Goal: Transaction & Acquisition: Purchase product/service

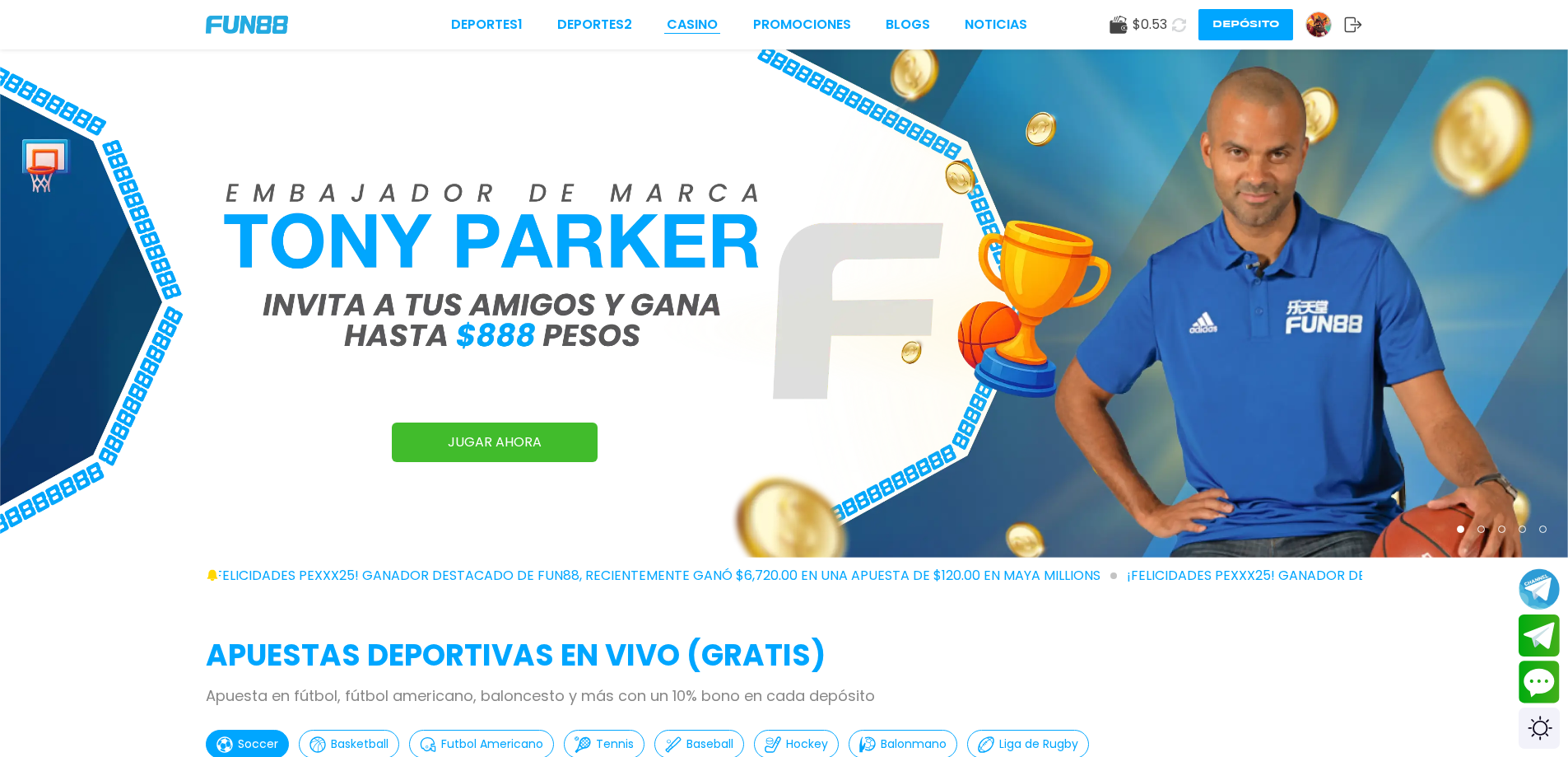
click at [698, 17] on link "CASINO" at bounding box center [693, 25] width 51 height 20
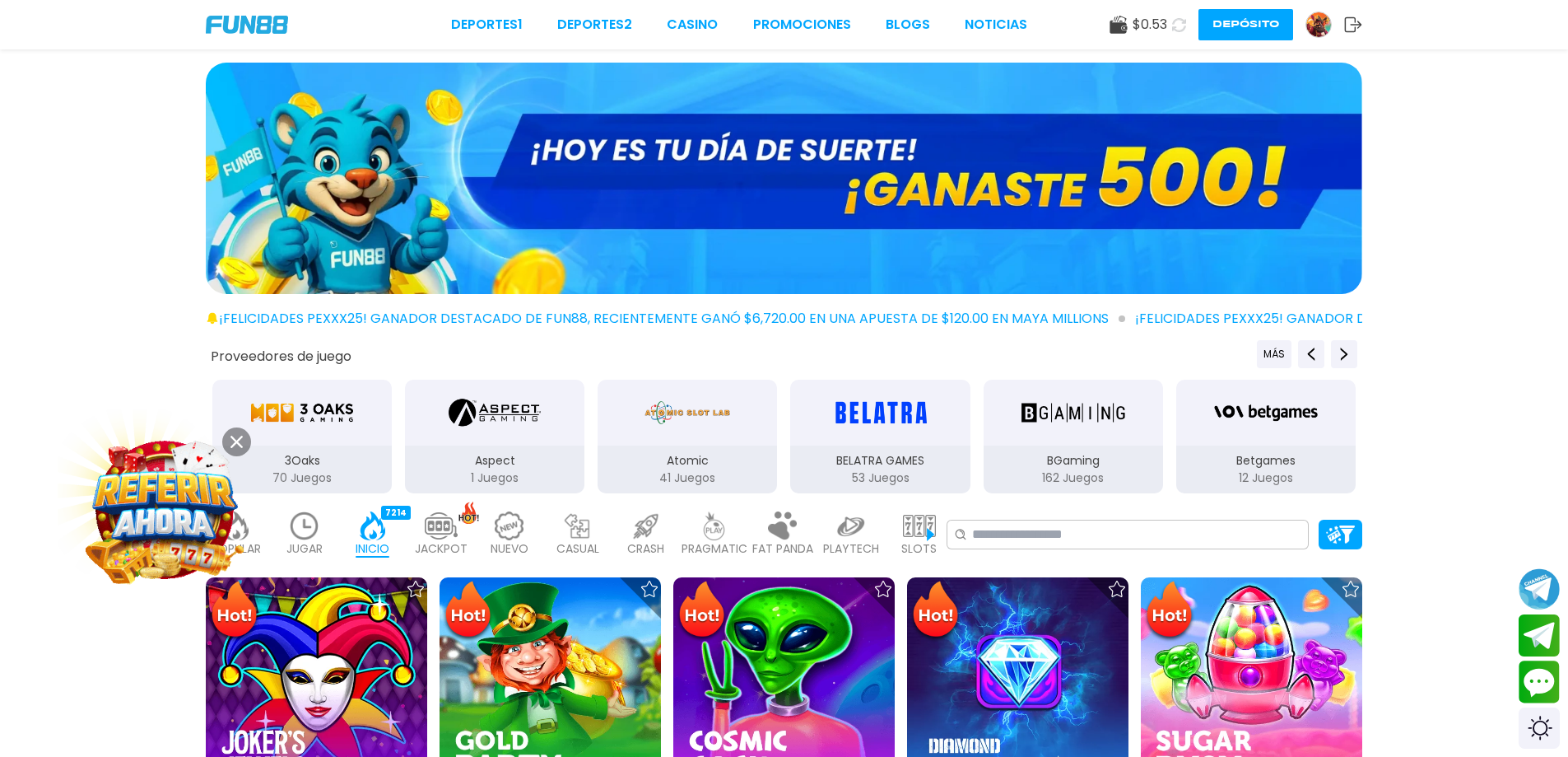
click at [1074, 221] on img at bounding box center [784, 178] width 1157 height 231
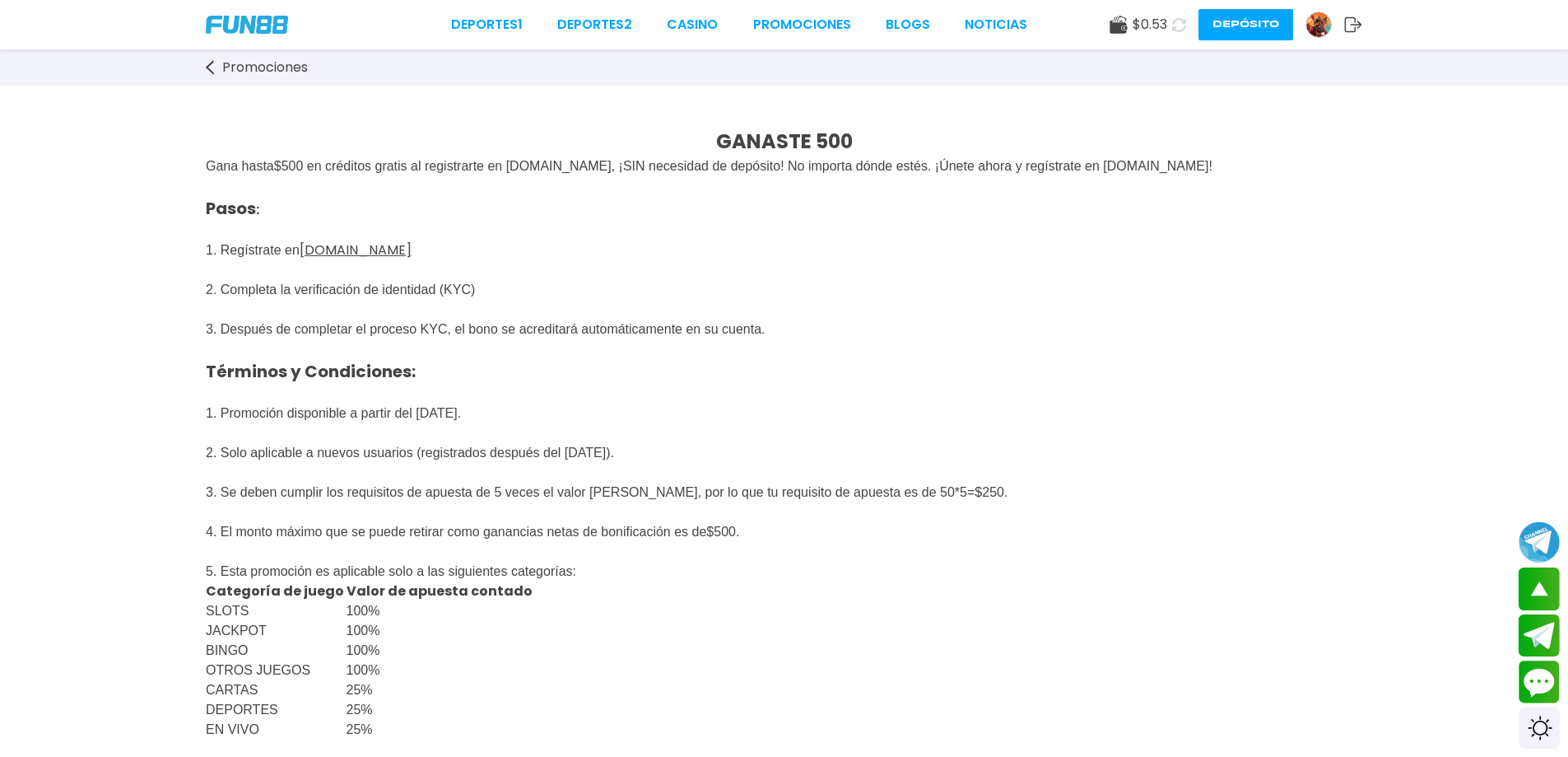
click at [807, 13] on div "Deportes 1 Deportes 2 CASINO Promociones BLOGS NOTICIAS $ 0.53 Depósito" at bounding box center [784, 25] width 1568 height 49
click at [802, 28] on link "Promociones" at bounding box center [801, 25] width 98 height 20
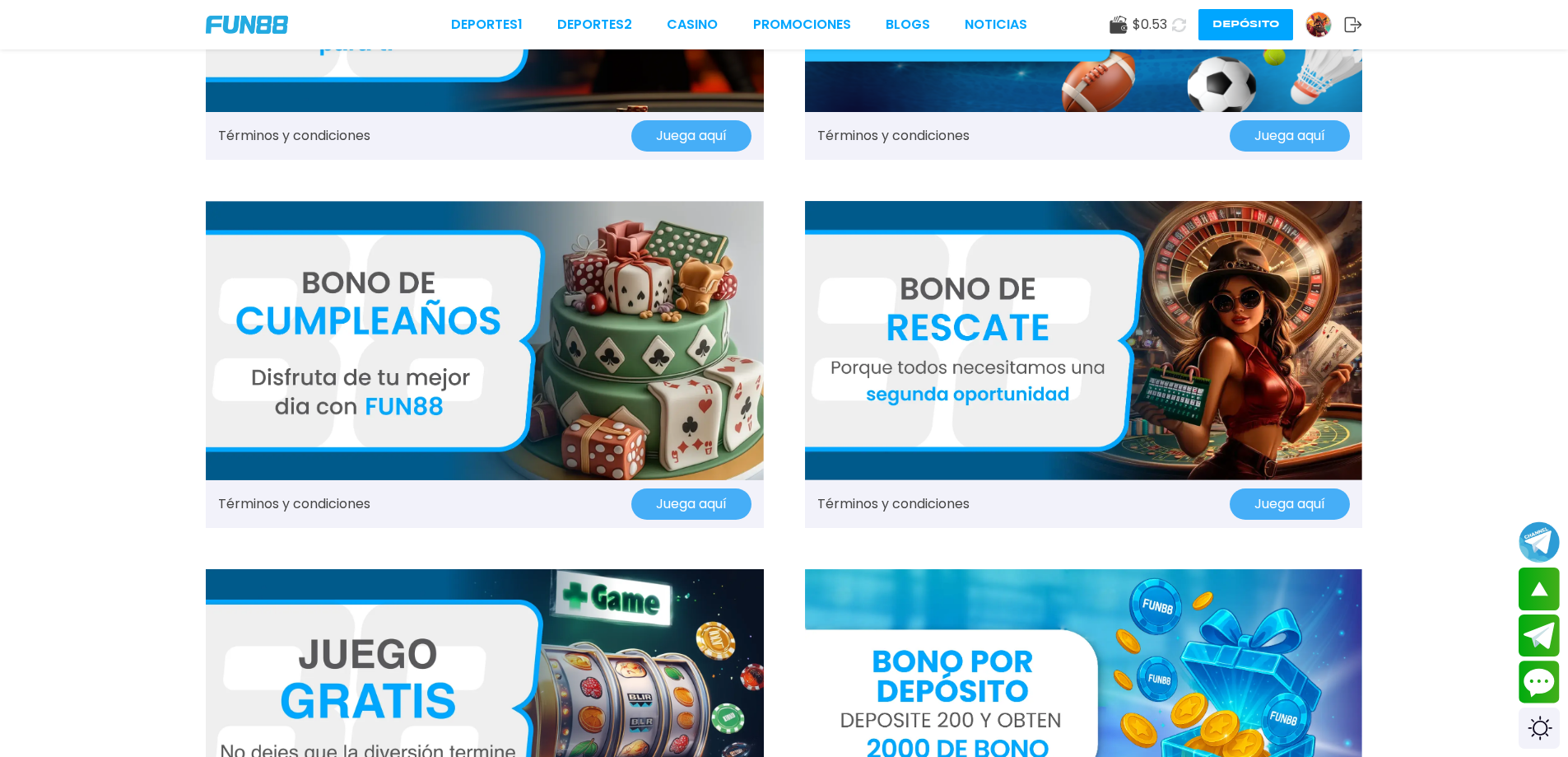
scroll to position [2223, 0]
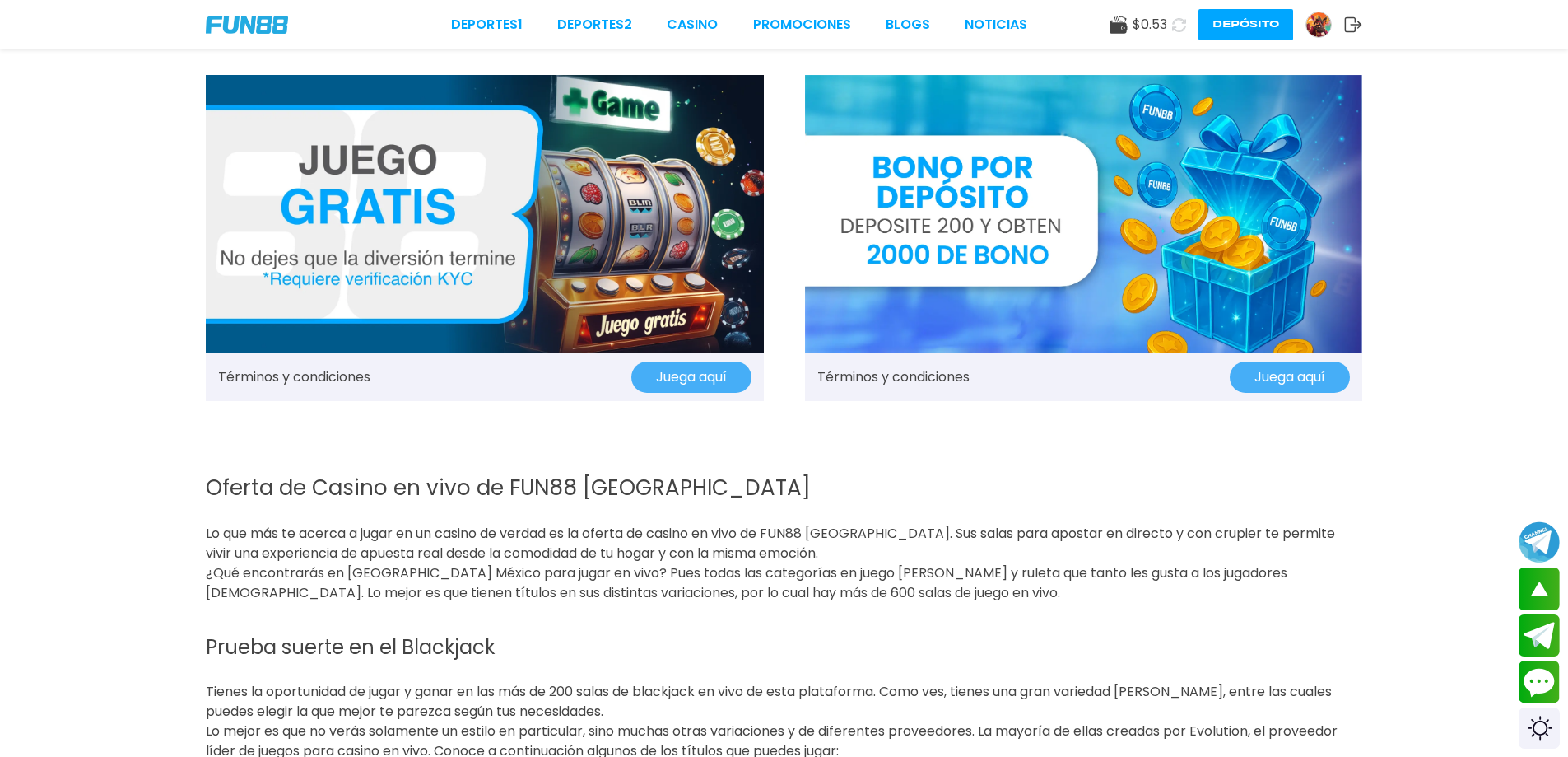
click at [1277, 361] on button "Juega aquí" at bounding box center [1290, 377] width 120 height 32
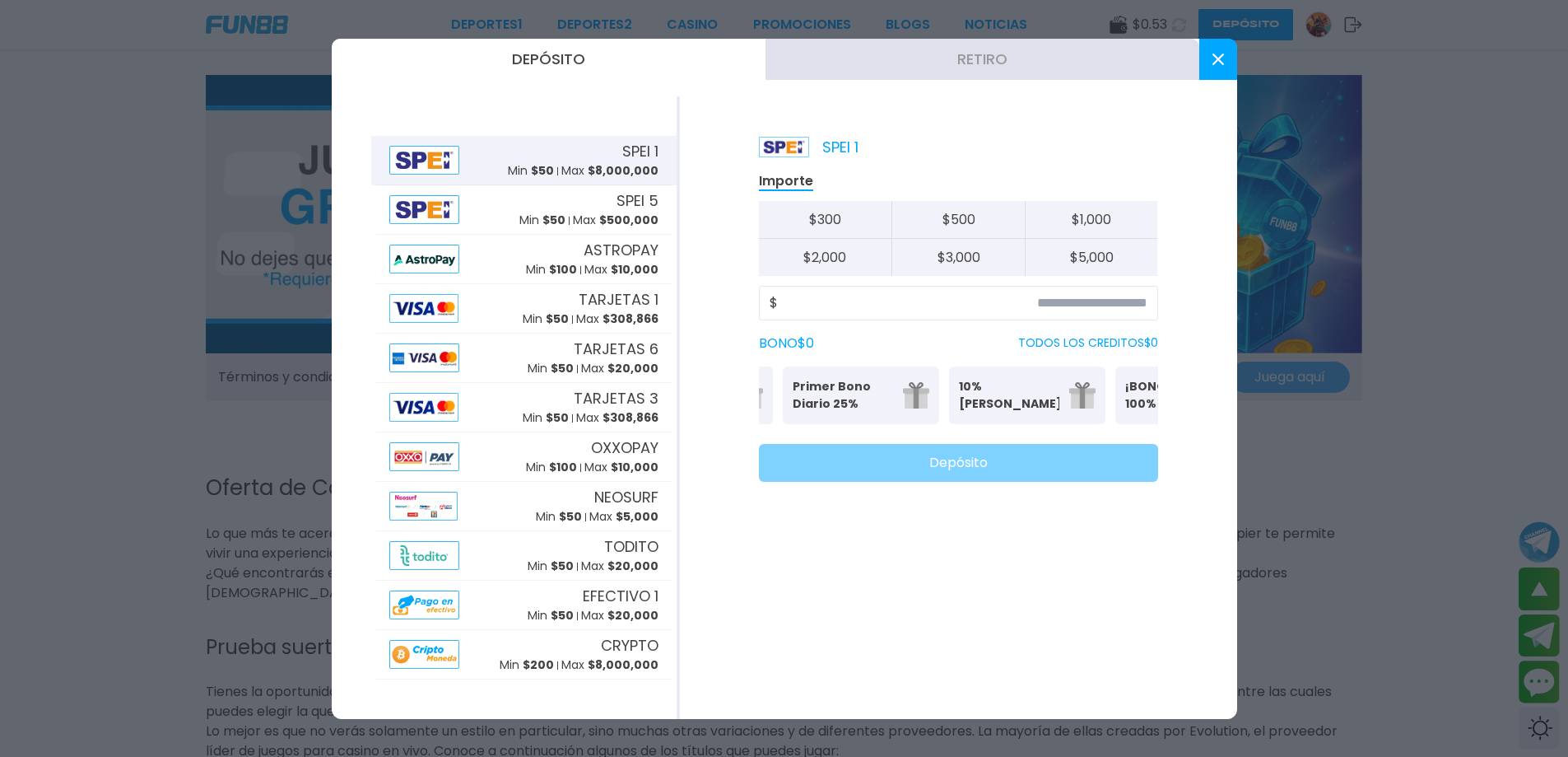
scroll to position [0, 0]
click at [831, 395] on p "Casino Inicio Bonos 100%" at bounding box center [819, 395] width 101 height 35
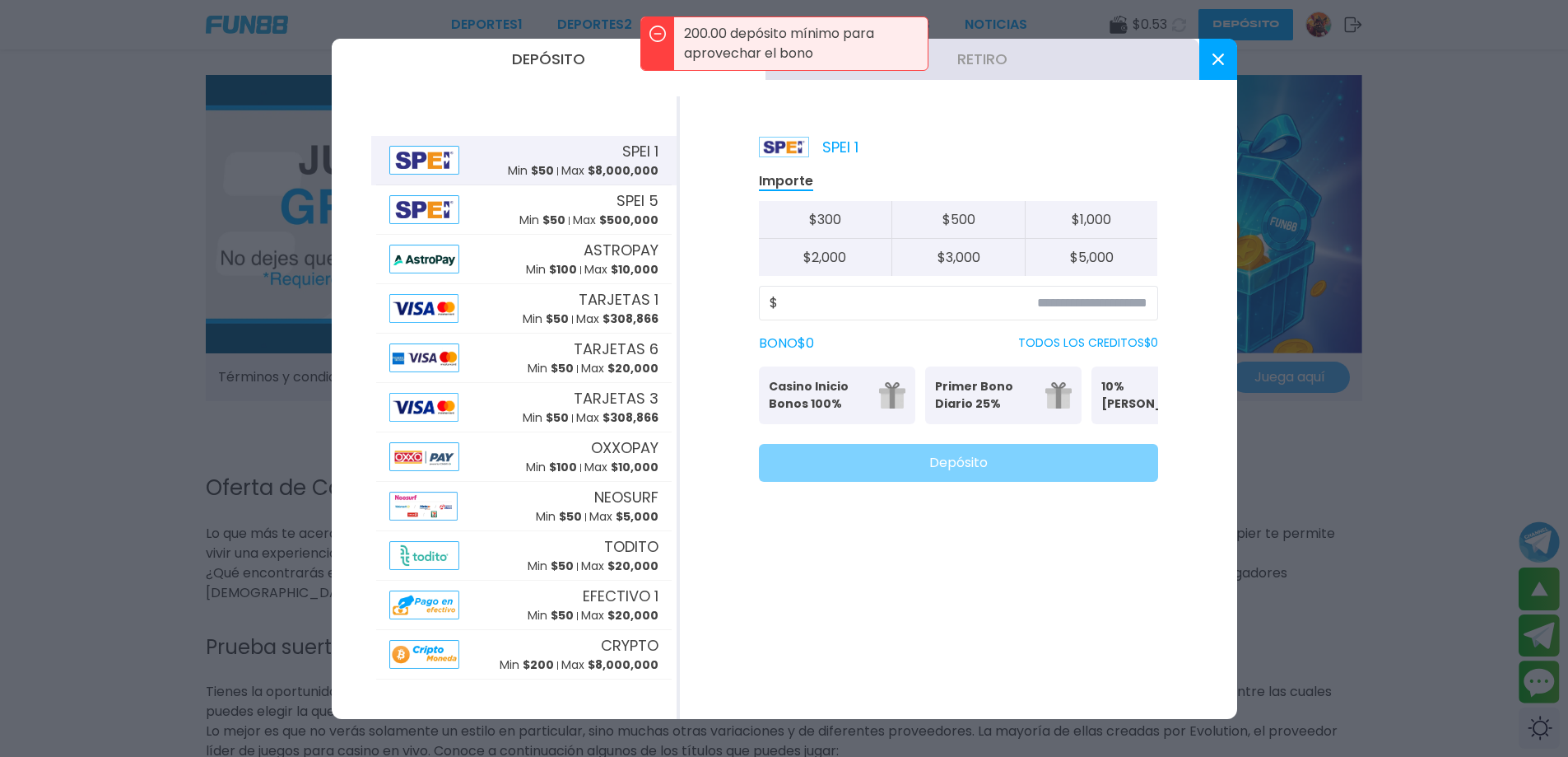
click at [867, 322] on div "Importe $ 300 $ 500 $ 1,000 $ 2,000 $ 3,000 $ 5,000 $ BONO $ 0 TODOS LOS CREDIT…" at bounding box center [958, 327] width 400 height 310
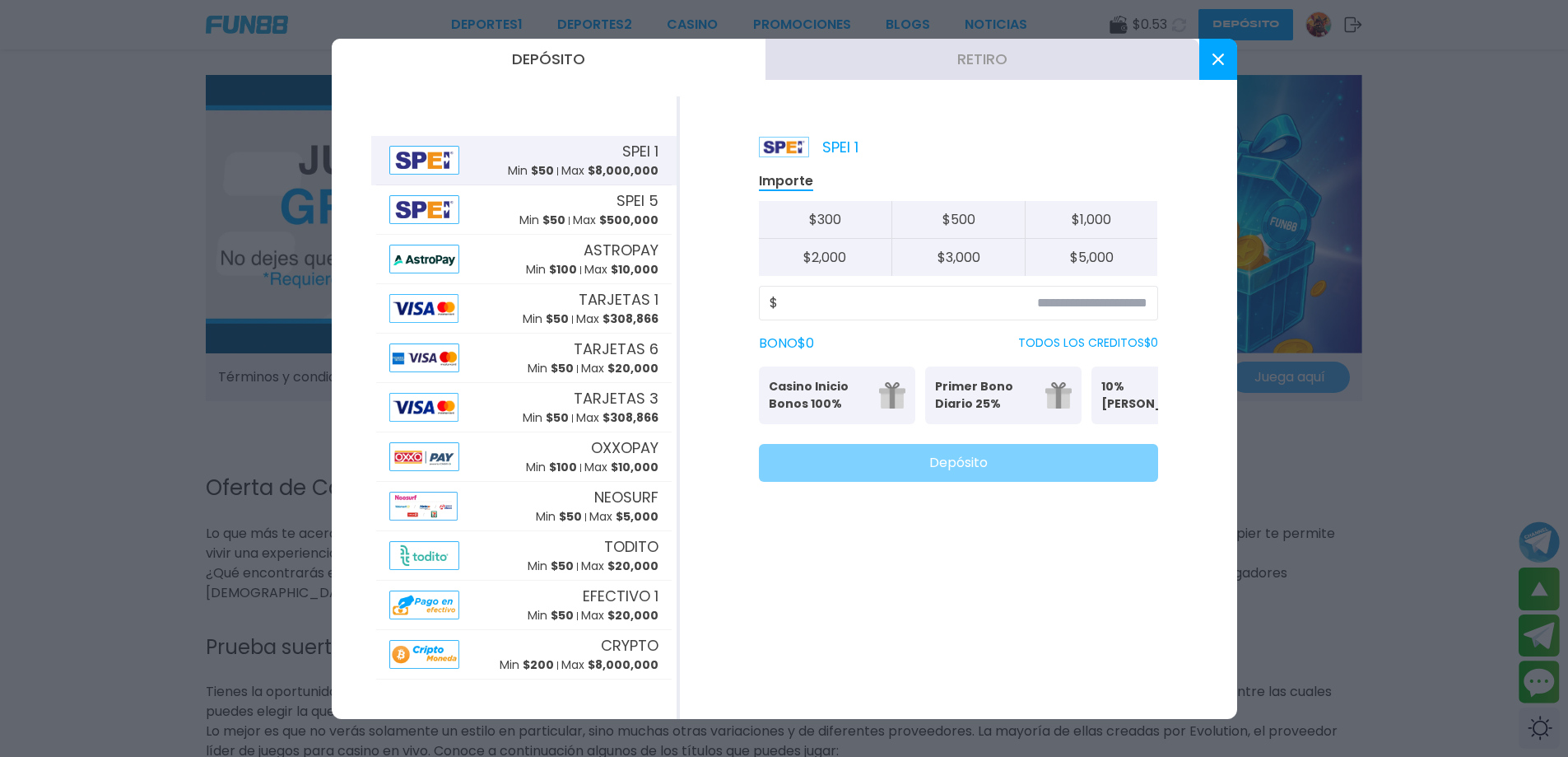
drag, startPoint x: 916, startPoint y: 6, endPoint x: 912, endPoint y: -32, distance: 38.2
click at [912, 0] on html "Deportes 1 Deportes 2 CASINO Promociones BLOGS NOTICIAS $ 0.53 Depósito Término…" at bounding box center [784, 206] width 1568 height 4859
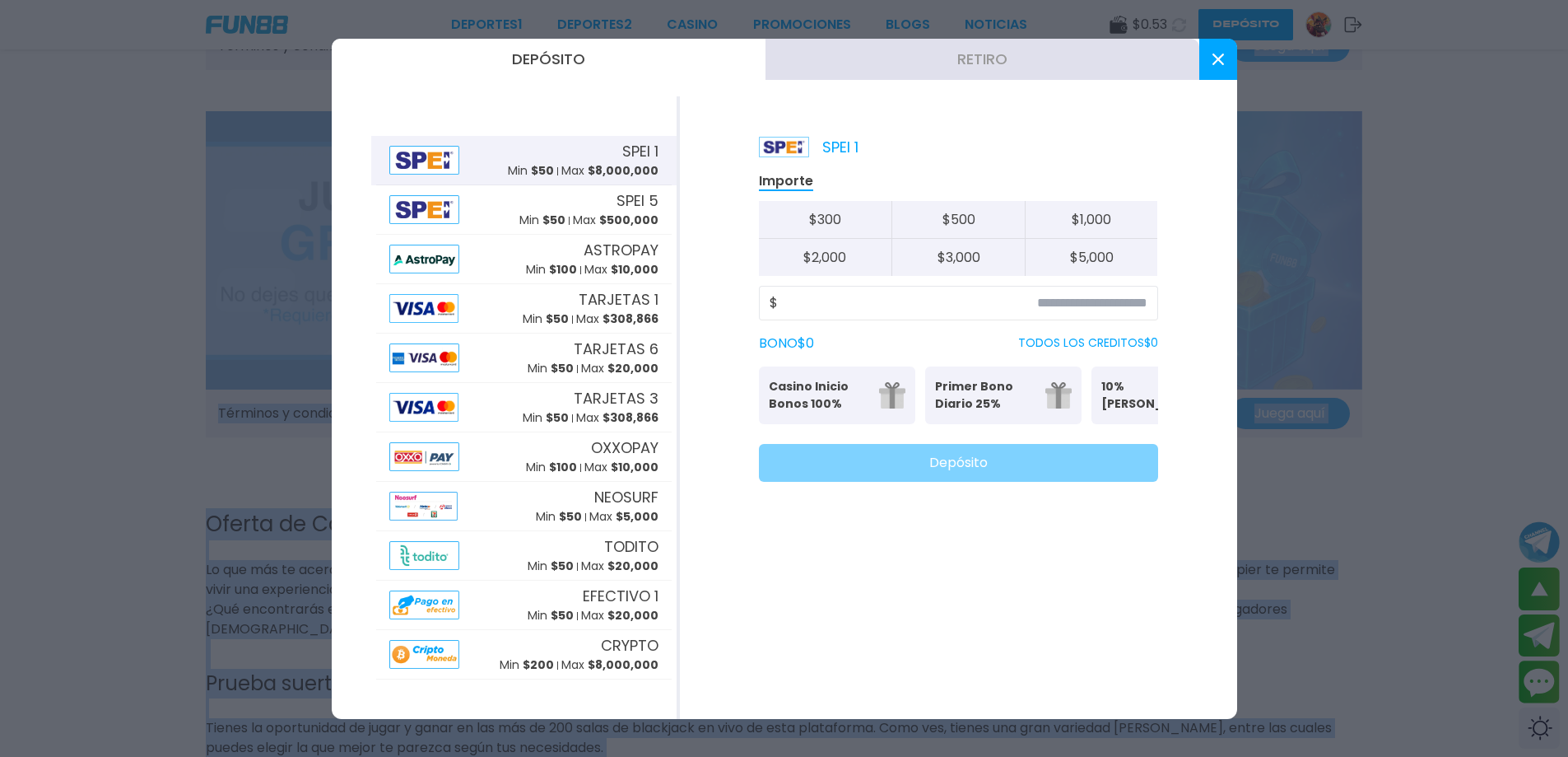
click at [933, 67] on button "Retiro" at bounding box center [983, 59] width 434 height 41
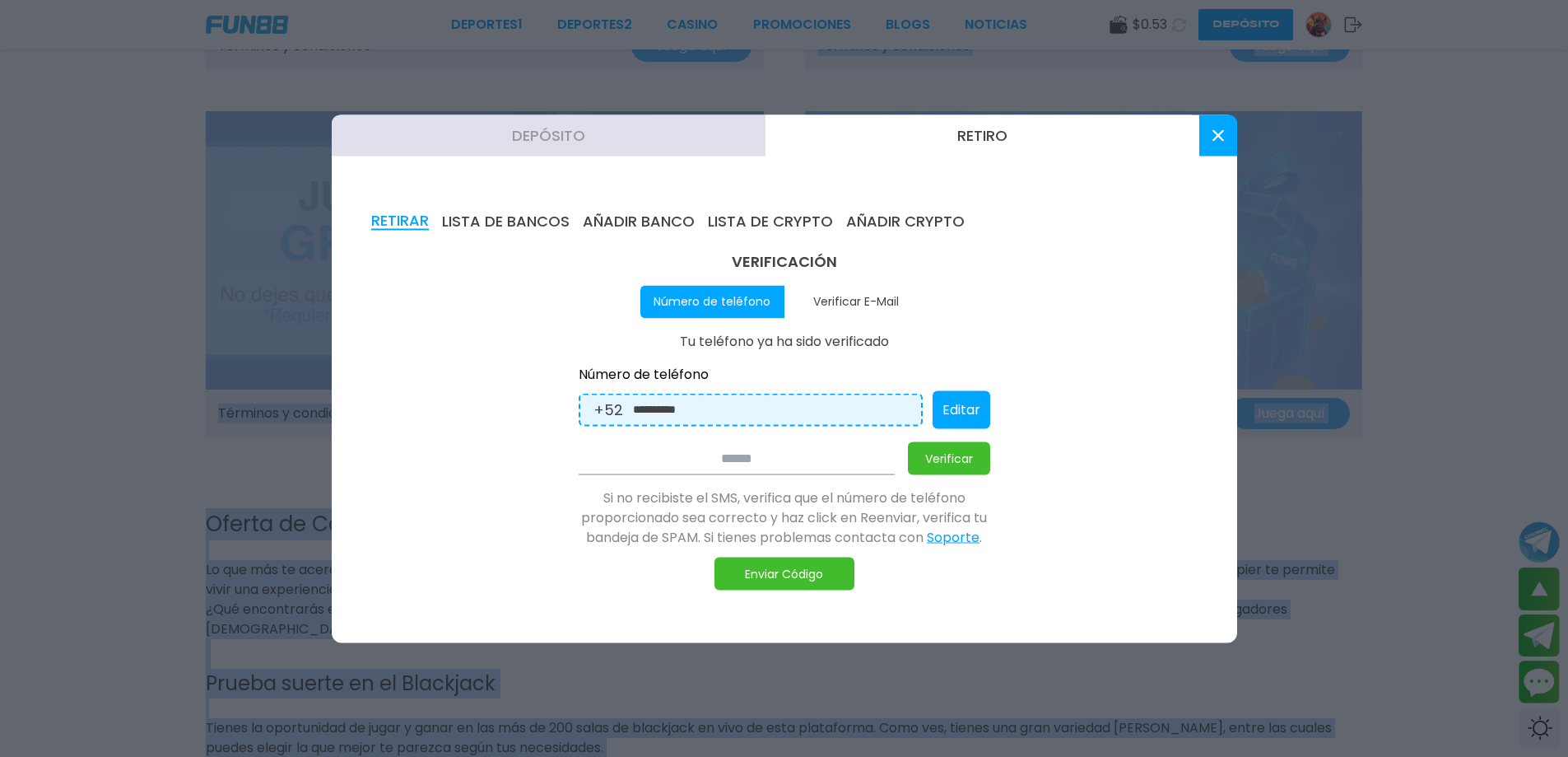
click at [1213, 123] on button at bounding box center [1218, 135] width 37 height 41
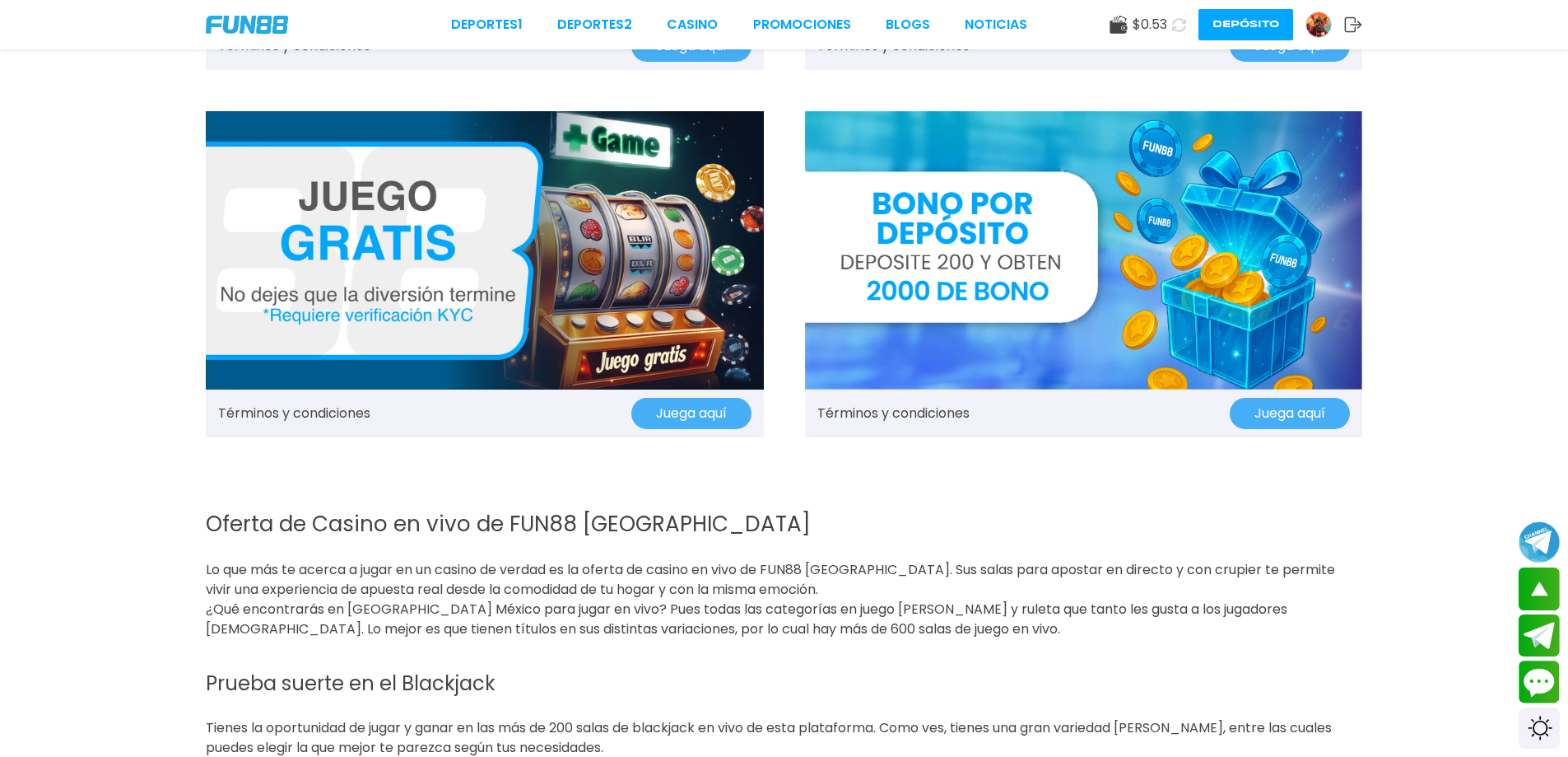
click at [1269, 411] on button "Juega aquí" at bounding box center [1290, 414] width 120 height 32
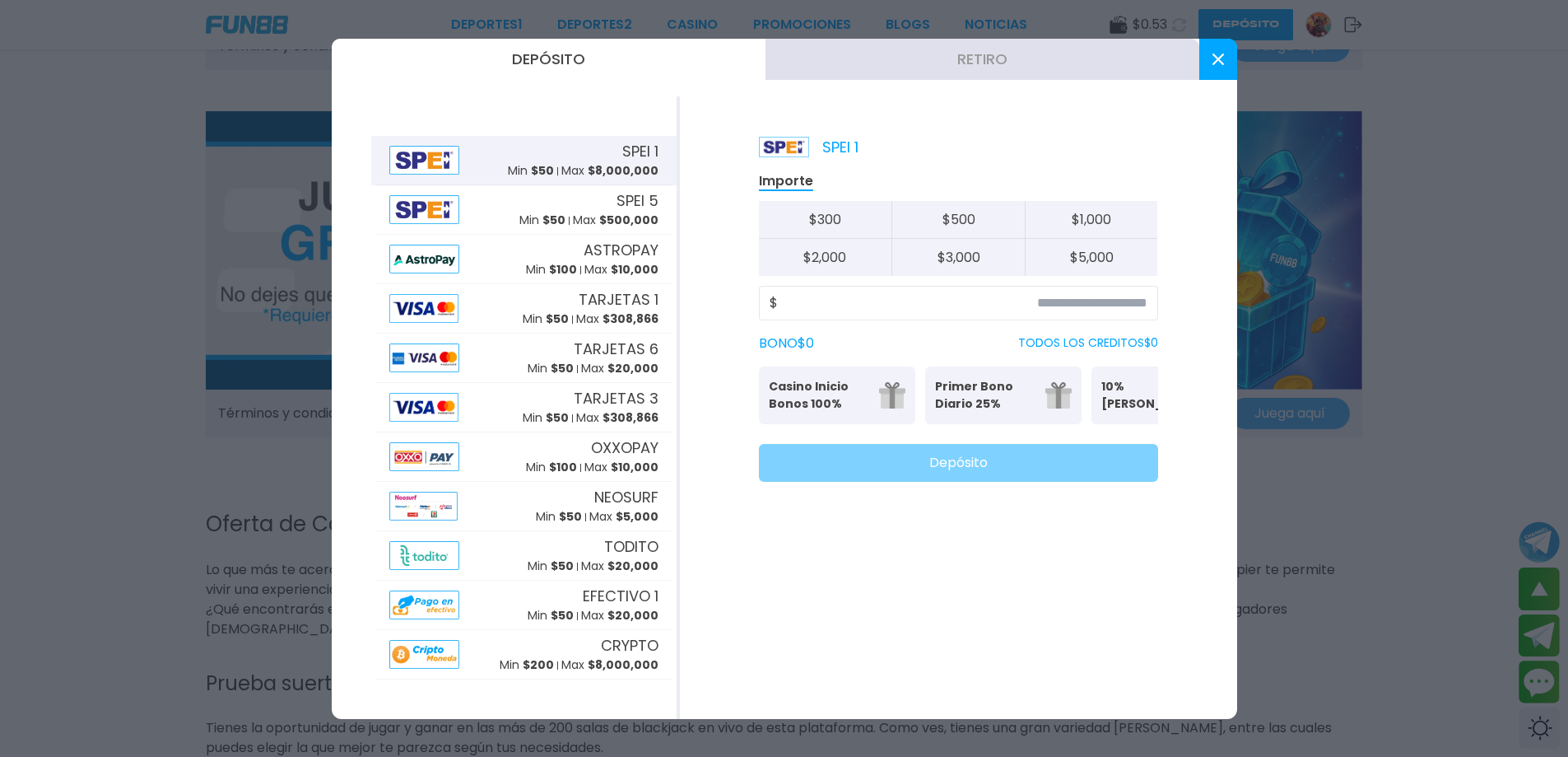
click at [1326, 481] on div at bounding box center [784, 378] width 1568 height 757
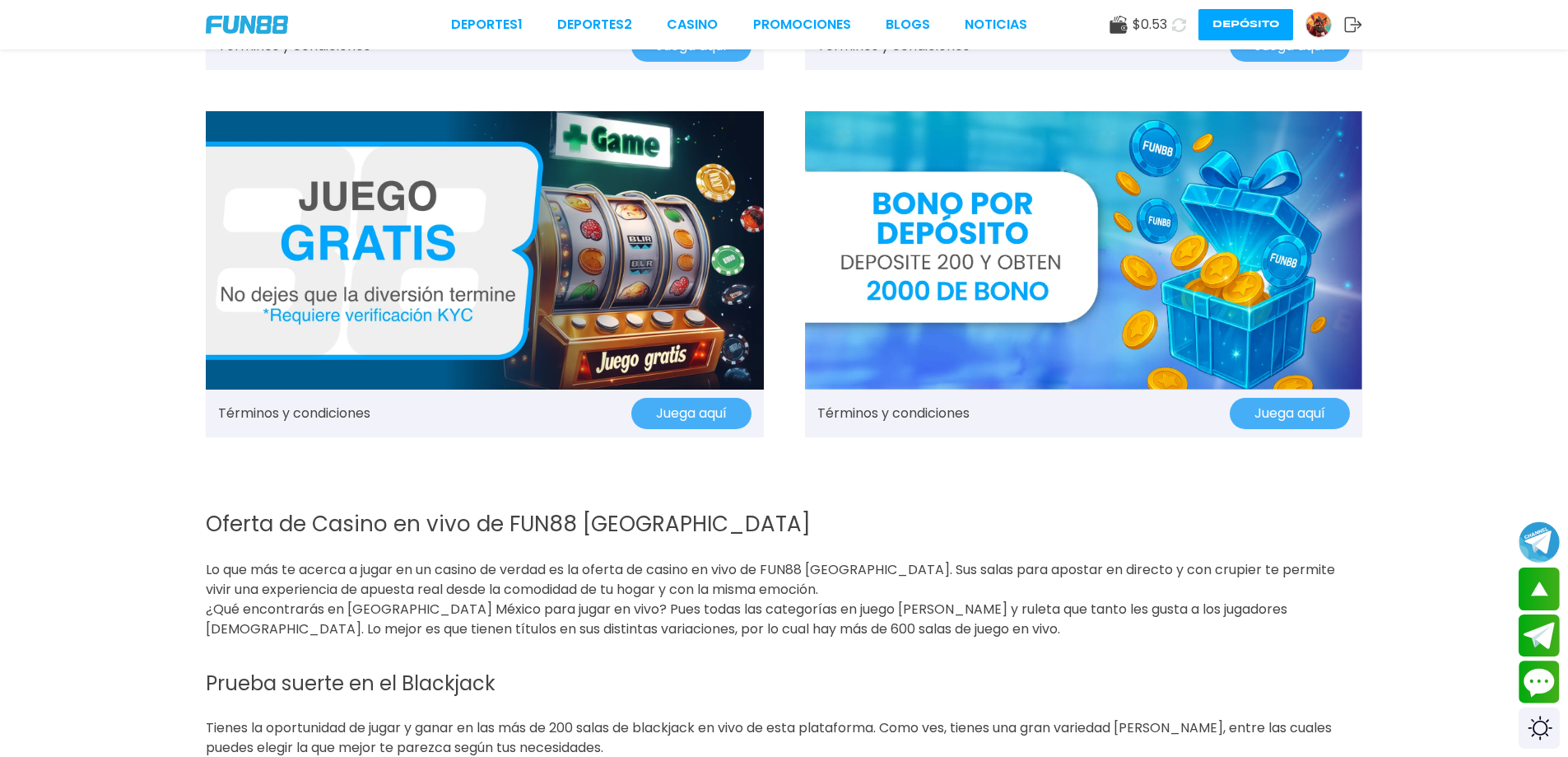
click at [1019, 283] on img at bounding box center [1084, 251] width 559 height 279
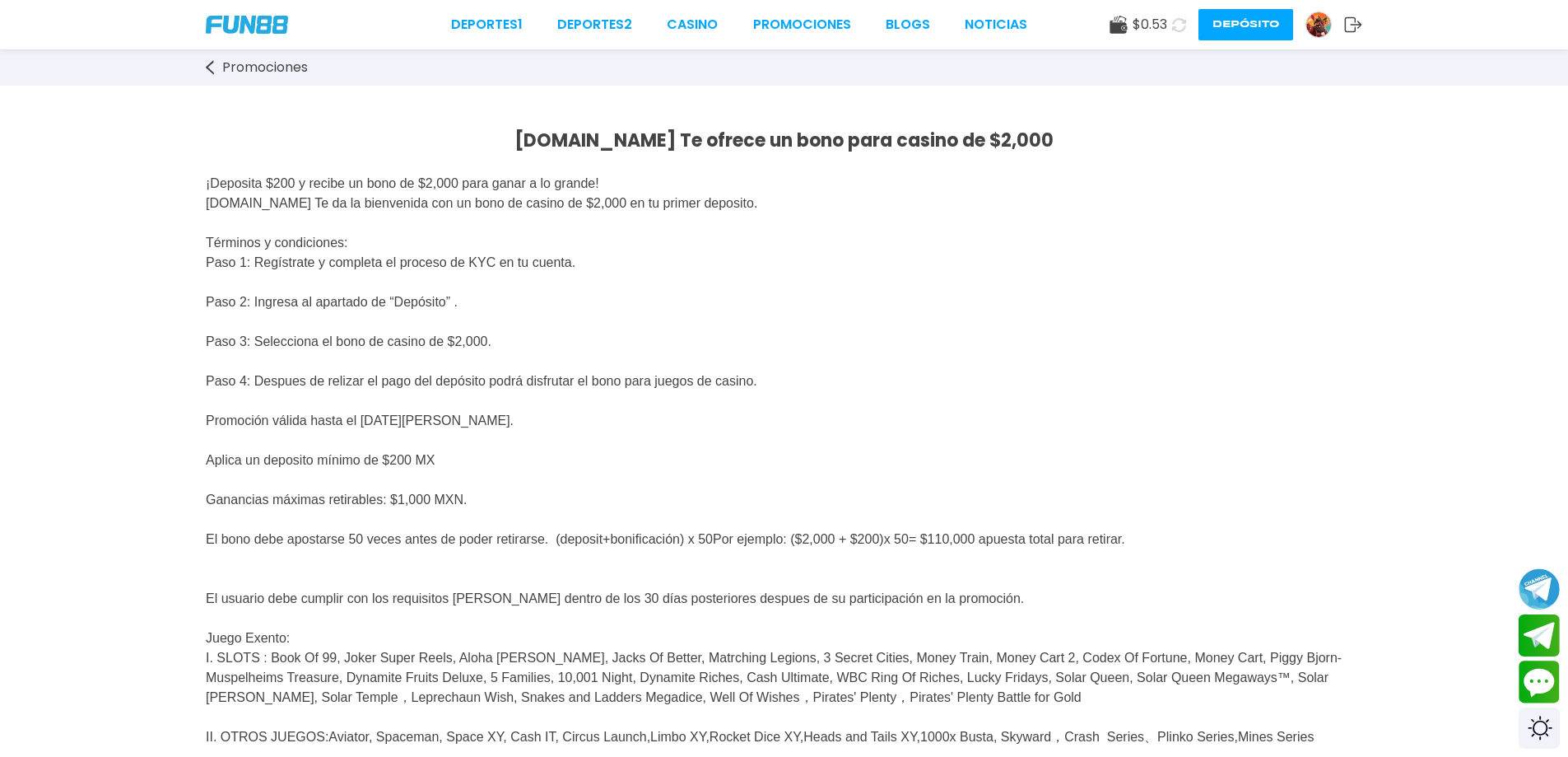
click at [1318, 22] on img at bounding box center [1318, 25] width 25 height 25
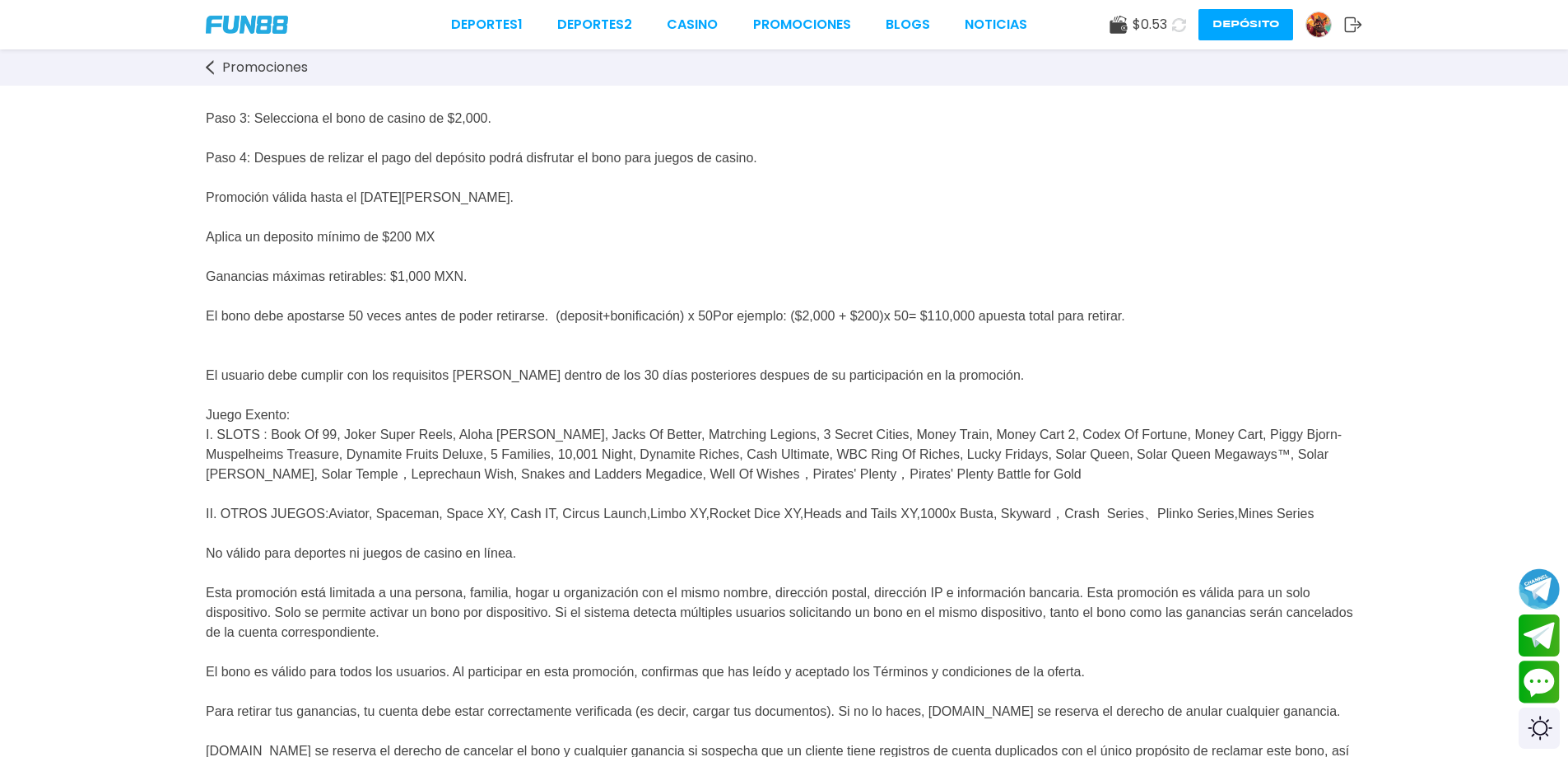
scroll to position [247, 0]
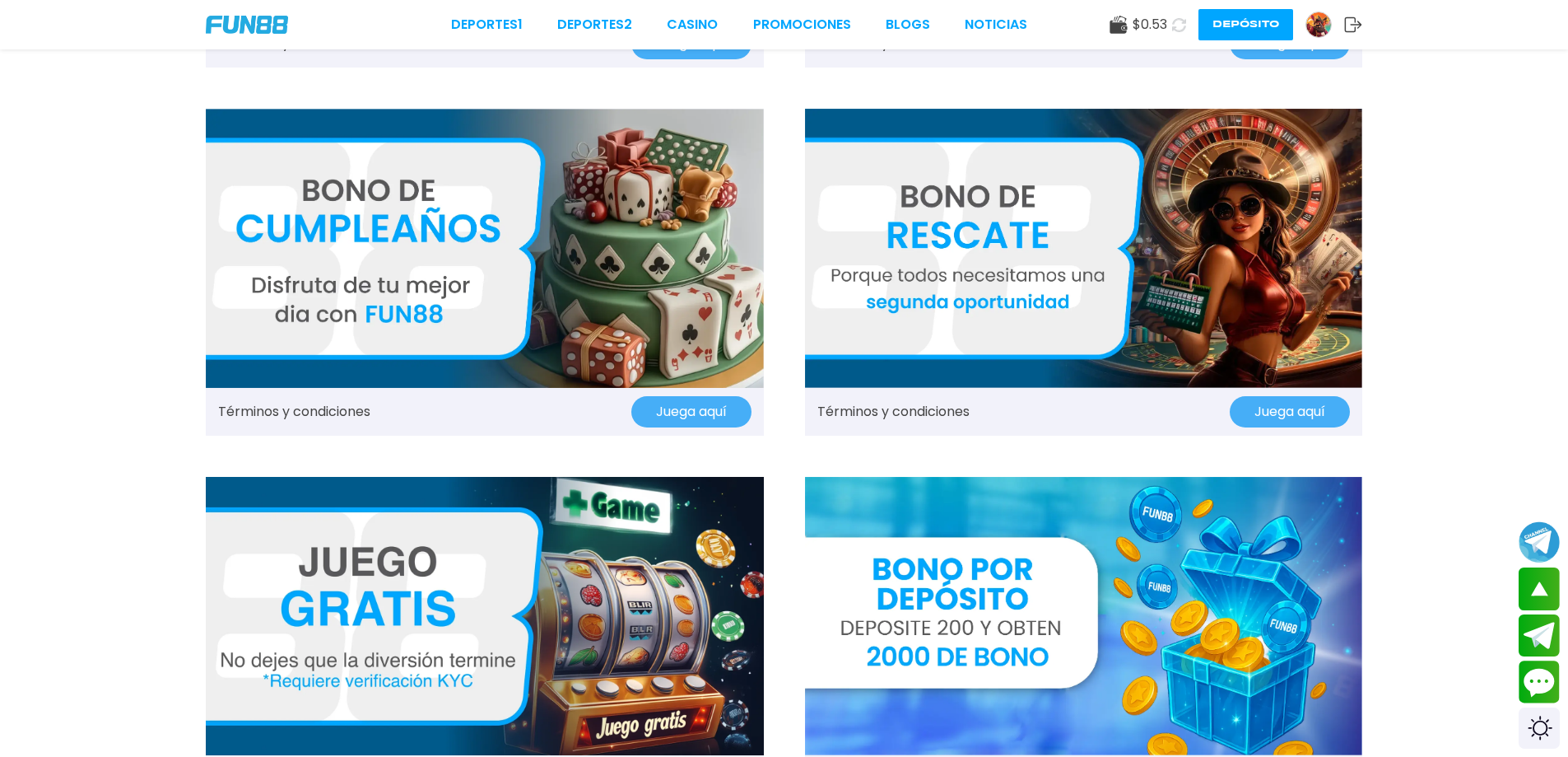
scroll to position [1976, 0]
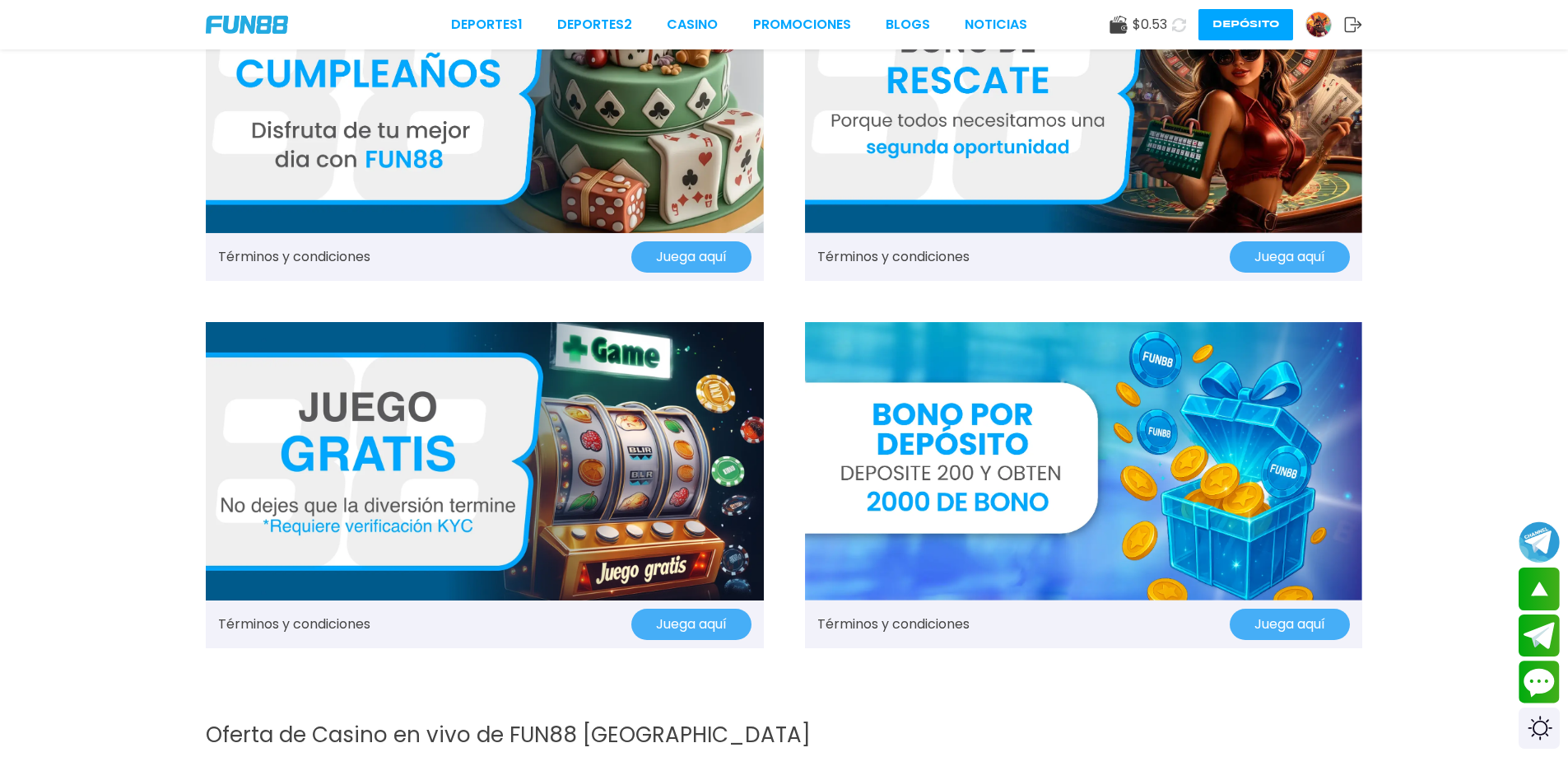
click at [1277, 612] on button "Juega aquí" at bounding box center [1290, 624] width 120 height 32
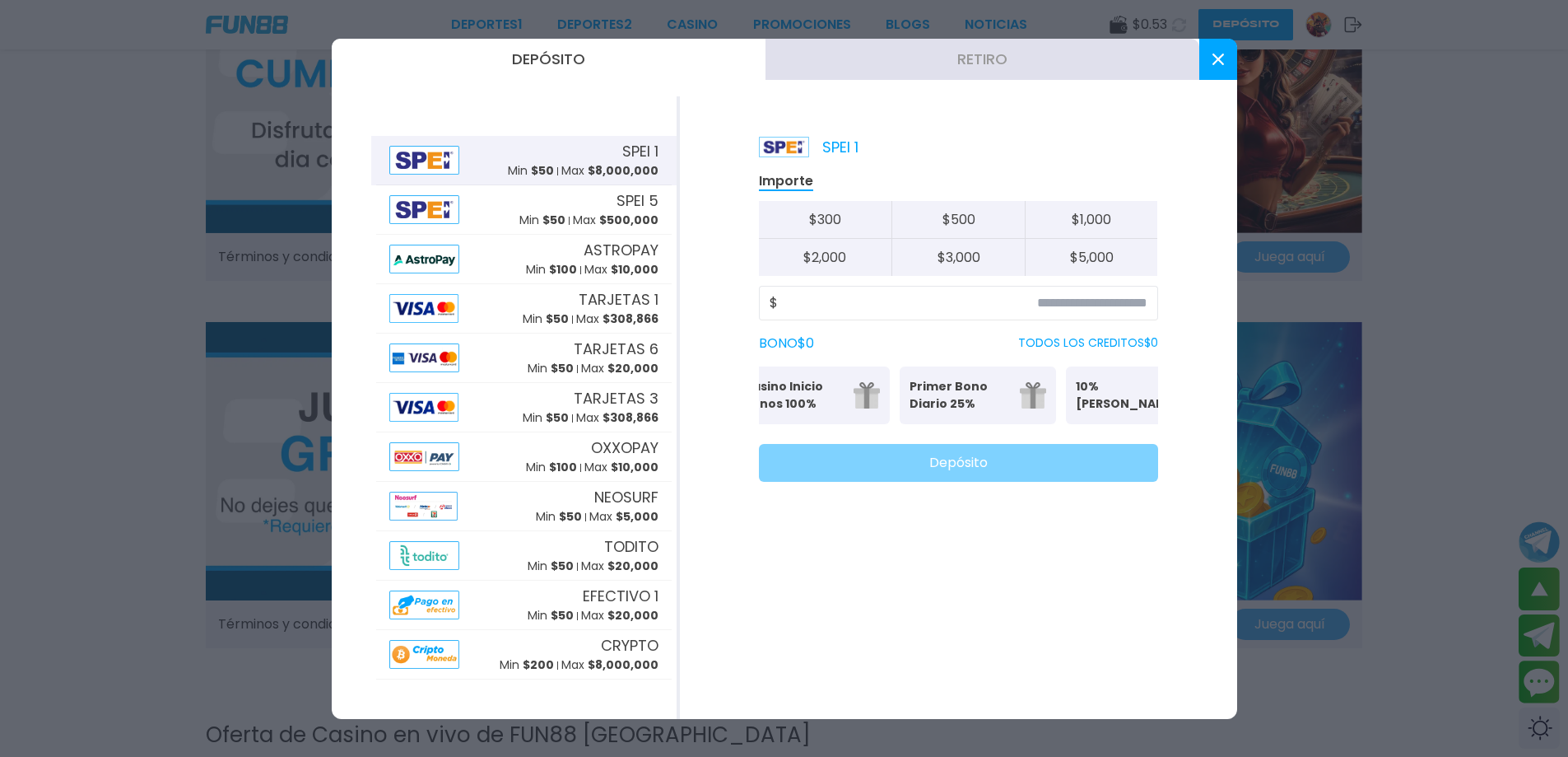
scroll to position [0, 0]
click at [827, 388] on p "Casino Inicio Bonos 100%" at bounding box center [819, 395] width 101 height 35
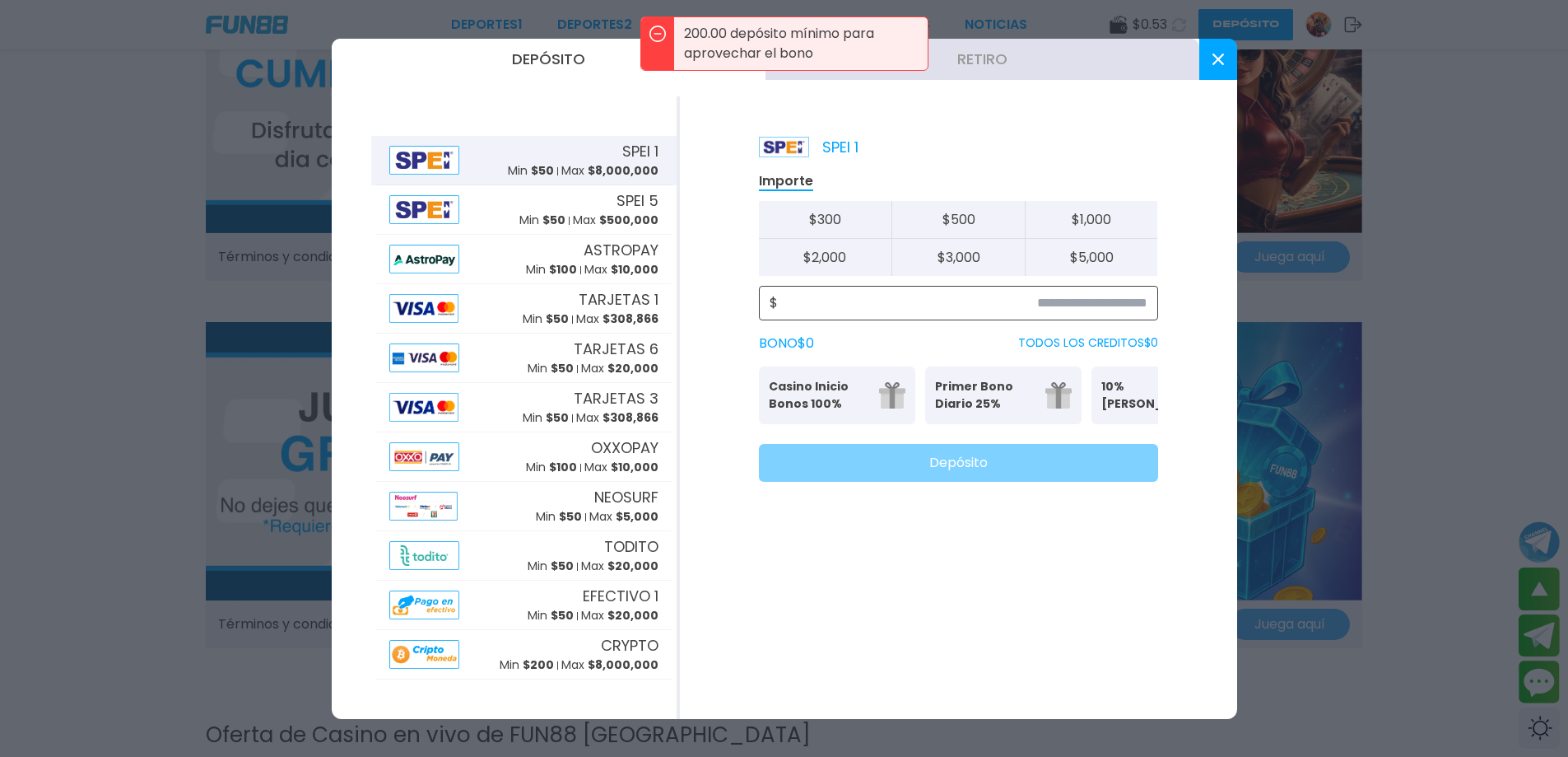
click at [851, 305] on input at bounding box center [962, 303] width 370 height 20
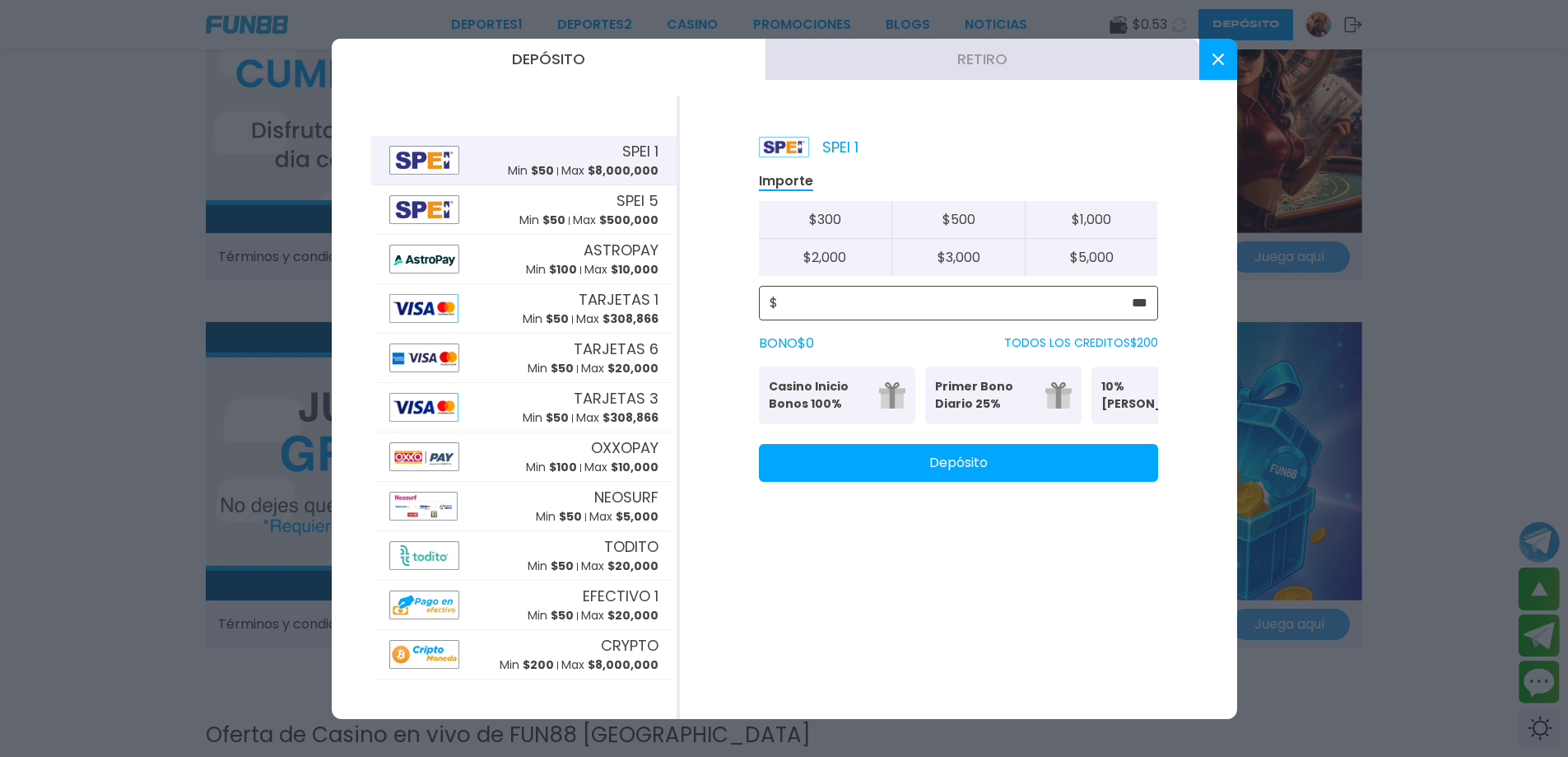
type input "***"
click at [797, 403] on p "Casino Inicio Bonos 100%" at bounding box center [819, 395] width 101 height 35
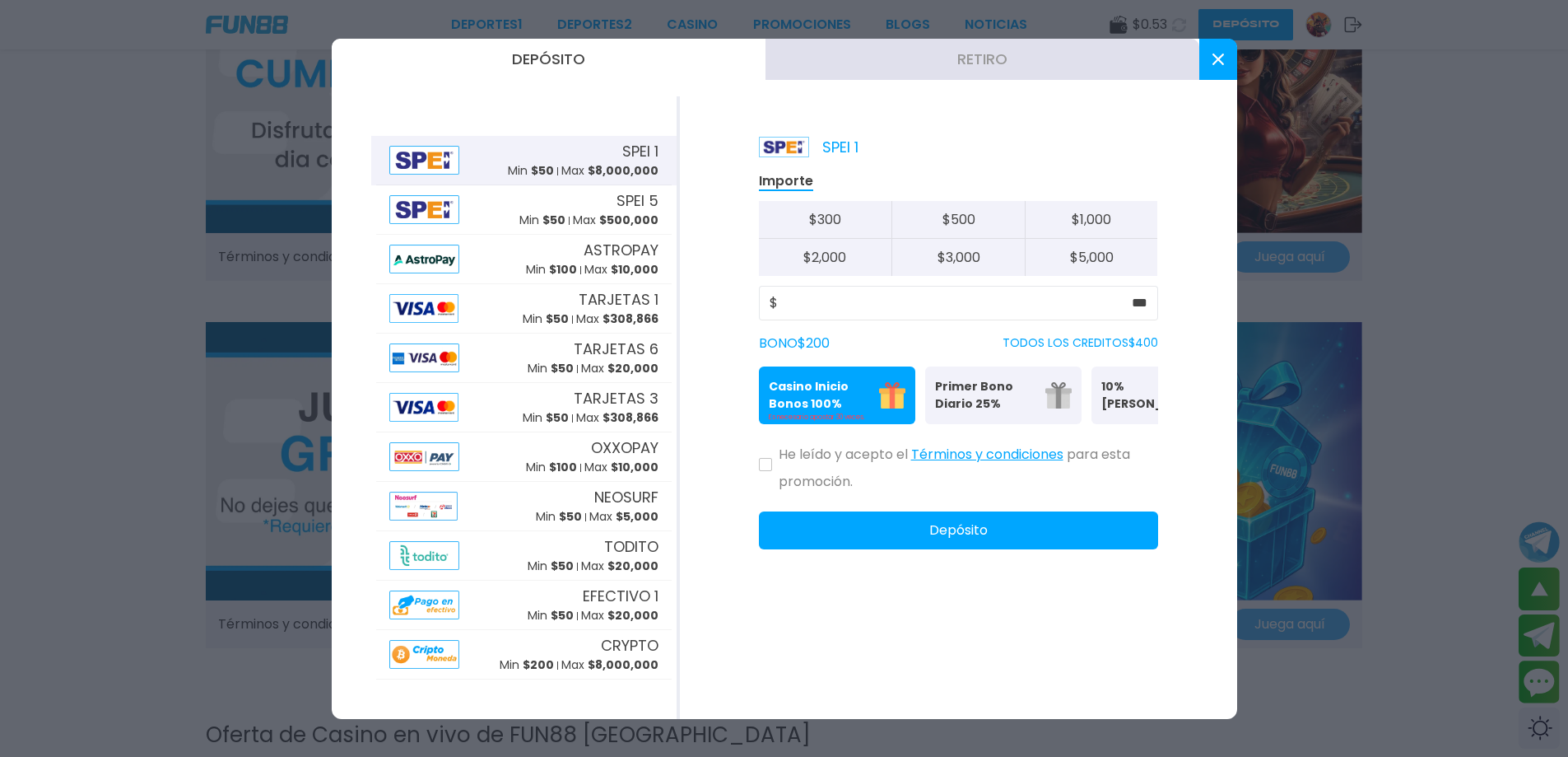
click at [974, 390] on p "Primer Bono Diario 25%" at bounding box center [986, 395] width 101 height 35
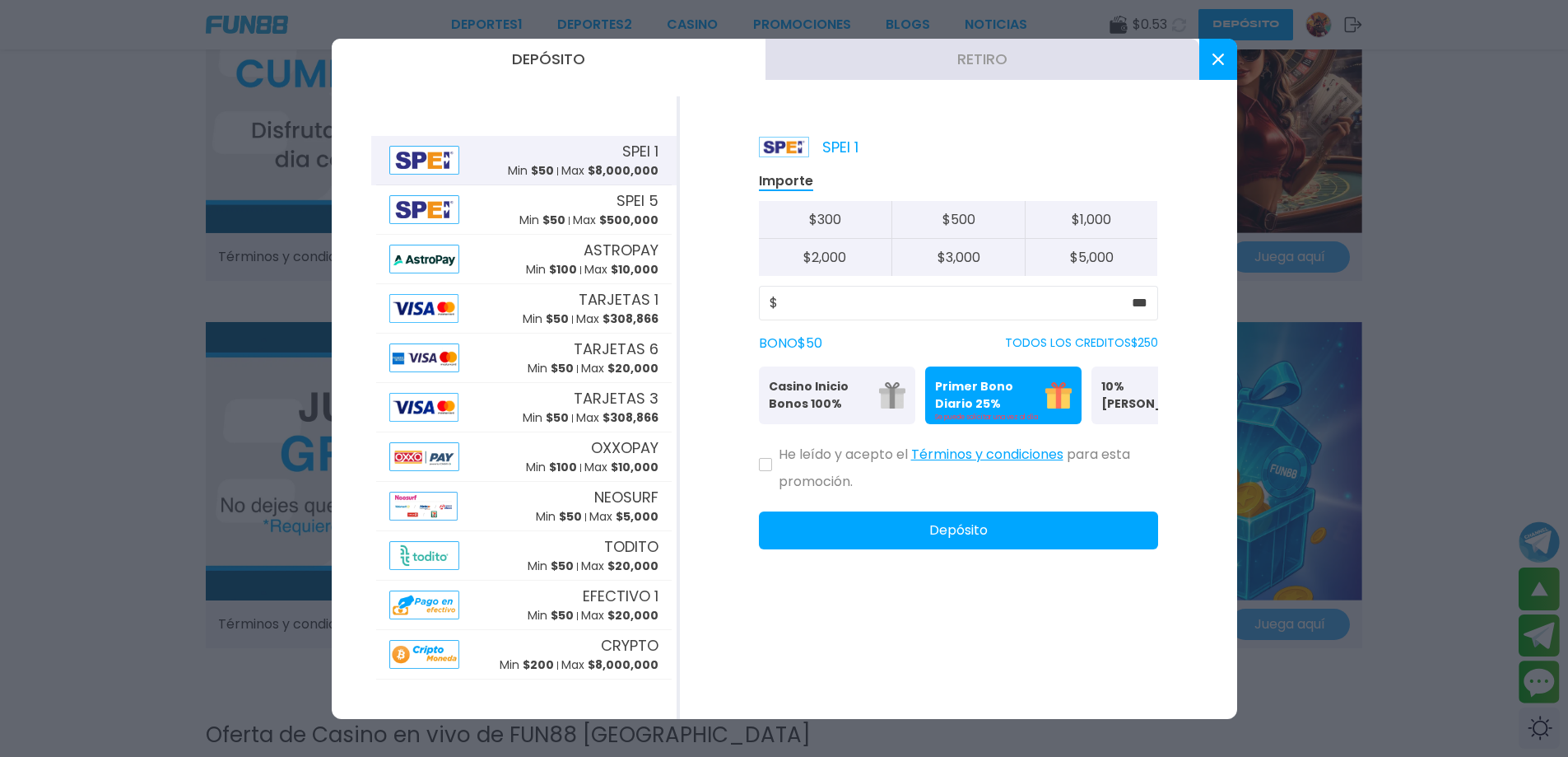
scroll to position [0, 256]
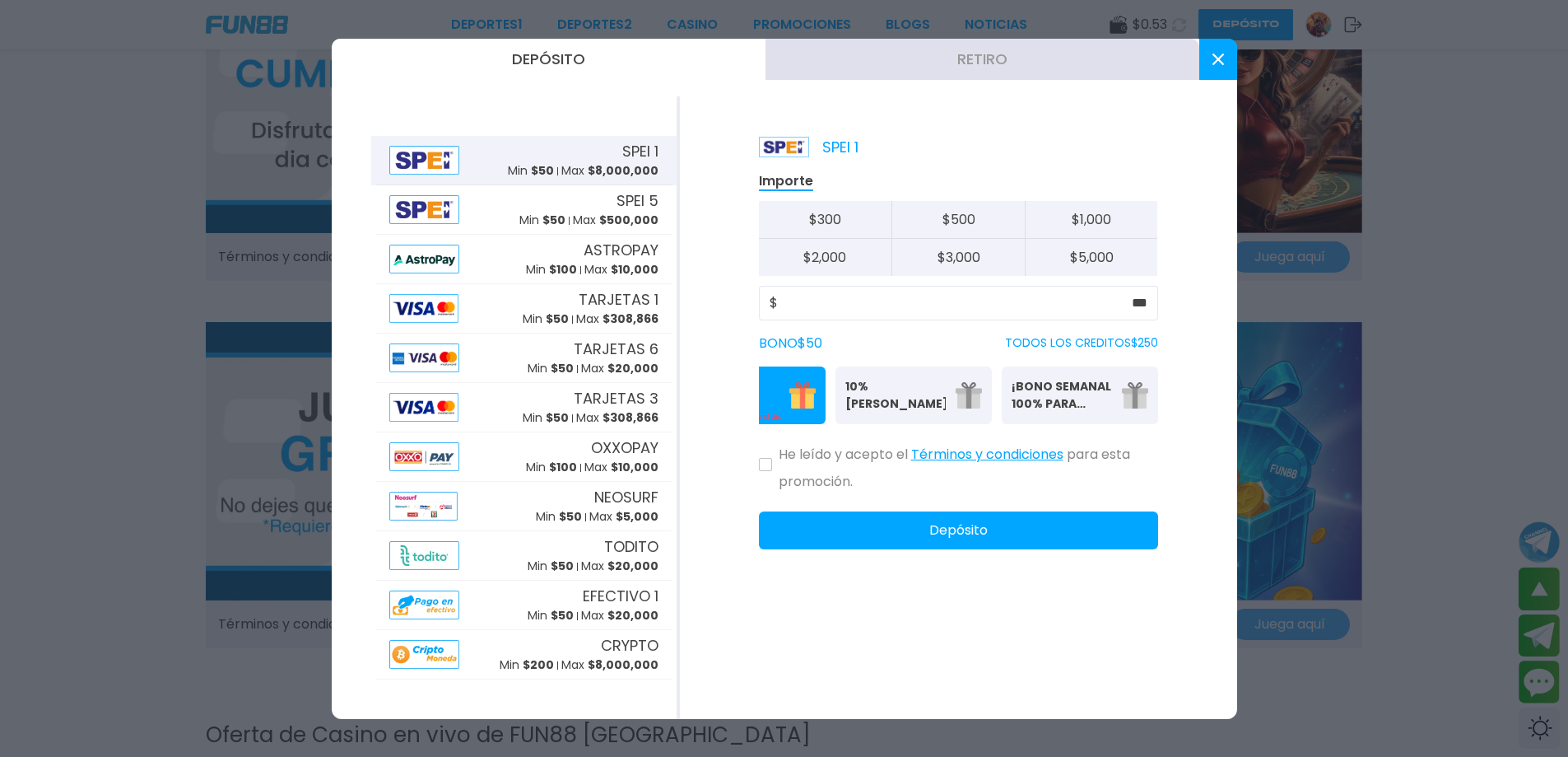
click at [1093, 408] on p "¡BONO SEMANAL 100% PARA DEPORTES!" at bounding box center [1062, 395] width 101 height 35
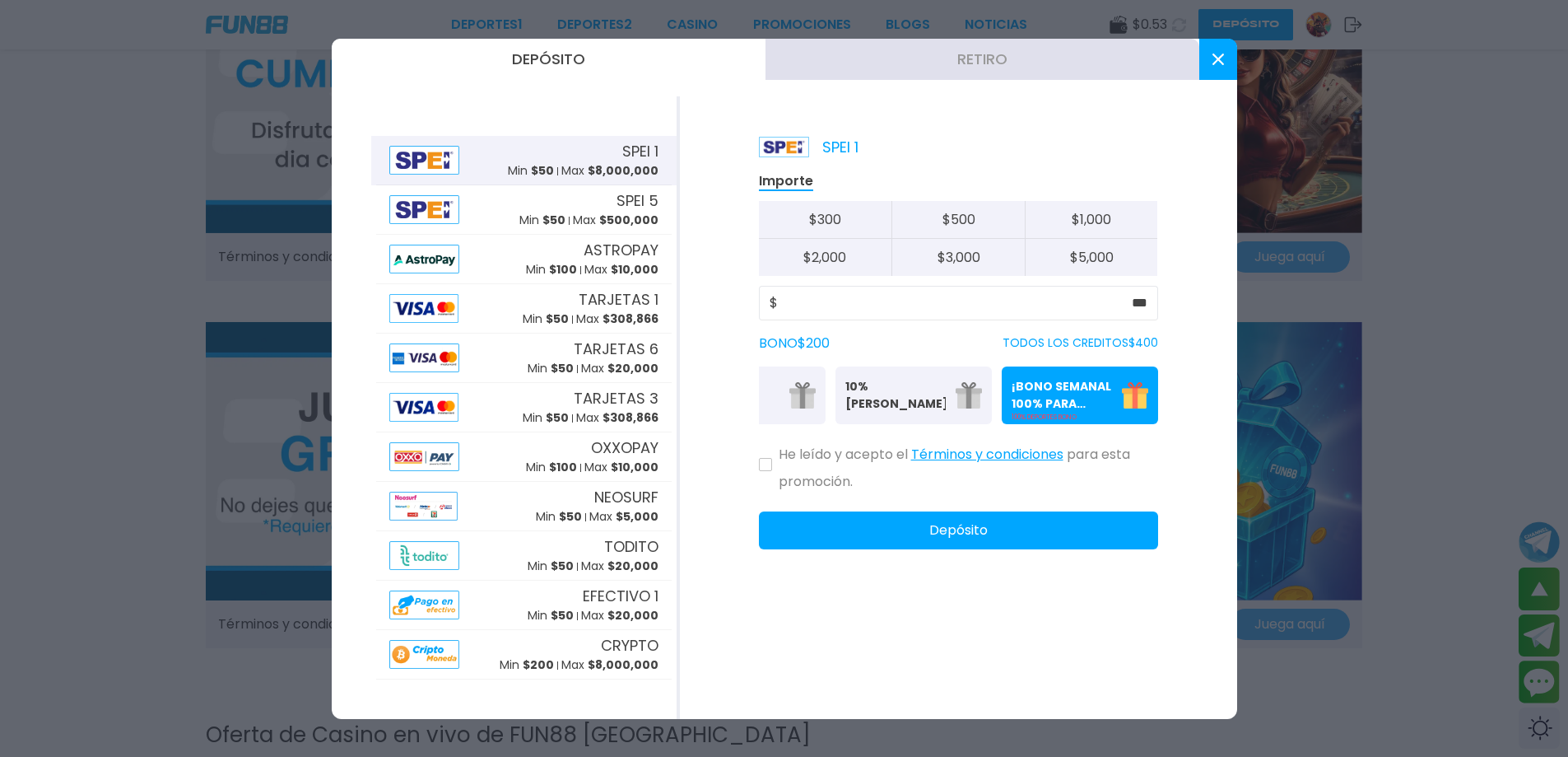
click at [948, 395] on button "10% Bono Ilimitado Bono del 10%: (Sin límite de Retiro)" at bounding box center [914, 395] width 156 height 57
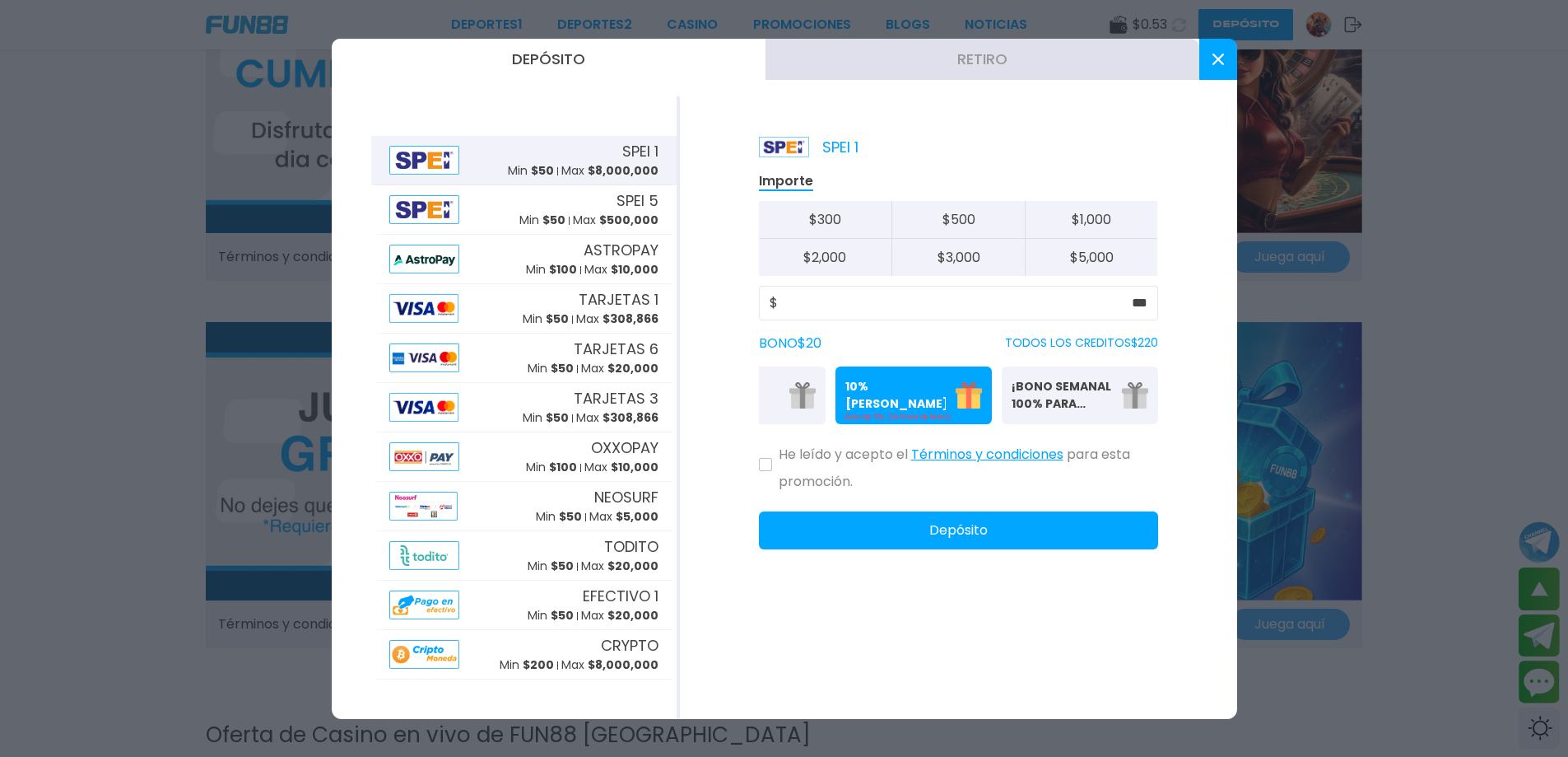
scroll to position [0, 0]
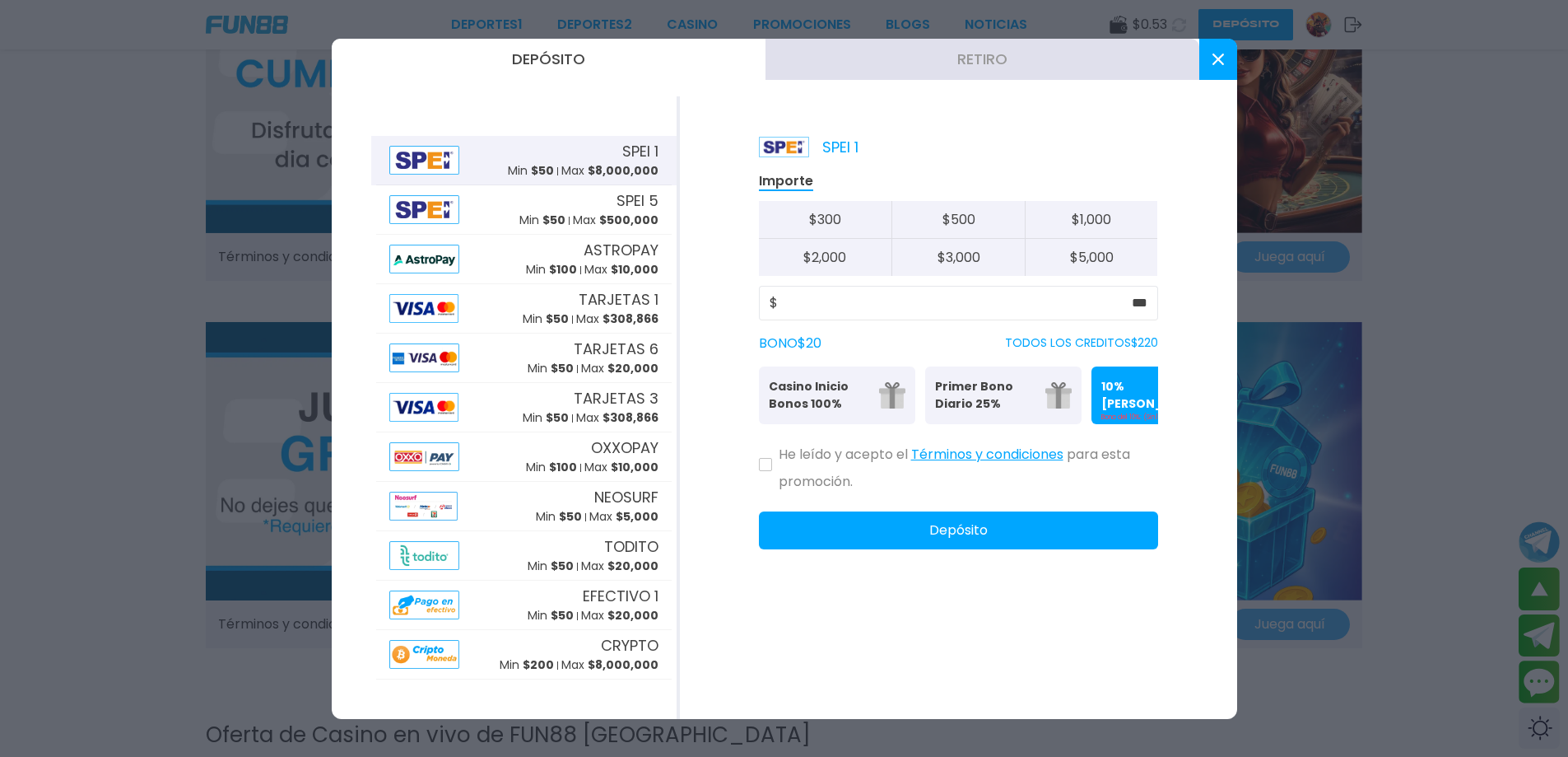
click at [802, 396] on p "Casino Inicio Bonos 100%" at bounding box center [819, 395] width 101 height 35
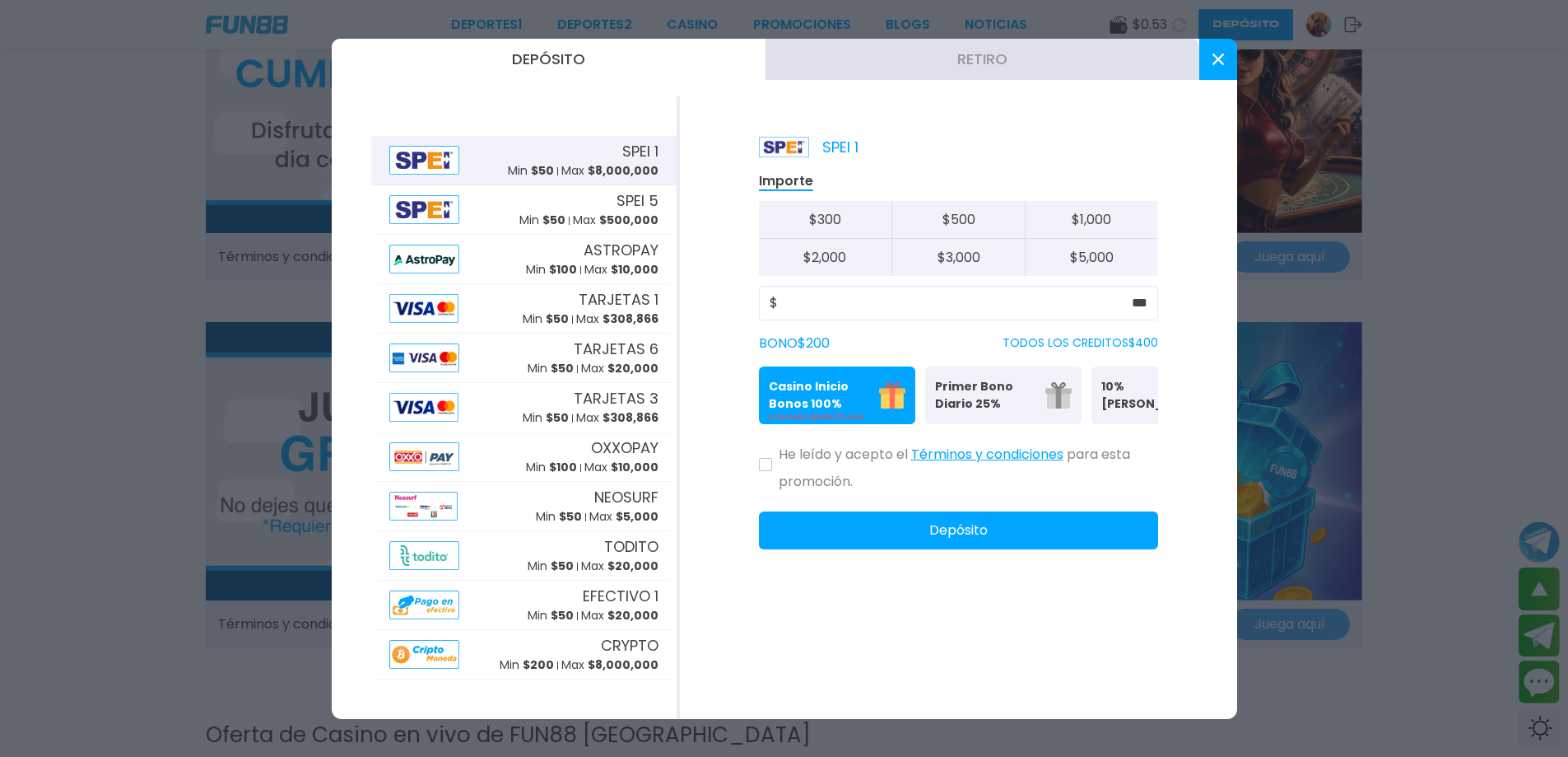
click at [766, 468] on icon at bounding box center [766, 464] width 8 height 7
click at [885, 549] on button "Depósito" at bounding box center [958, 530] width 400 height 38
click at [1205, 85] on div "Depósito Retiro SPEI 1 Min $ 50 Max $ 8,000,000 SPEI 5 Min $ 50 Max $ 500,000 A…" at bounding box center [784, 378] width 906 height 680
click at [1209, 61] on button at bounding box center [1218, 59] width 37 height 41
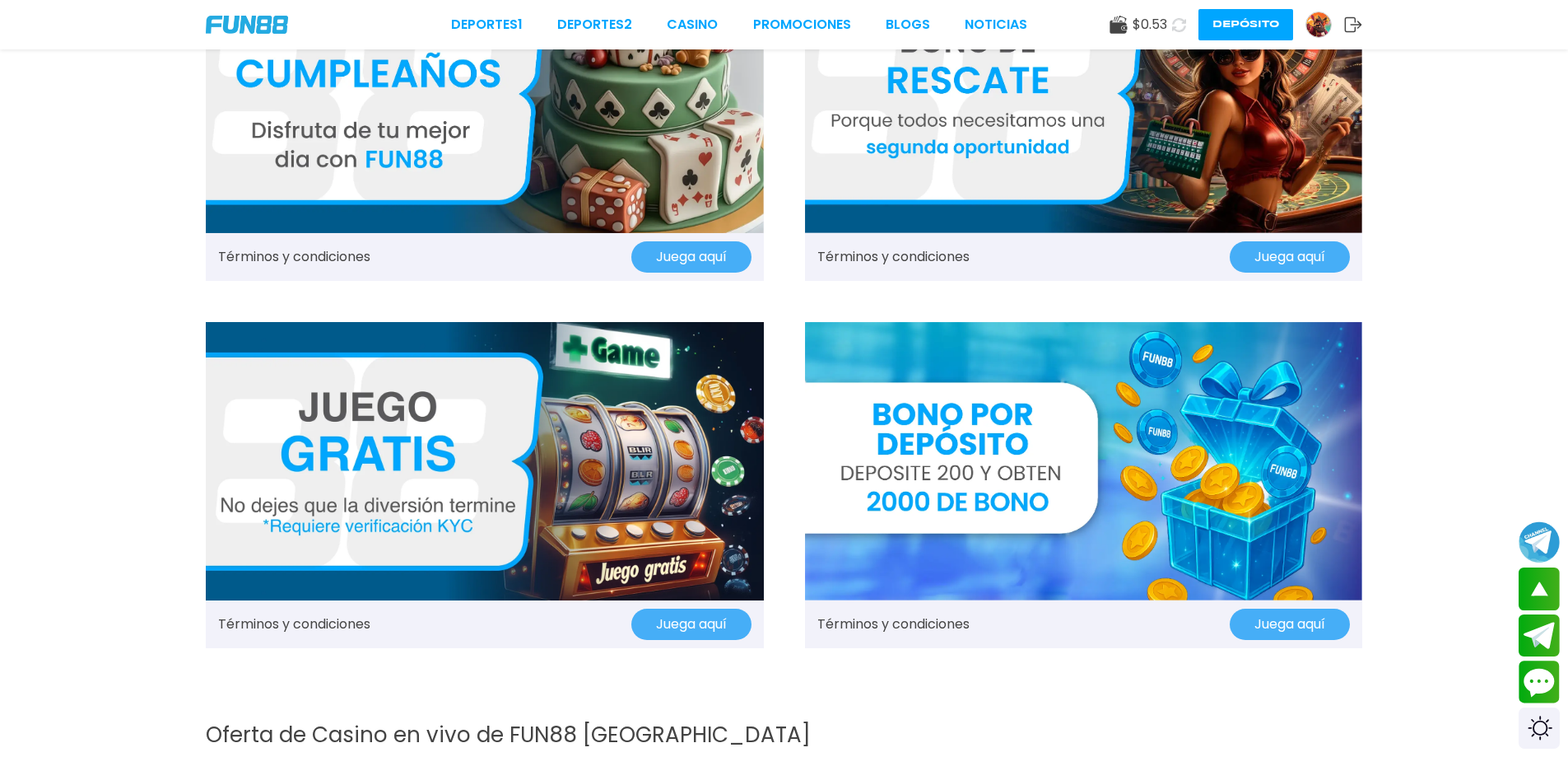
click at [1184, 25] on icon at bounding box center [1179, 25] width 18 height 18
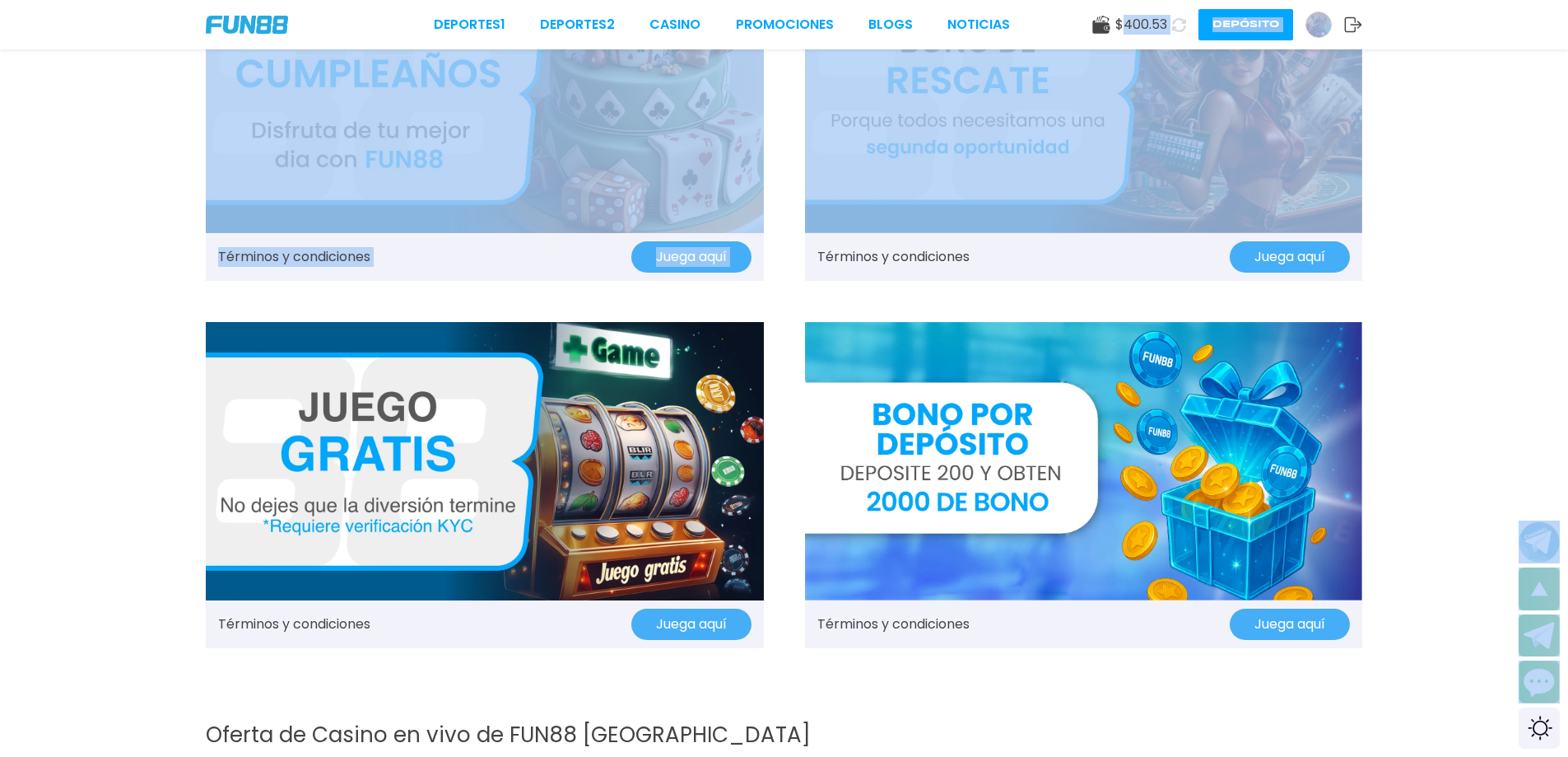
drag, startPoint x: 1120, startPoint y: 31, endPoint x: 887, endPoint y: 69, distance: 236.1
click at [940, 77] on div "Deportes 1 Deportes 2 CASINO Promociones BLOGS NOTICIAS $ 400.53 Depósito Térmi…" at bounding box center [784, 448] width 1568 height 4849
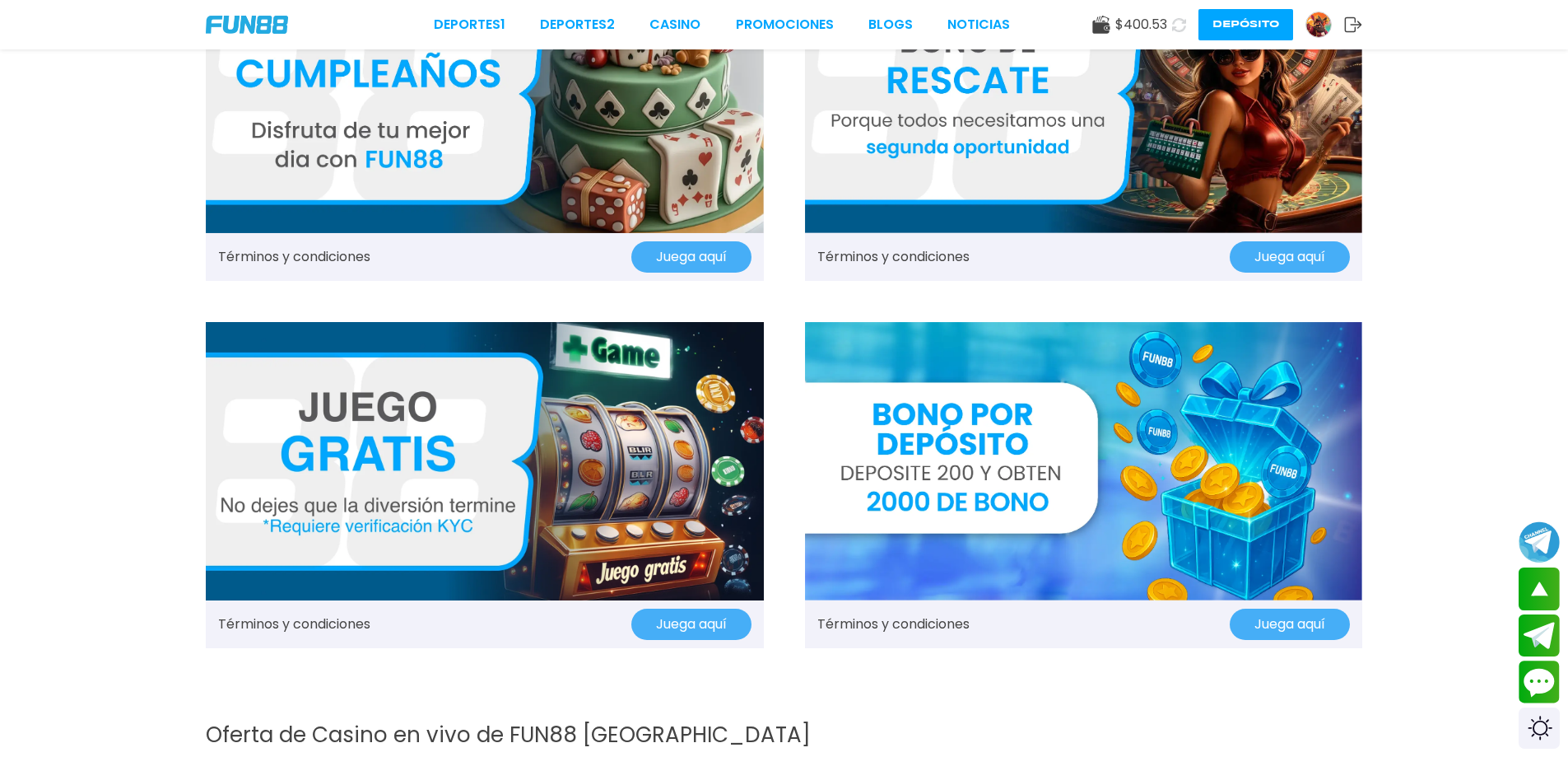
click at [642, 19] on div "Deportes 1 Deportes 2 CASINO Promociones BLOGS NOTICIAS" at bounding box center [722, 25] width 576 height 20
click at [664, 25] on link "CASINO" at bounding box center [675, 25] width 51 height 20
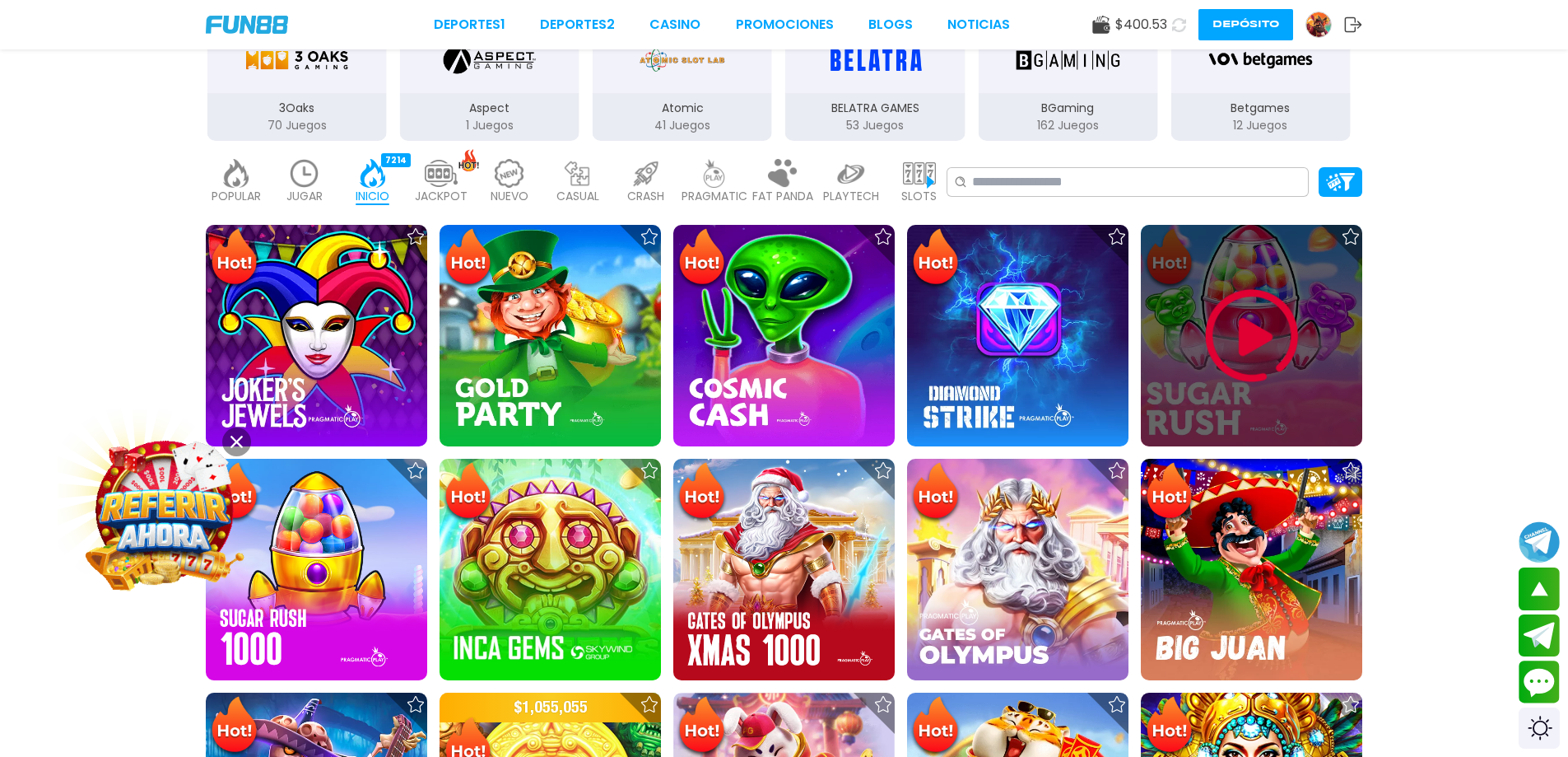
scroll to position [247, 0]
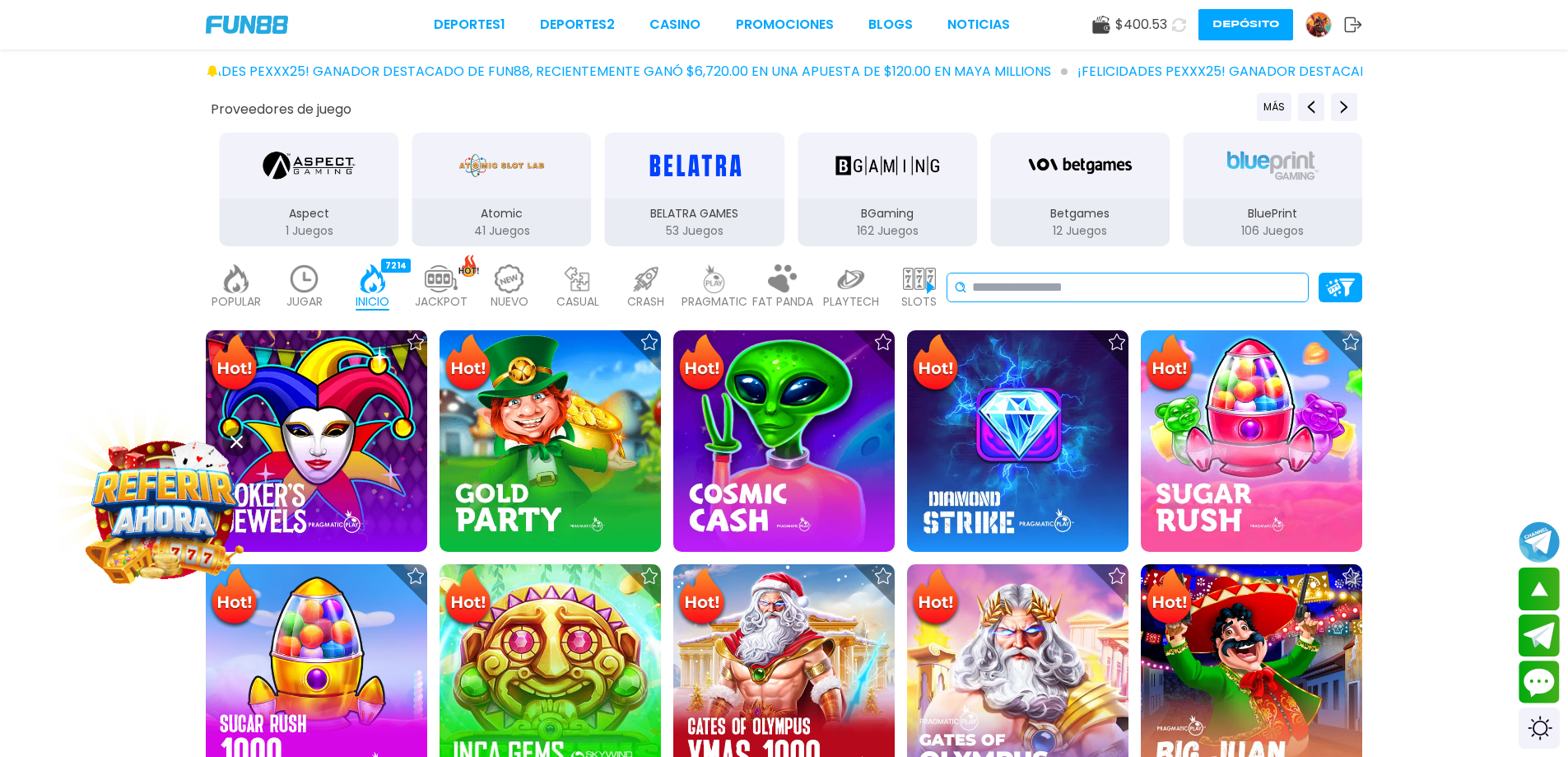
click at [1137, 299] on div "No se ha encontrado ningún juego." at bounding box center [1127, 287] width 362 height 30
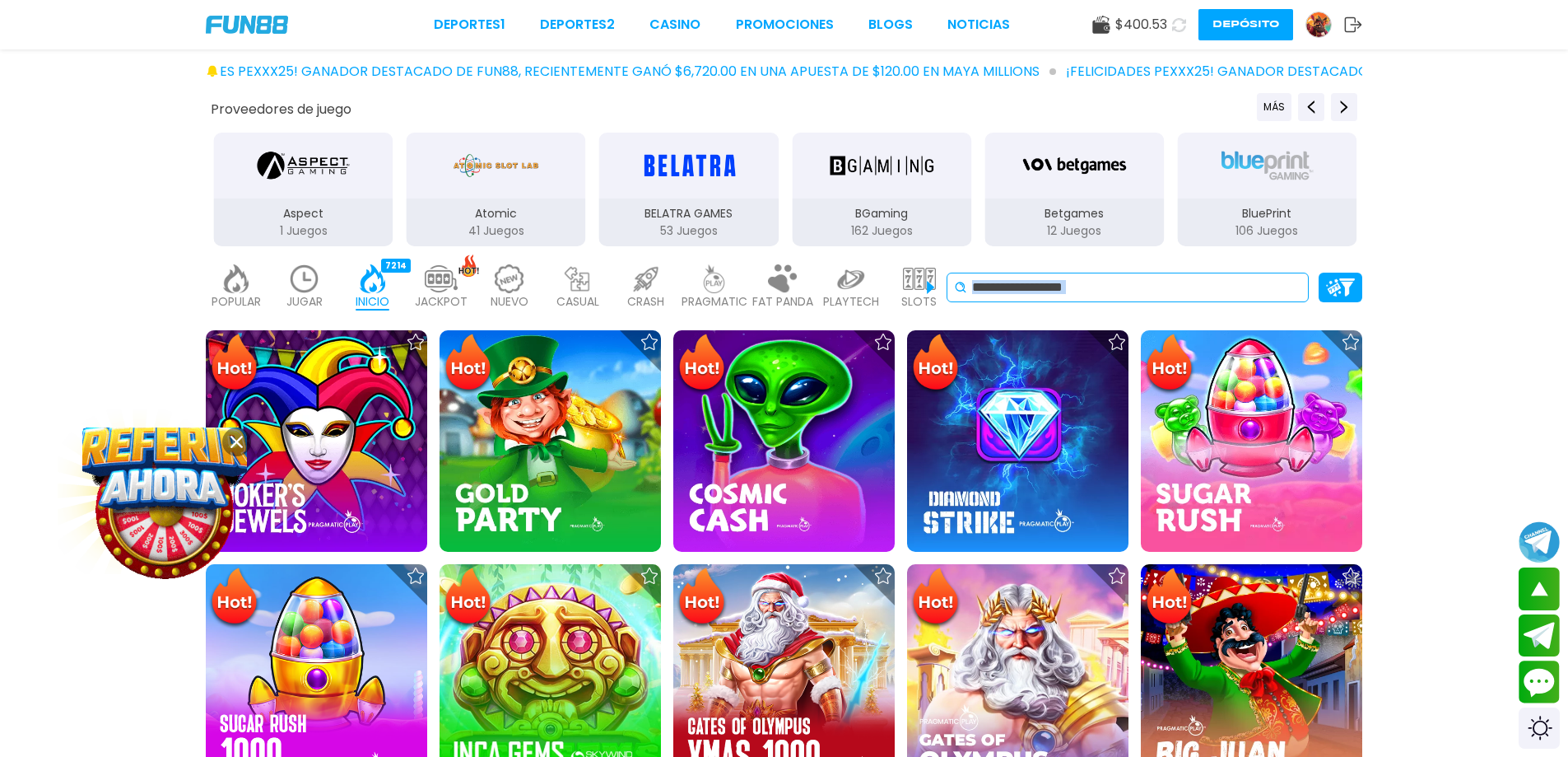
click at [1129, 295] on input at bounding box center [1137, 287] width 330 height 20
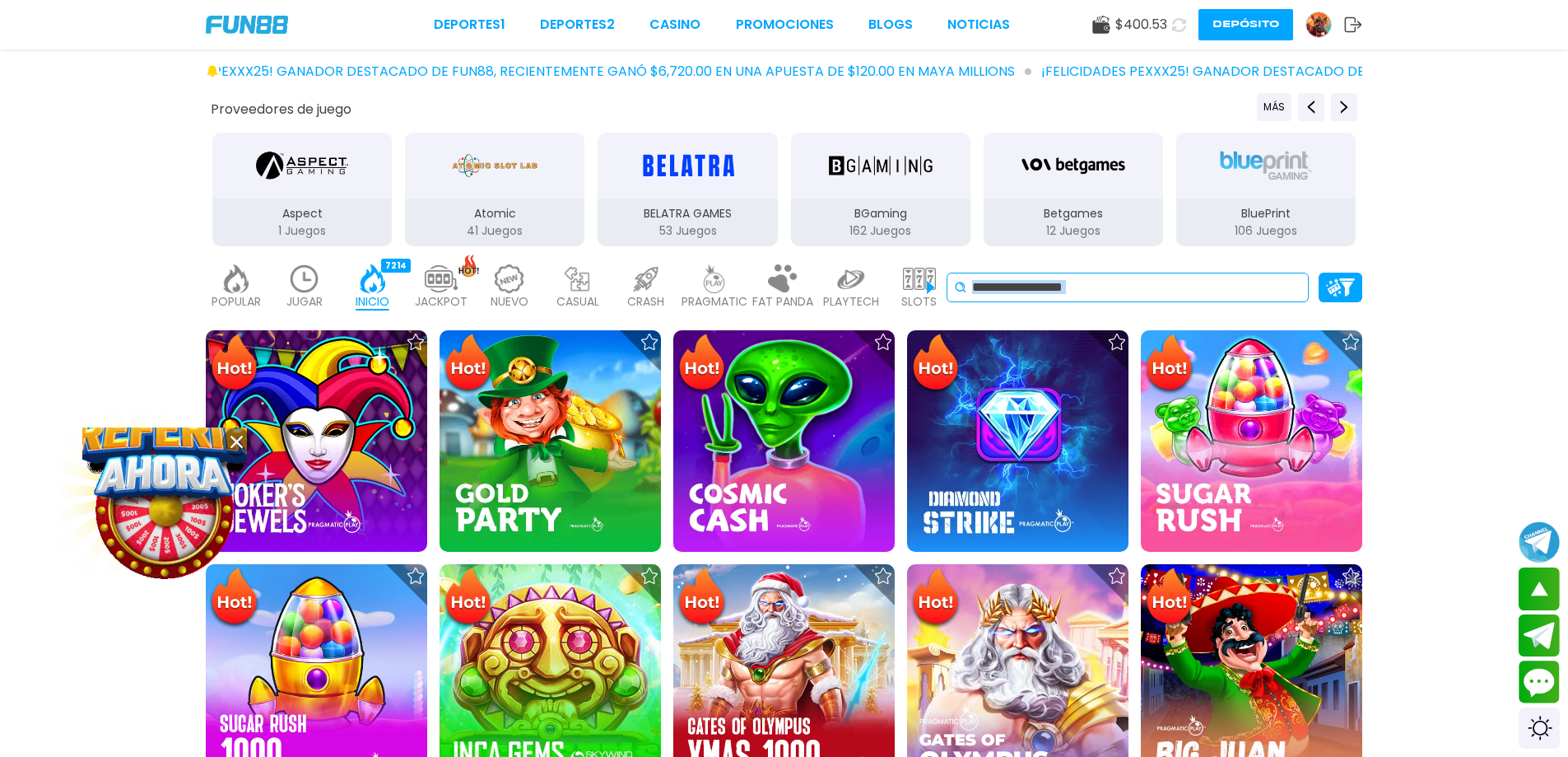
click at [1129, 295] on input at bounding box center [1137, 287] width 330 height 20
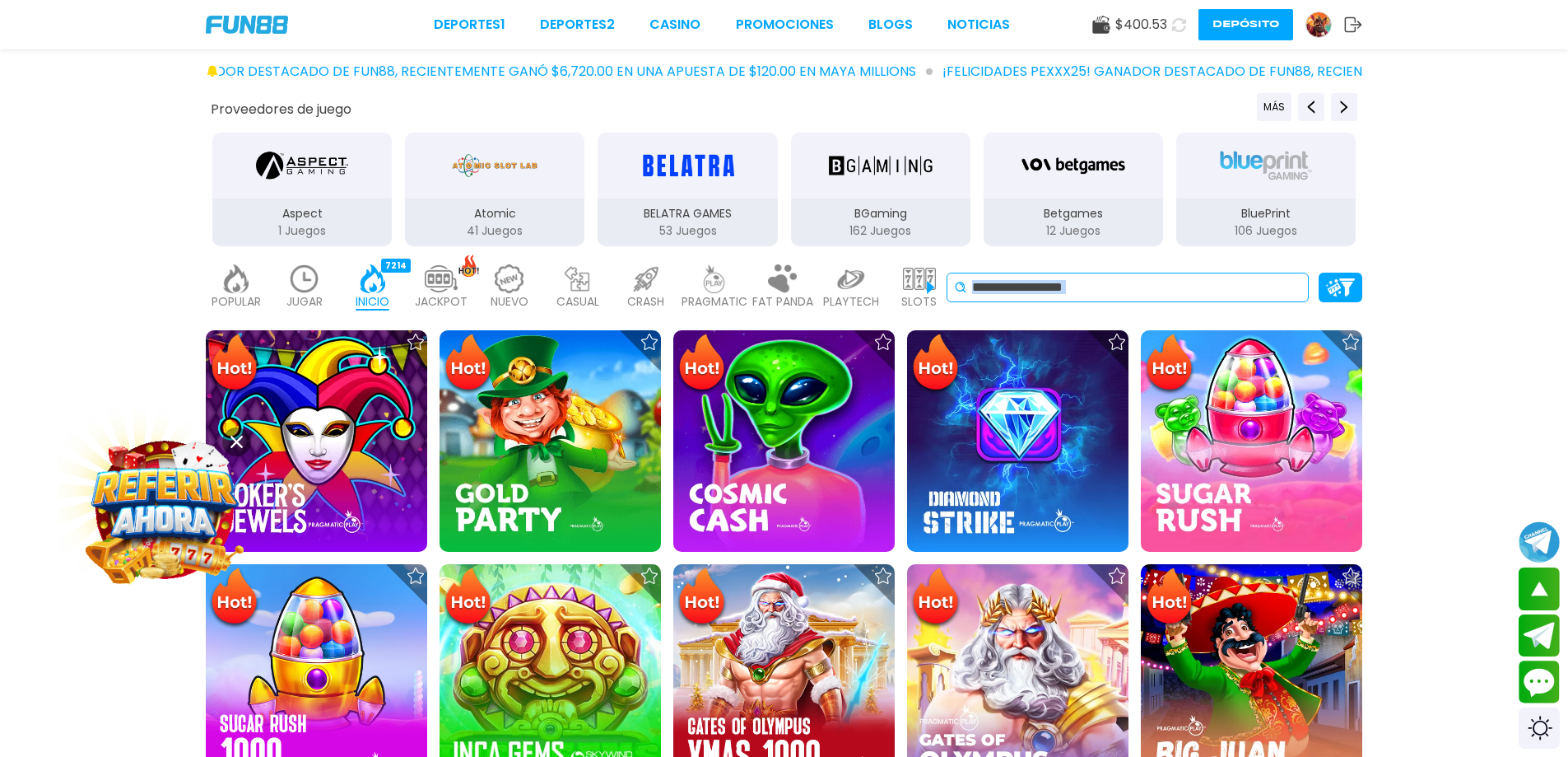
click at [1010, 273] on div "No se ha encontrado ningún juego." at bounding box center [1127, 287] width 362 height 30
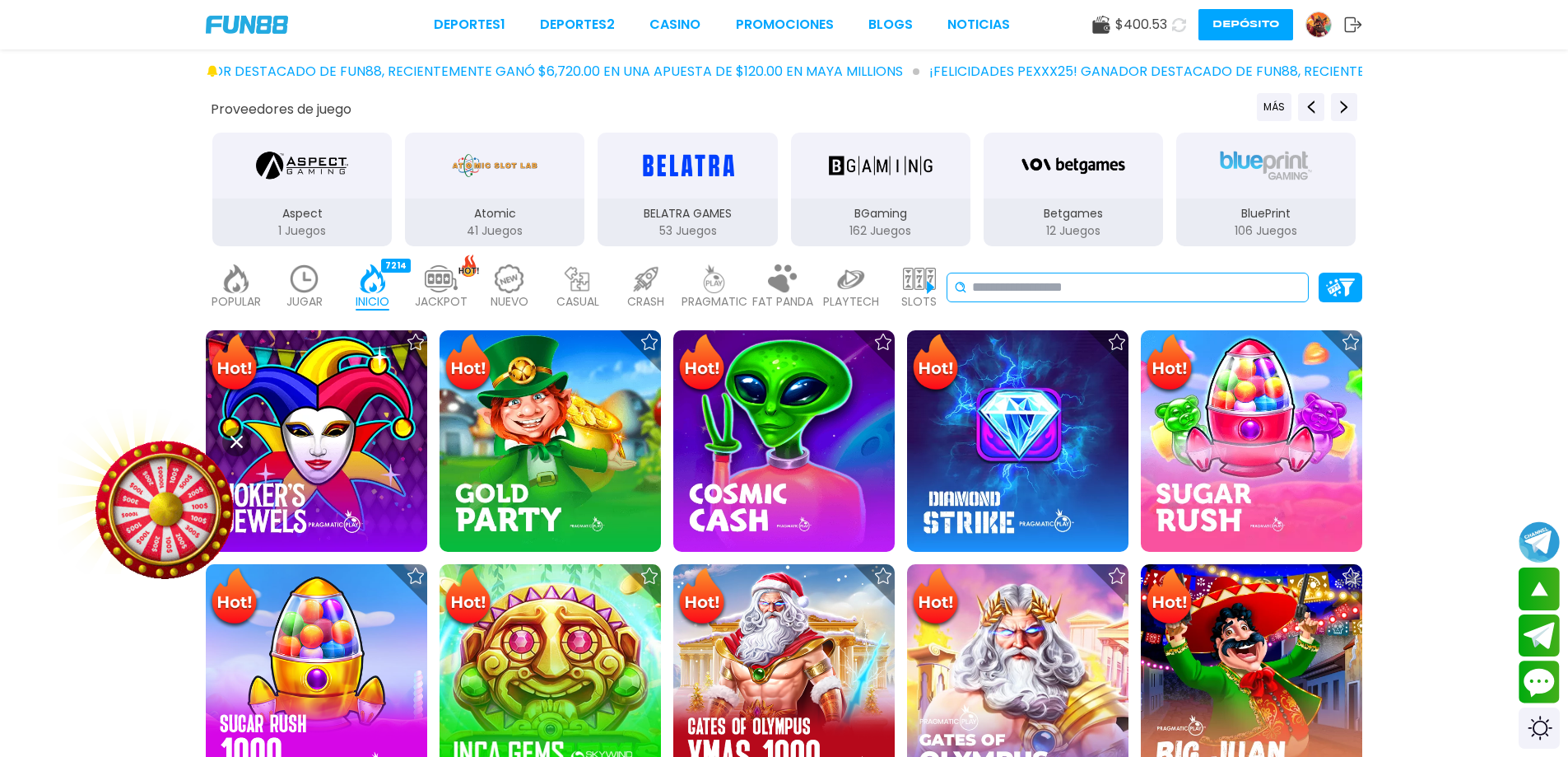
click at [1006, 286] on input at bounding box center [1137, 287] width 330 height 20
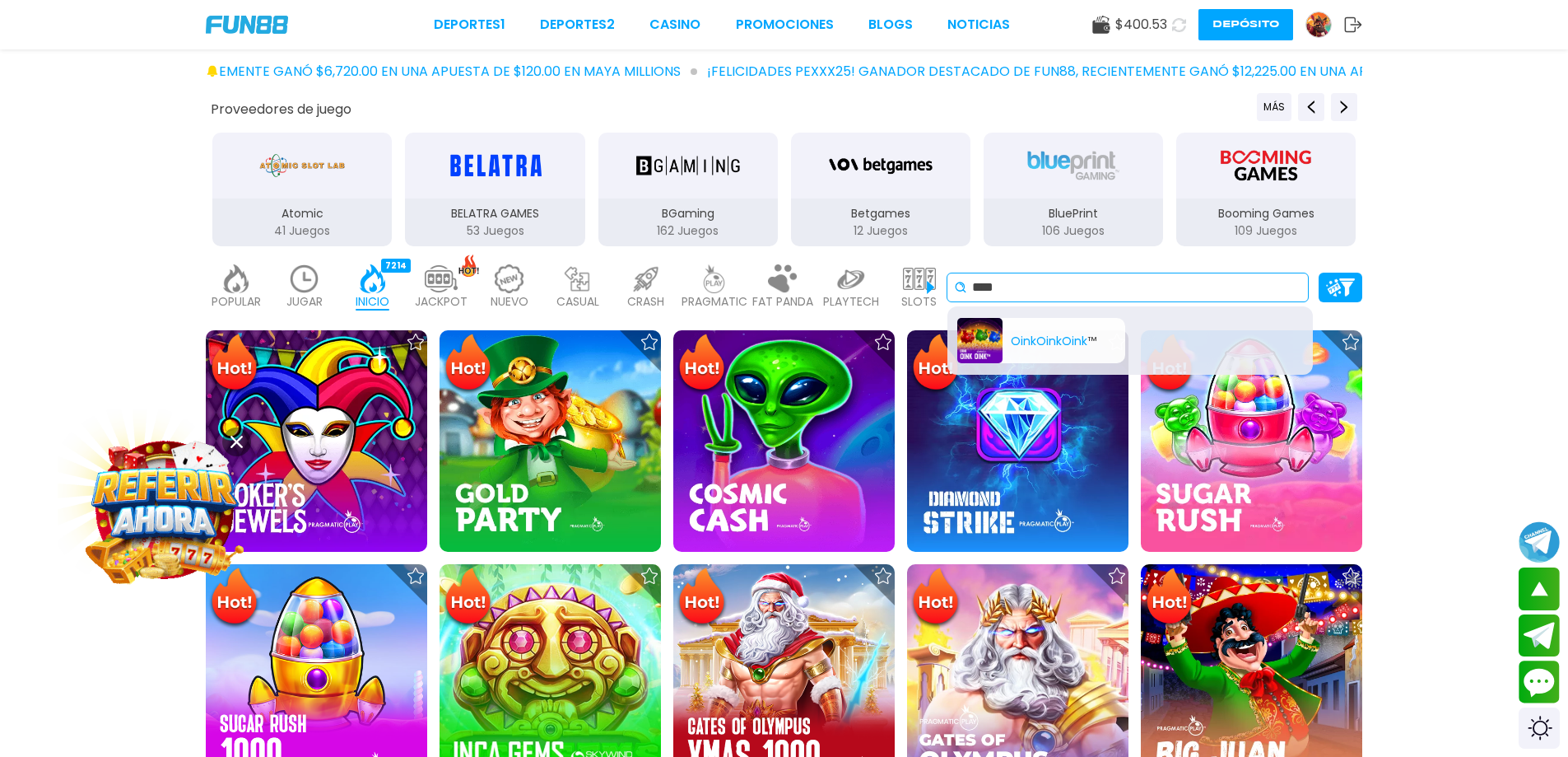
type input "****"
click at [1011, 335] on div "Oink Oink Oink ™" at bounding box center [1041, 341] width 168 height 45
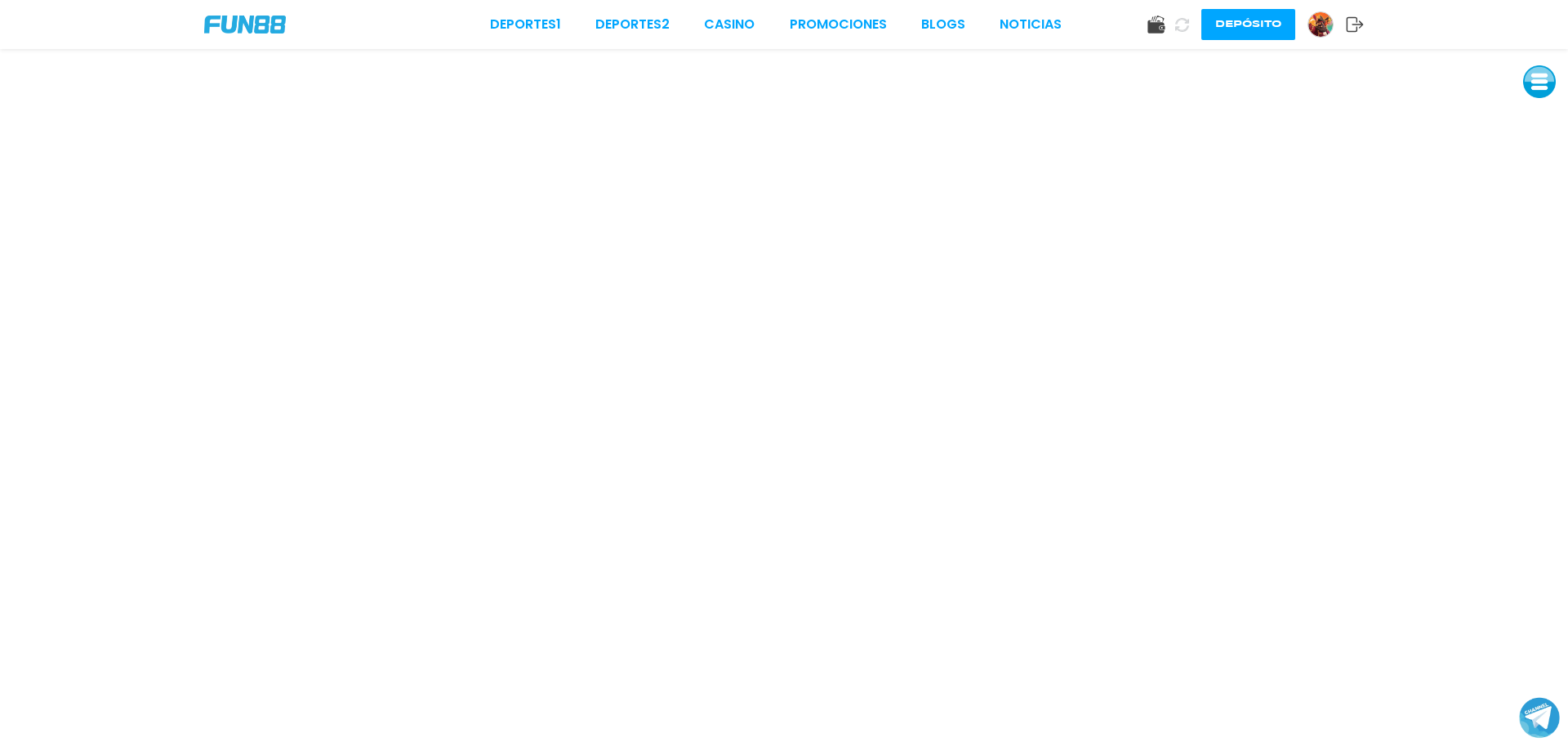
click at [1323, 27] on img at bounding box center [1319, 24] width 24 height 24
click at [200, 16] on div "Deportes 1 Deportes 2 CASINO Promociones BLOGS NOTICIAS Depósito" at bounding box center [784, 24] width 1568 height 49
click at [238, 24] on img at bounding box center [245, 24] width 81 height 18
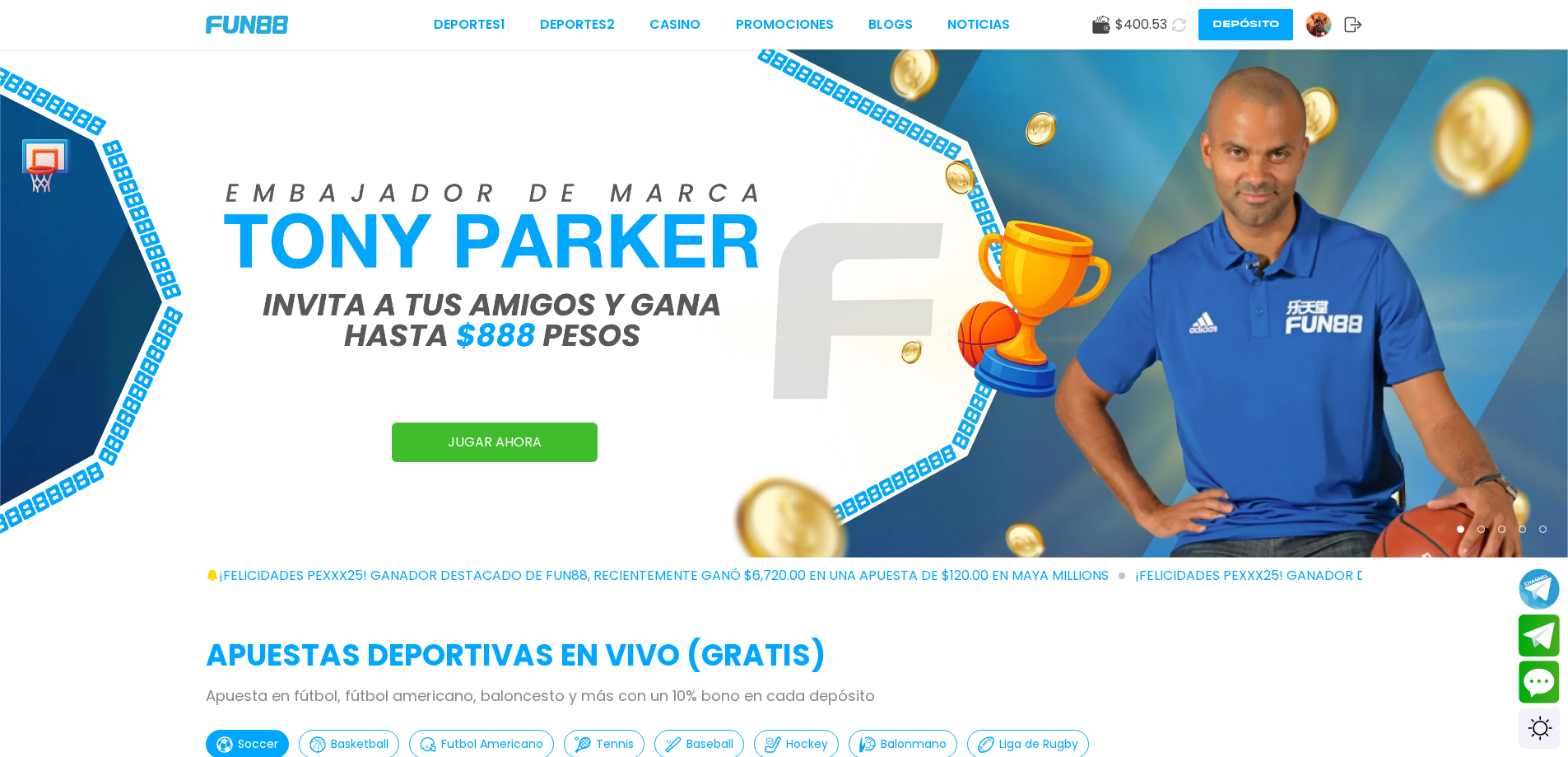
click at [1158, 23] on span "$ 400.53" at bounding box center [1141, 25] width 52 height 20
click at [1172, 27] on use at bounding box center [1178, 25] width 15 height 15
click at [1172, 27] on use at bounding box center [1179, 25] width 18 height 18
click at [1151, 27] on span "$ 0.53" at bounding box center [1150, 25] width 35 height 20
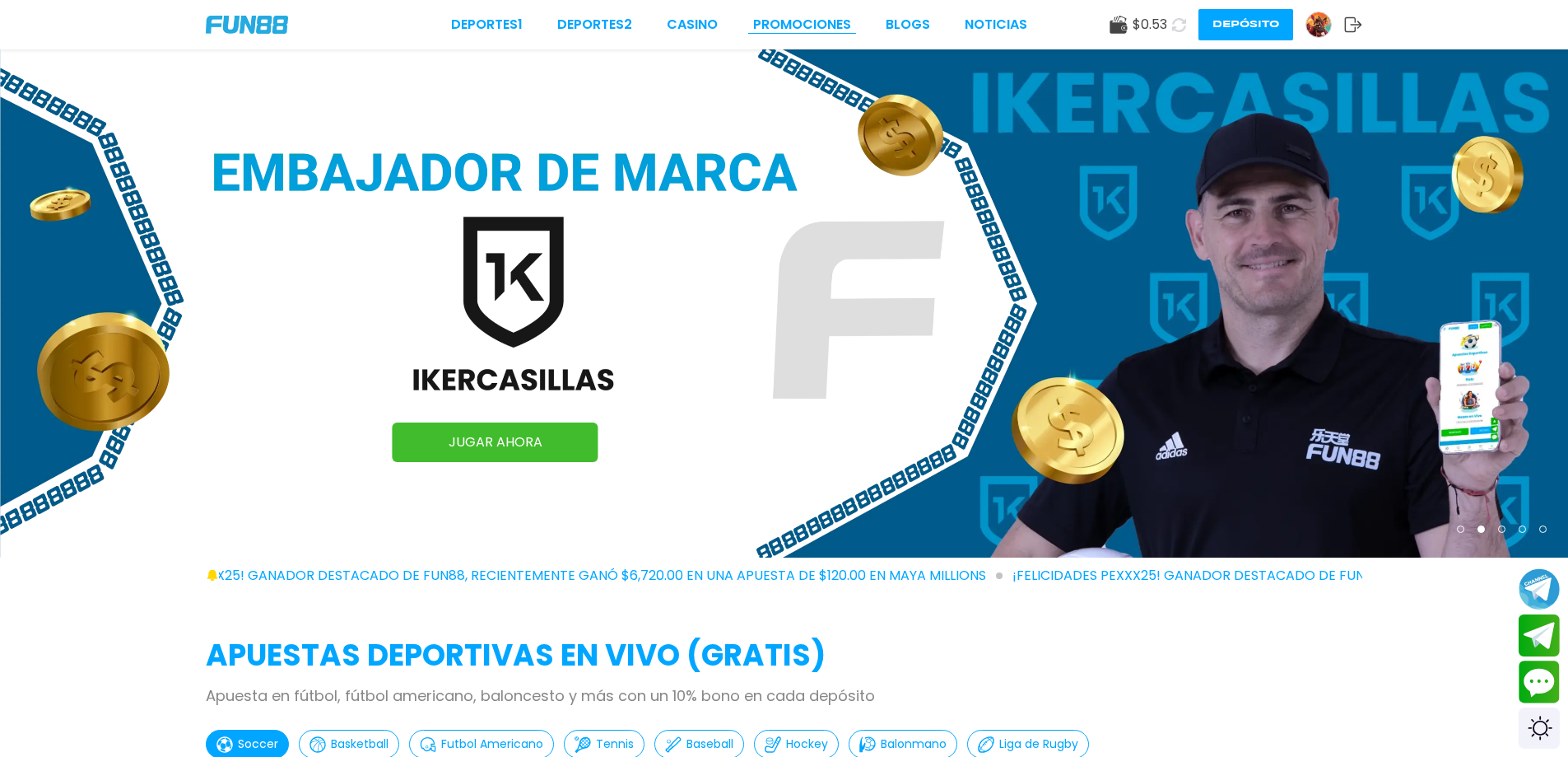
click at [784, 32] on link "Promociones" at bounding box center [801, 25] width 98 height 20
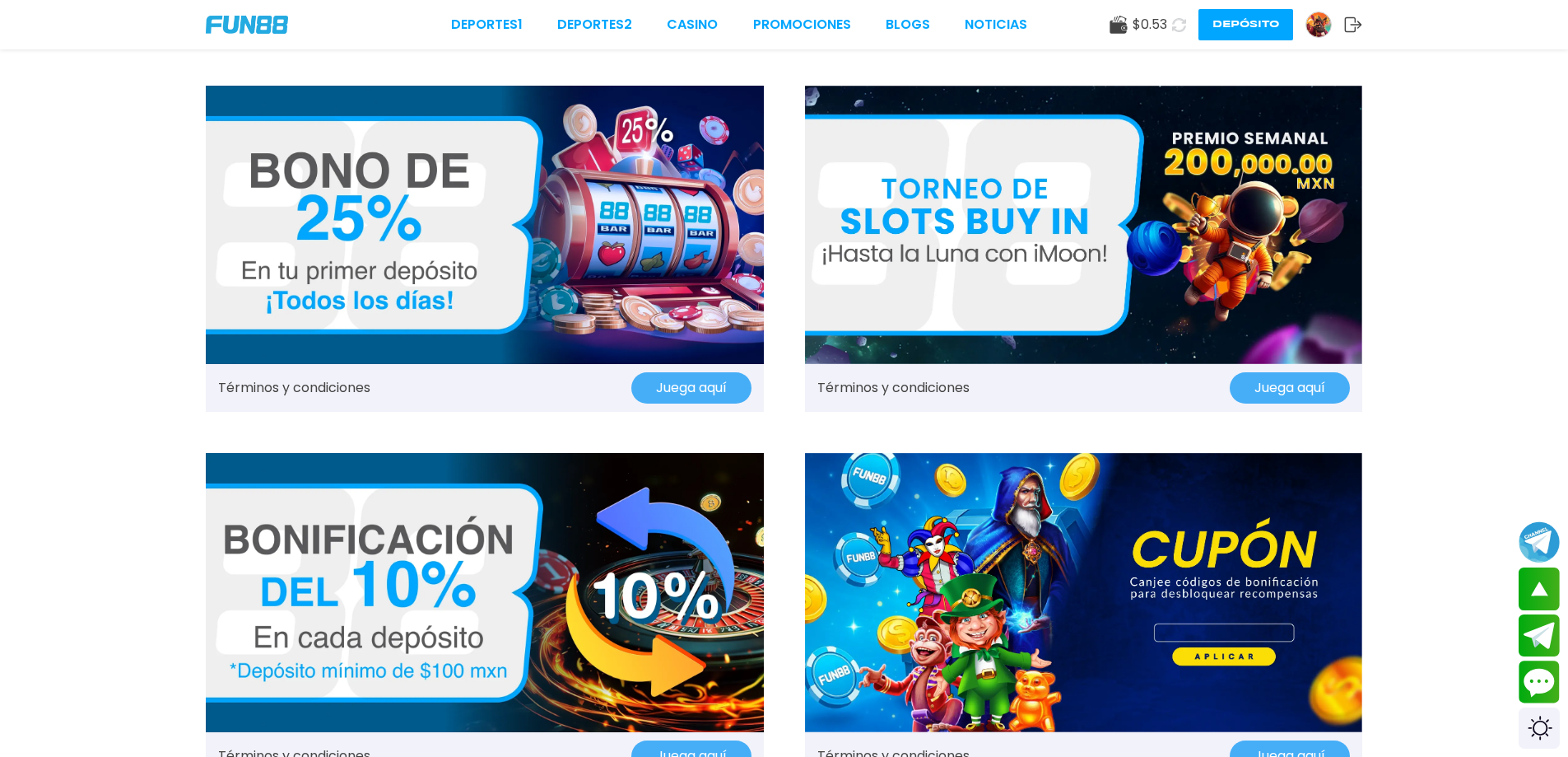
scroll to position [988, 0]
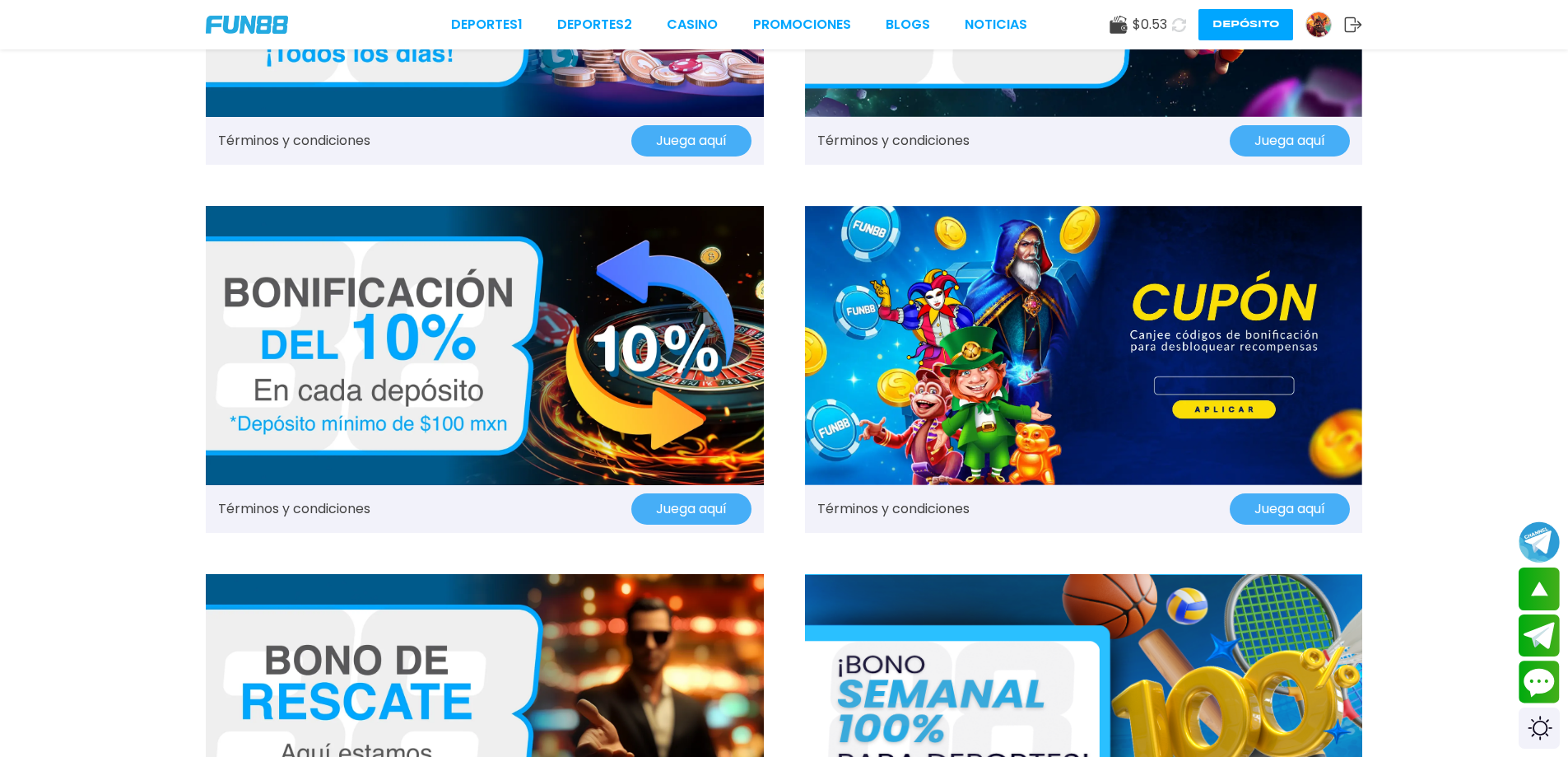
click at [698, 498] on button "Juega aquí" at bounding box center [692, 509] width 120 height 32
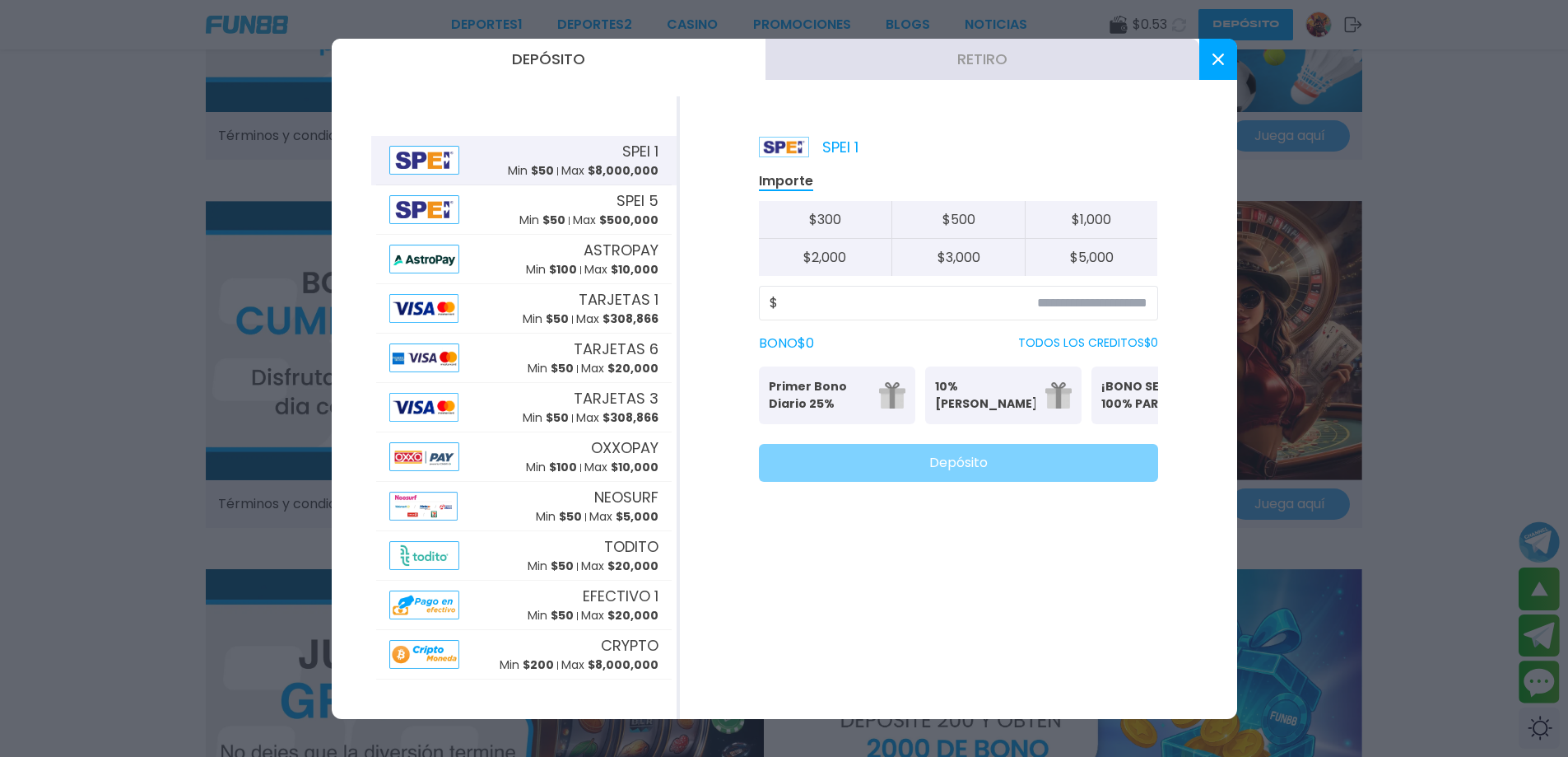
click at [62, 417] on div at bounding box center [784, 378] width 1568 height 757
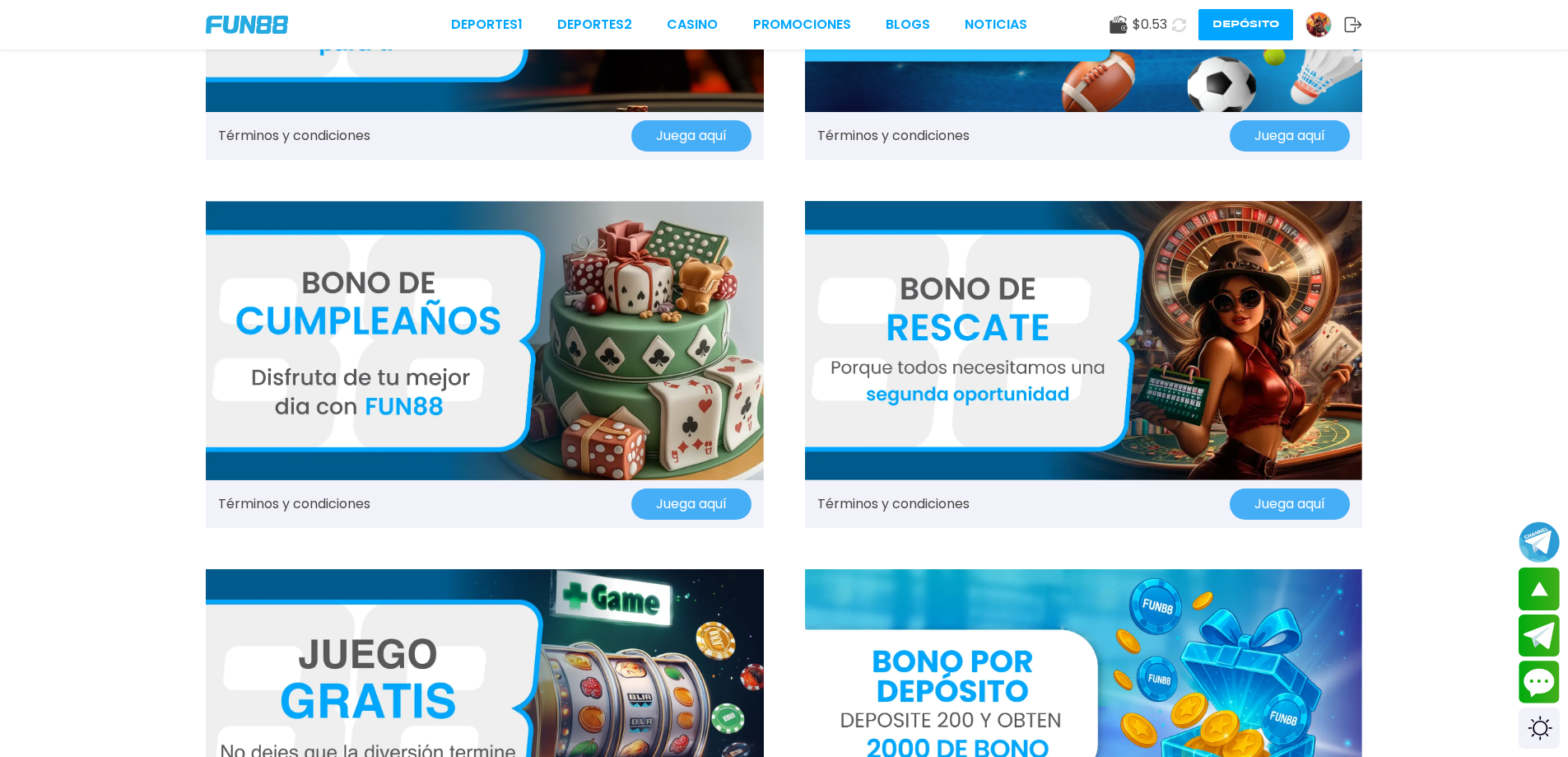
scroll to position [2223, 0]
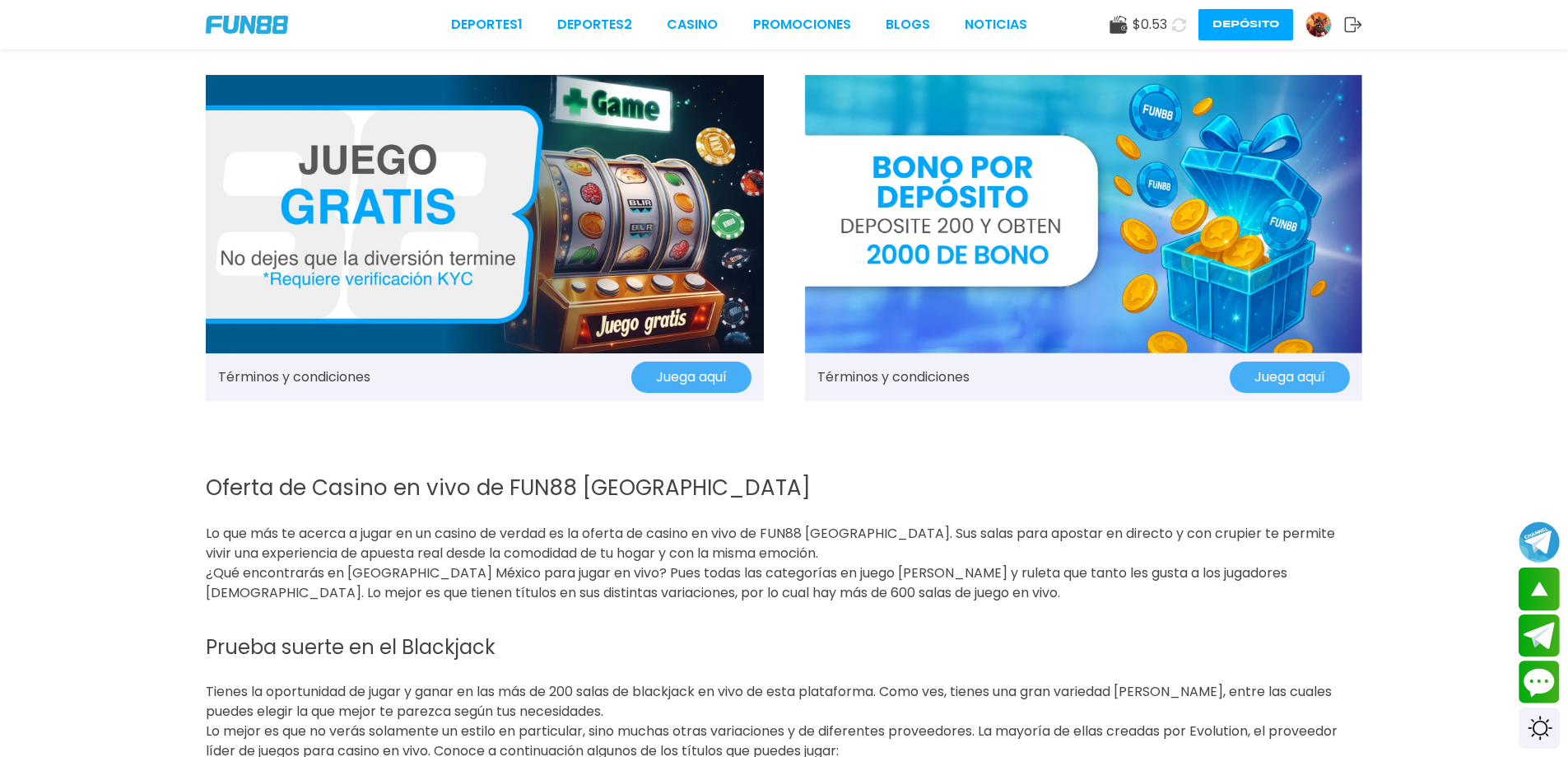
click at [1303, 375] on button "Juega aquí" at bounding box center [1290, 377] width 120 height 32
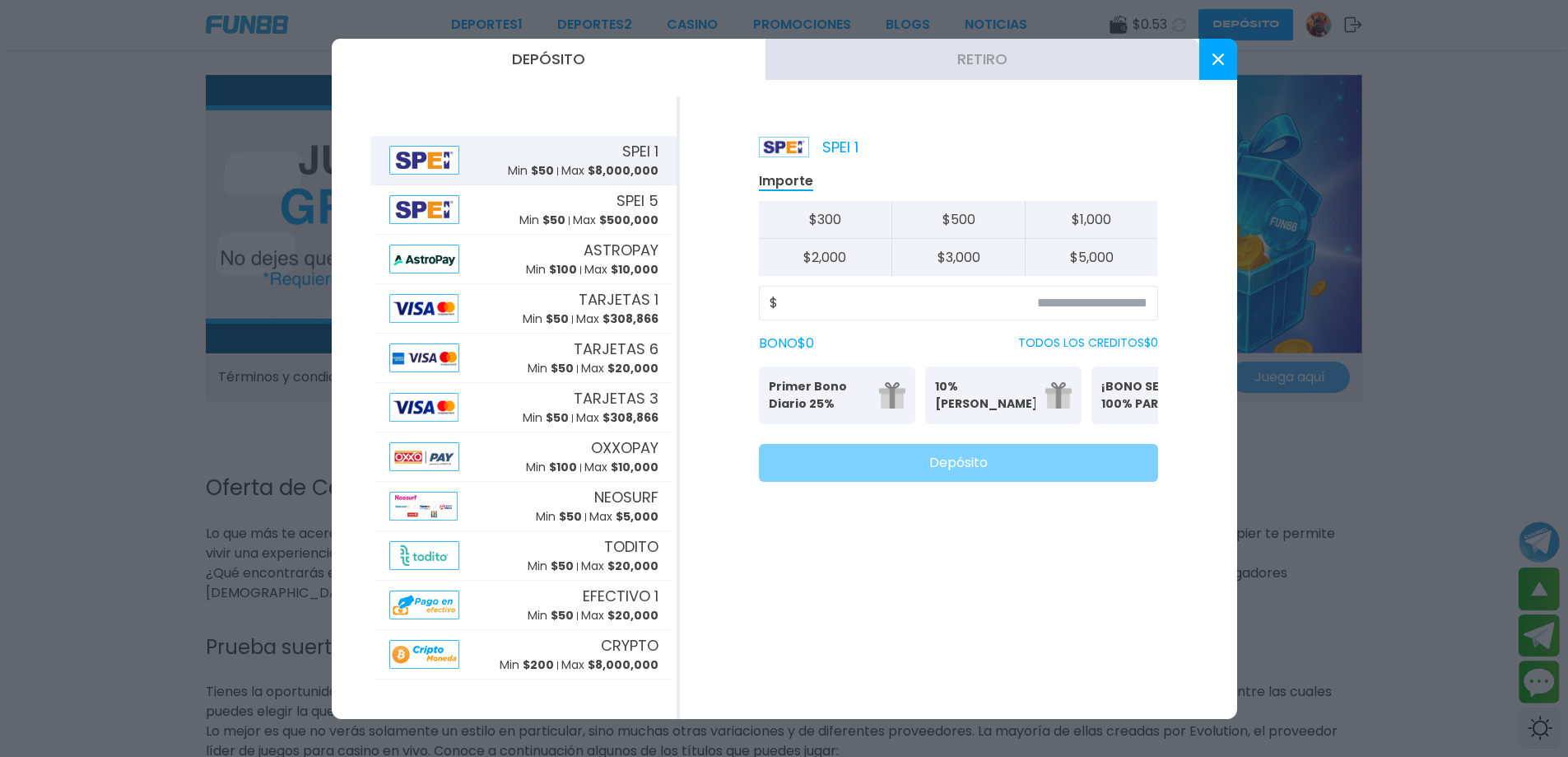
click at [834, 148] on p "SPEI 1" at bounding box center [808, 147] width 100 height 23
click at [1016, 406] on p "10% Bono Ilimitado" at bounding box center [986, 395] width 101 height 35
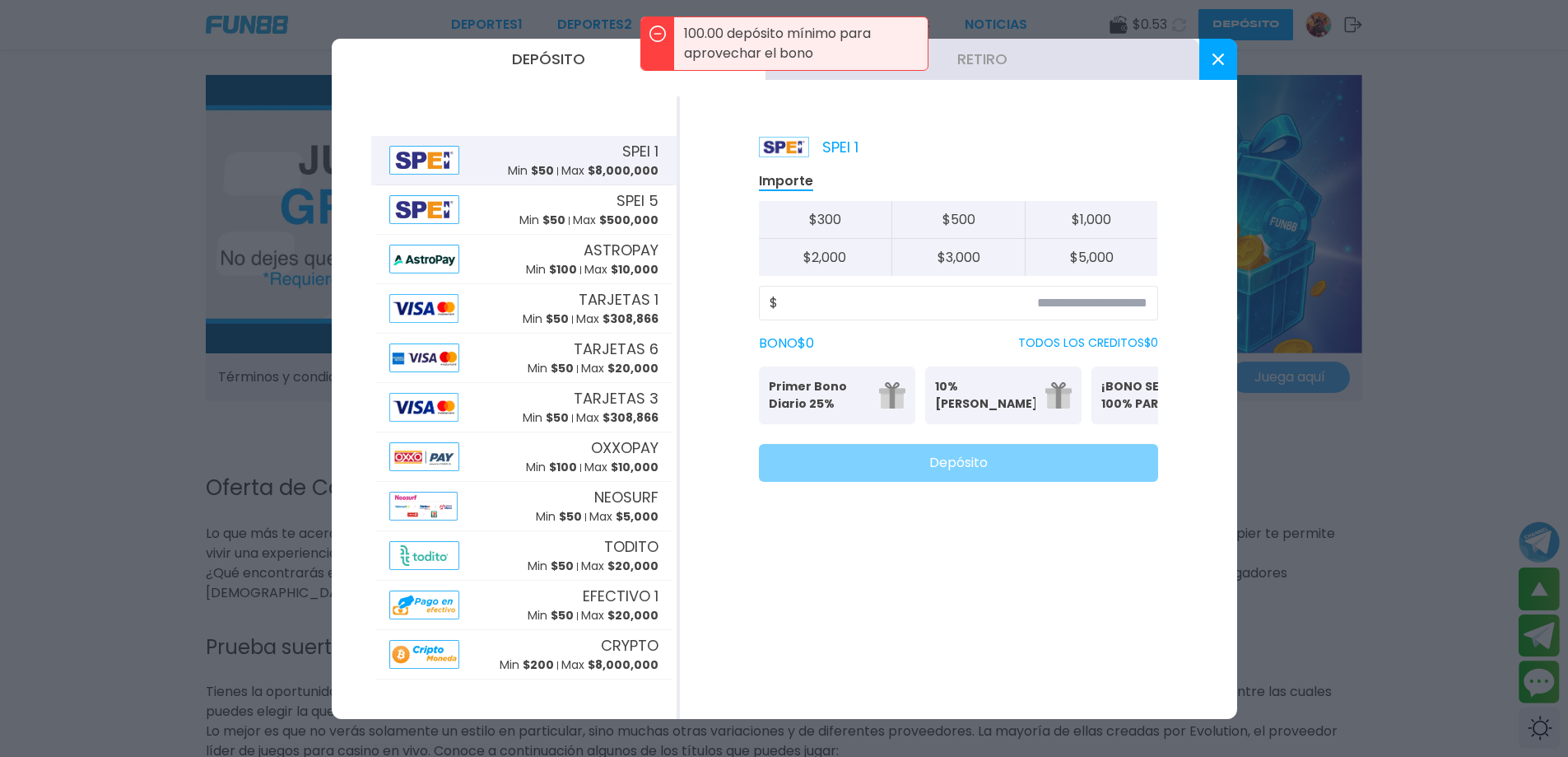
click at [1104, 383] on p "¡BONO SEMANAL 100% PARA DEPORTES!" at bounding box center [1152, 395] width 101 height 35
click at [1212, 65] on button at bounding box center [1218, 59] width 37 height 41
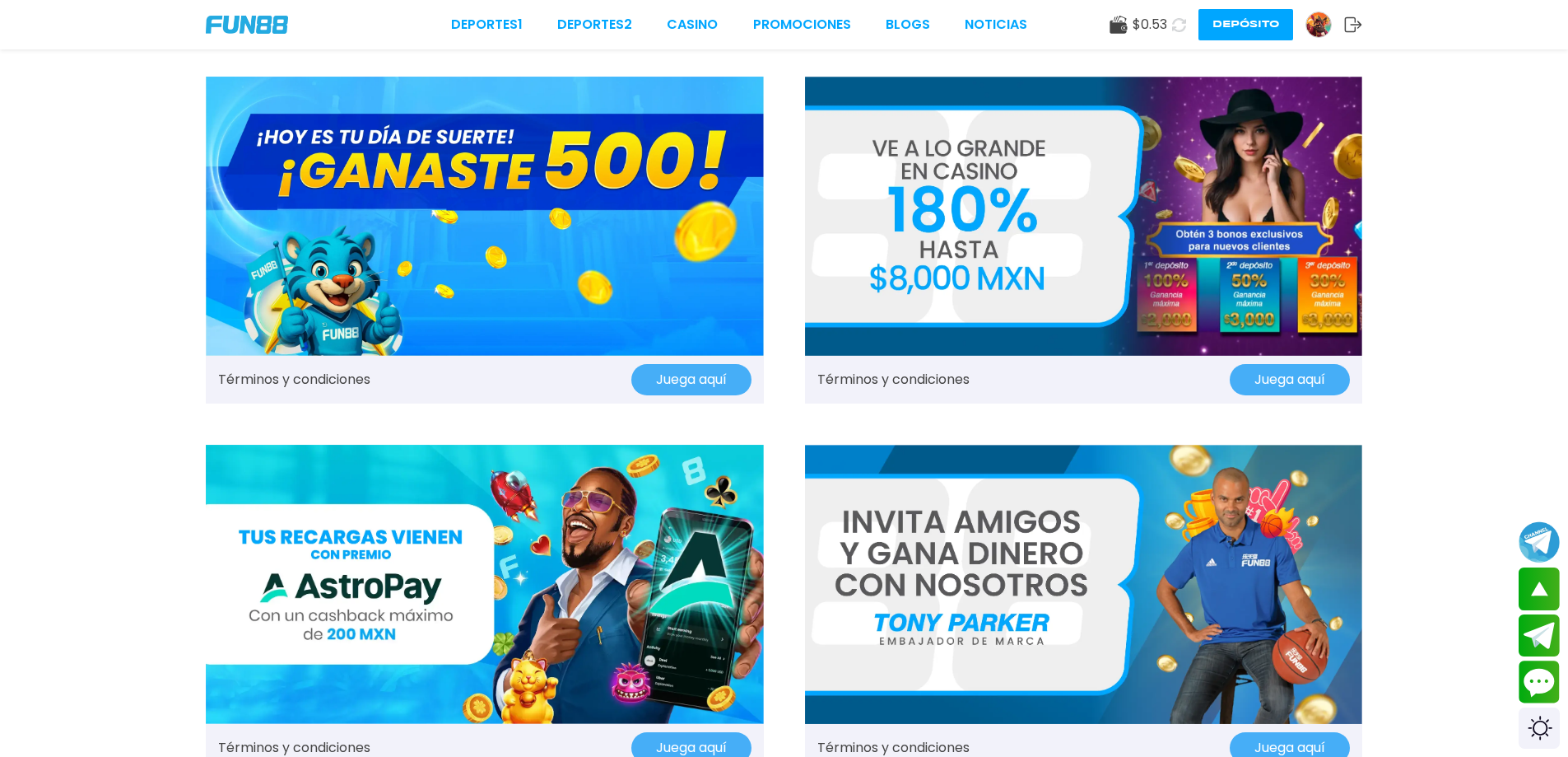
scroll to position [0, 0]
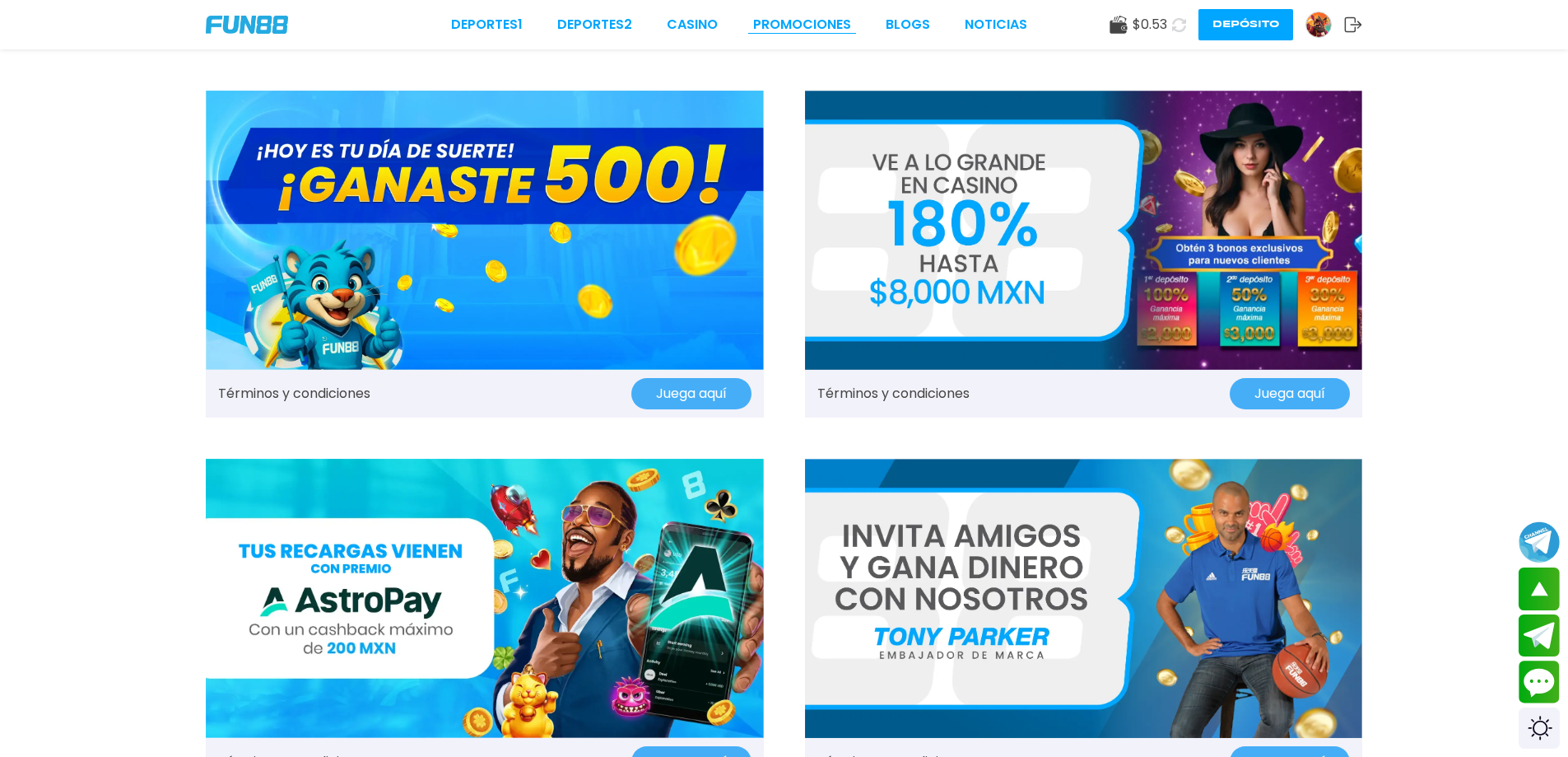
click at [804, 23] on link "Promociones" at bounding box center [801, 25] width 98 height 20
click at [787, 31] on link "Promociones" at bounding box center [801, 25] width 98 height 20
click at [805, 34] on link "Promociones" at bounding box center [801, 25] width 98 height 20
click at [1247, 395] on button "Juega aquí" at bounding box center [1290, 394] width 120 height 32
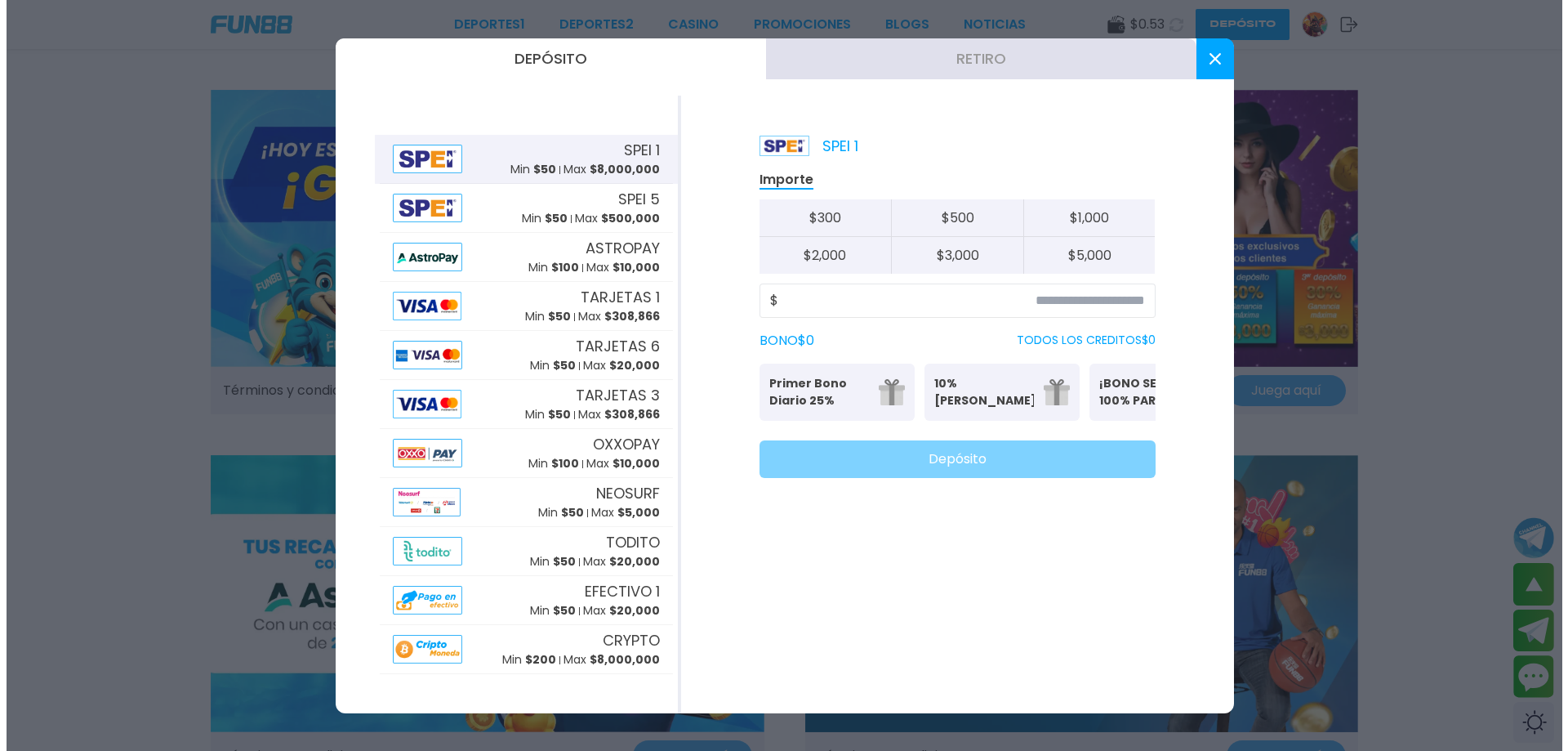
scroll to position [0, 89]
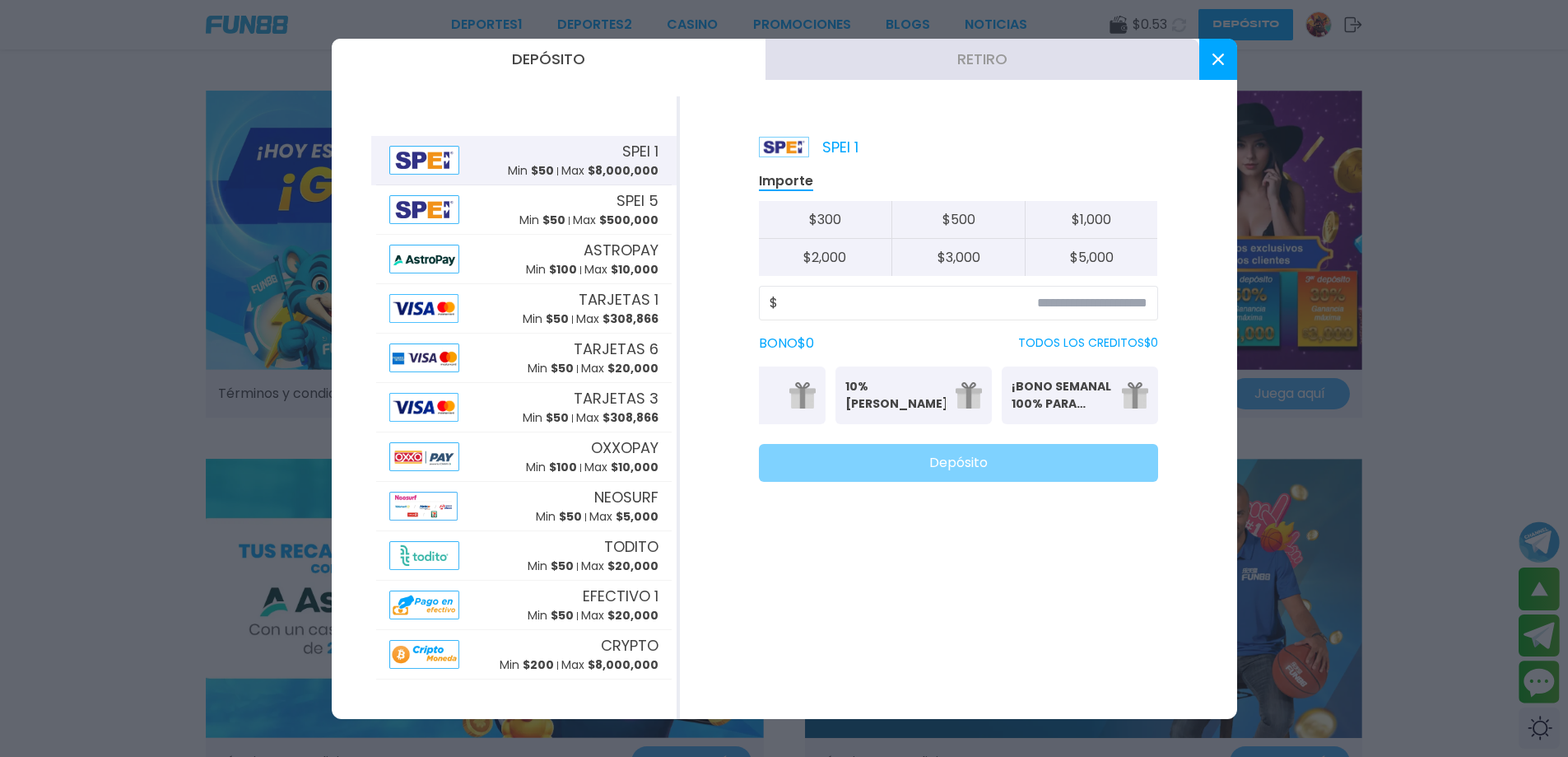
click at [1070, 398] on p "¡BONO SEMANAL 100% PARA DEPORTES!" at bounding box center [1062, 395] width 101 height 35
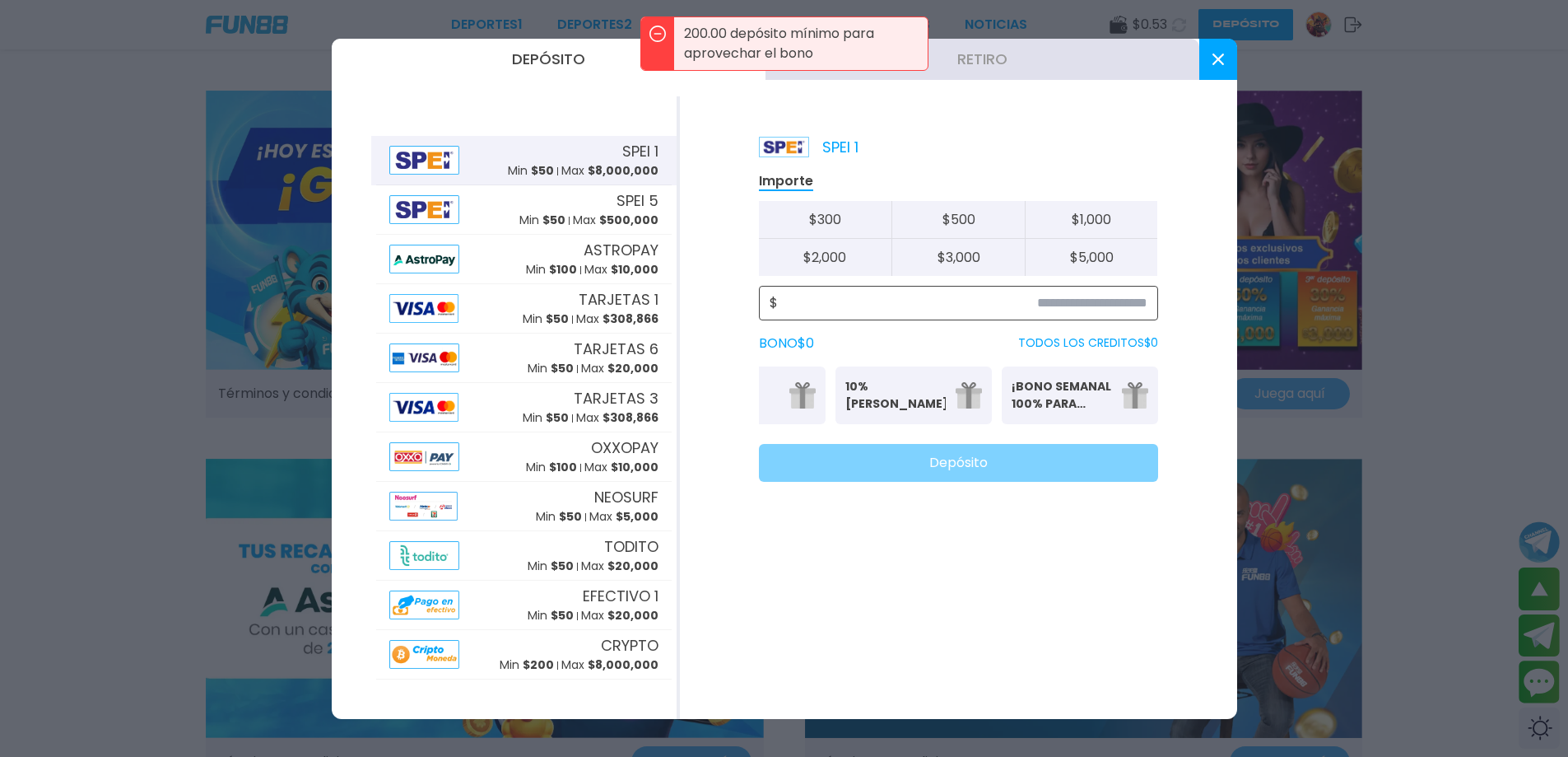
click at [888, 301] on input at bounding box center [962, 303] width 370 height 20
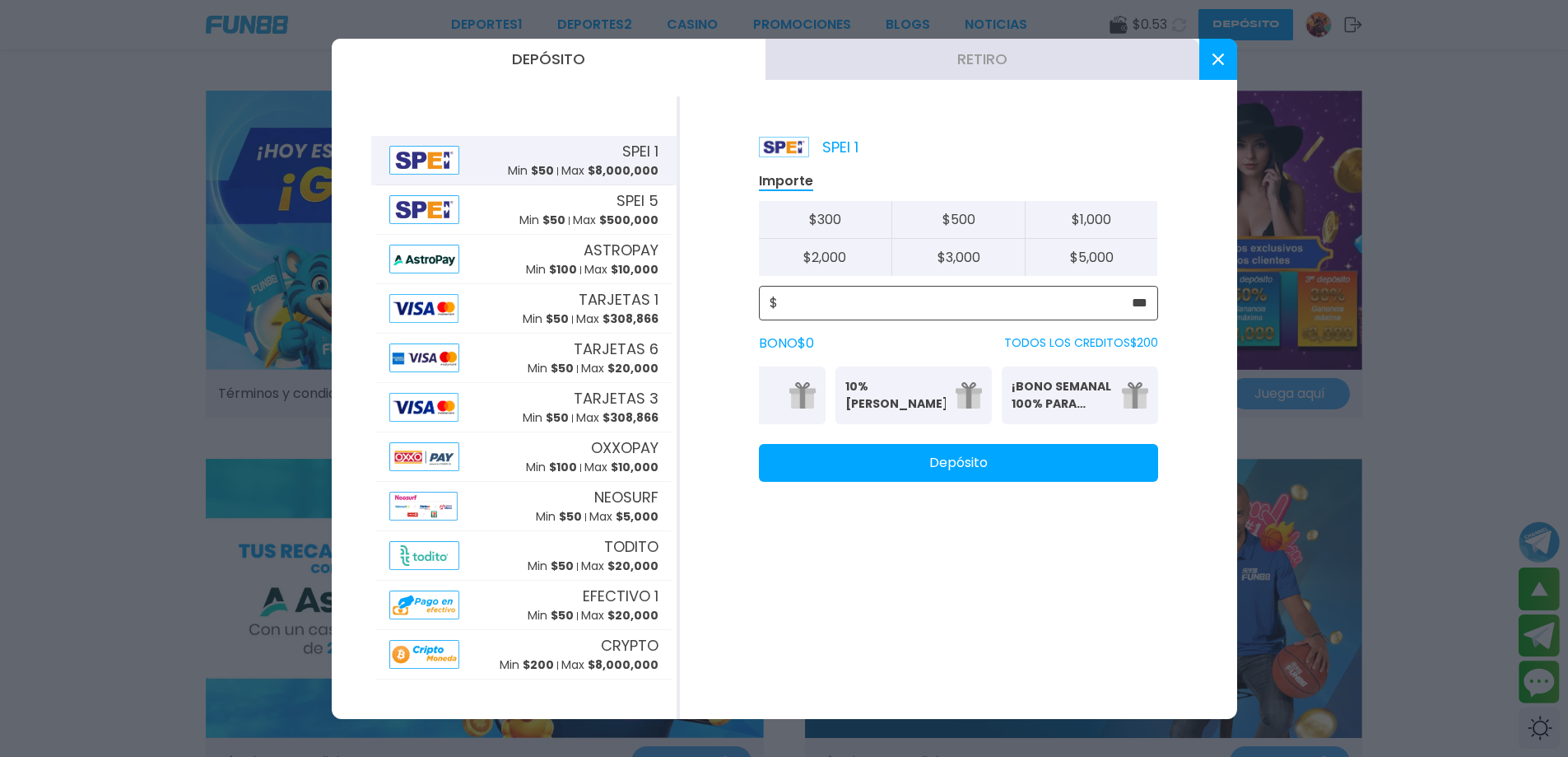
type input "***"
click at [1061, 395] on p "¡BONO SEMANAL 100% PARA DEPORTES!" at bounding box center [1062, 395] width 101 height 35
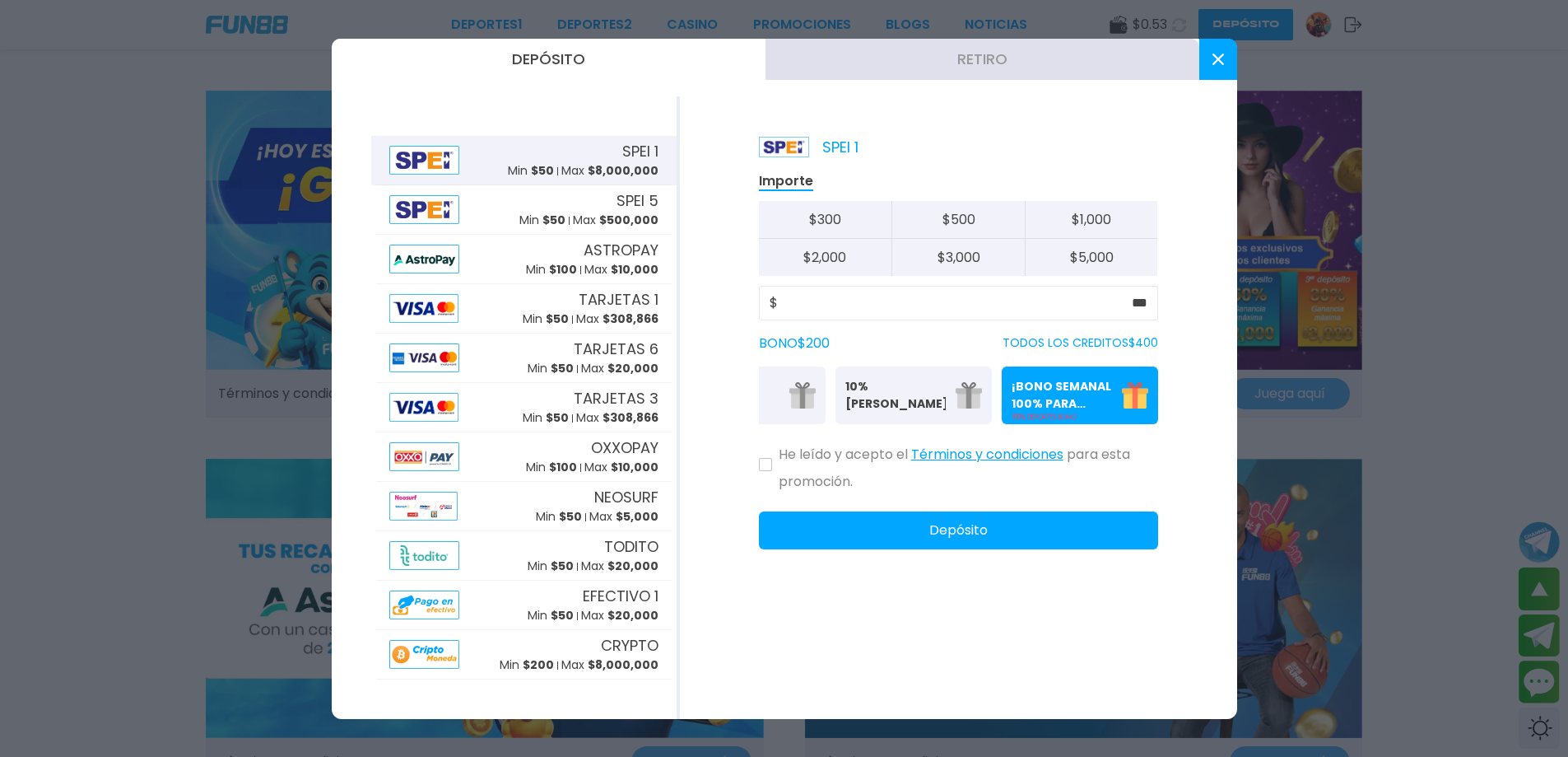
click at [761, 471] on button at bounding box center [765, 464] width 13 height 13
click at [841, 549] on button "Depósito" at bounding box center [958, 530] width 400 height 38
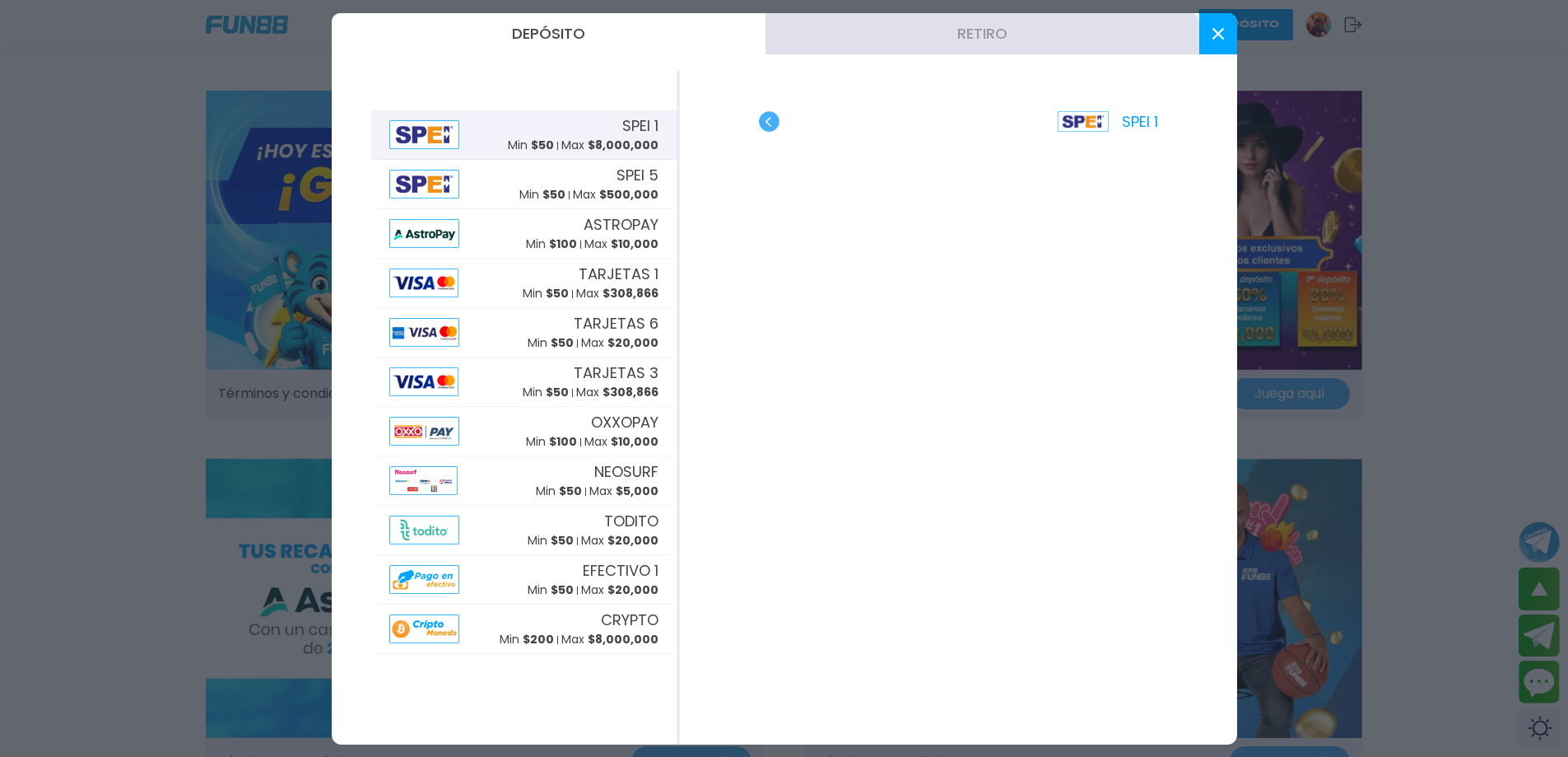
click at [1209, 29] on button at bounding box center [1218, 34] width 37 height 41
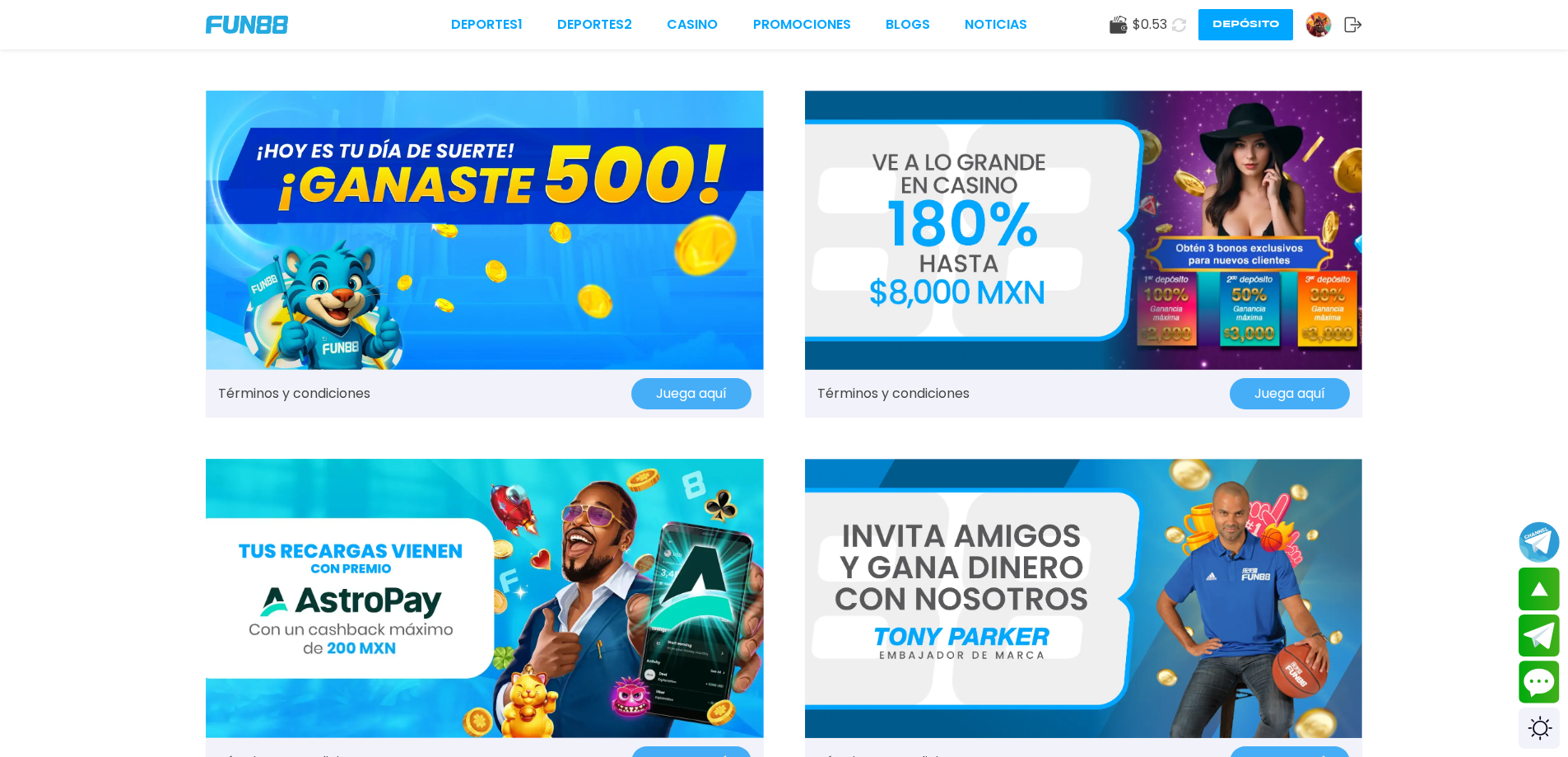
click at [1245, 30] on button "Depósito" at bounding box center [1246, 25] width 95 height 32
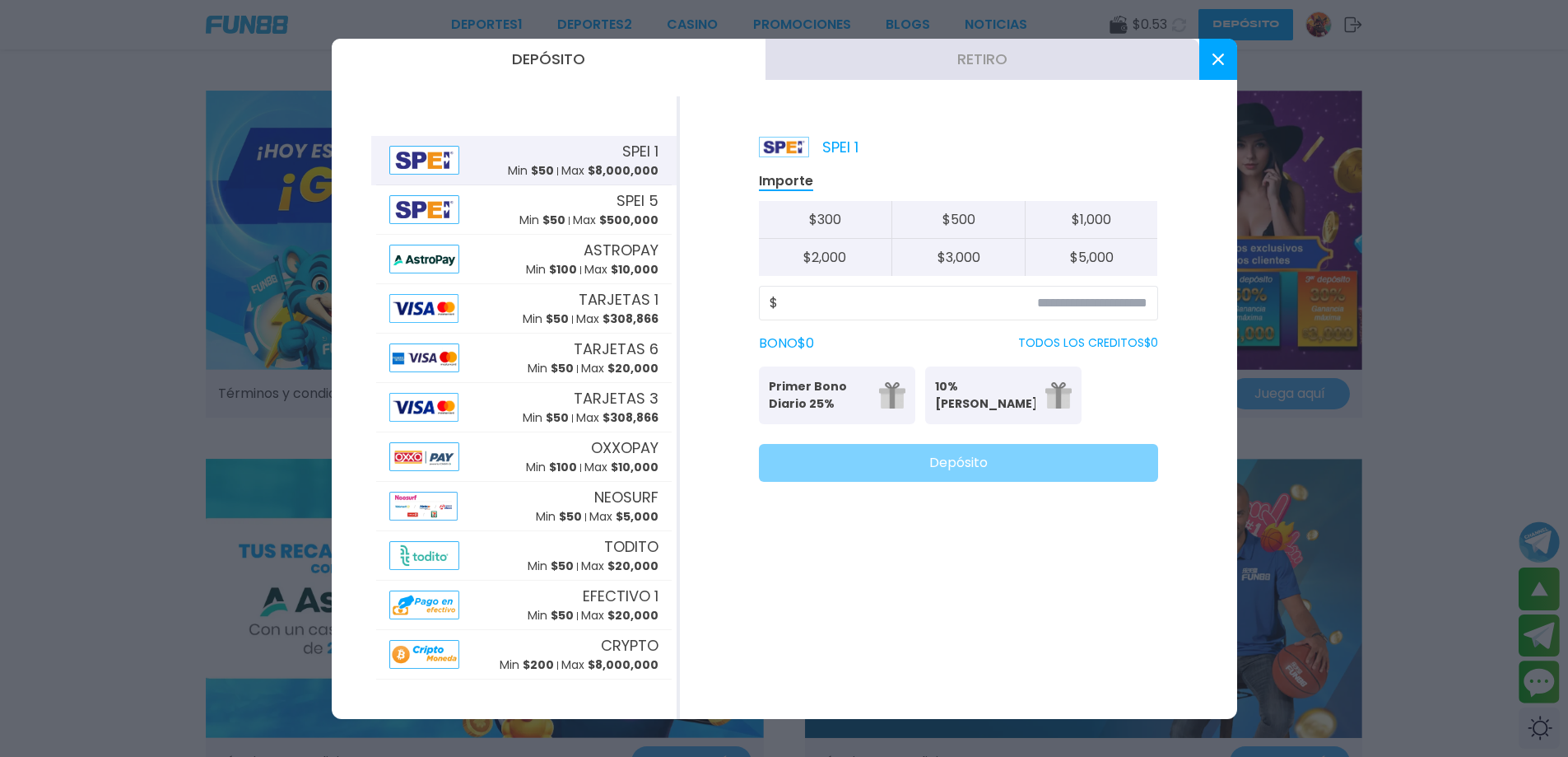
click at [848, 419] on p "Se puede solicitar una vez al día" at bounding box center [837, 417] width 136 height 10
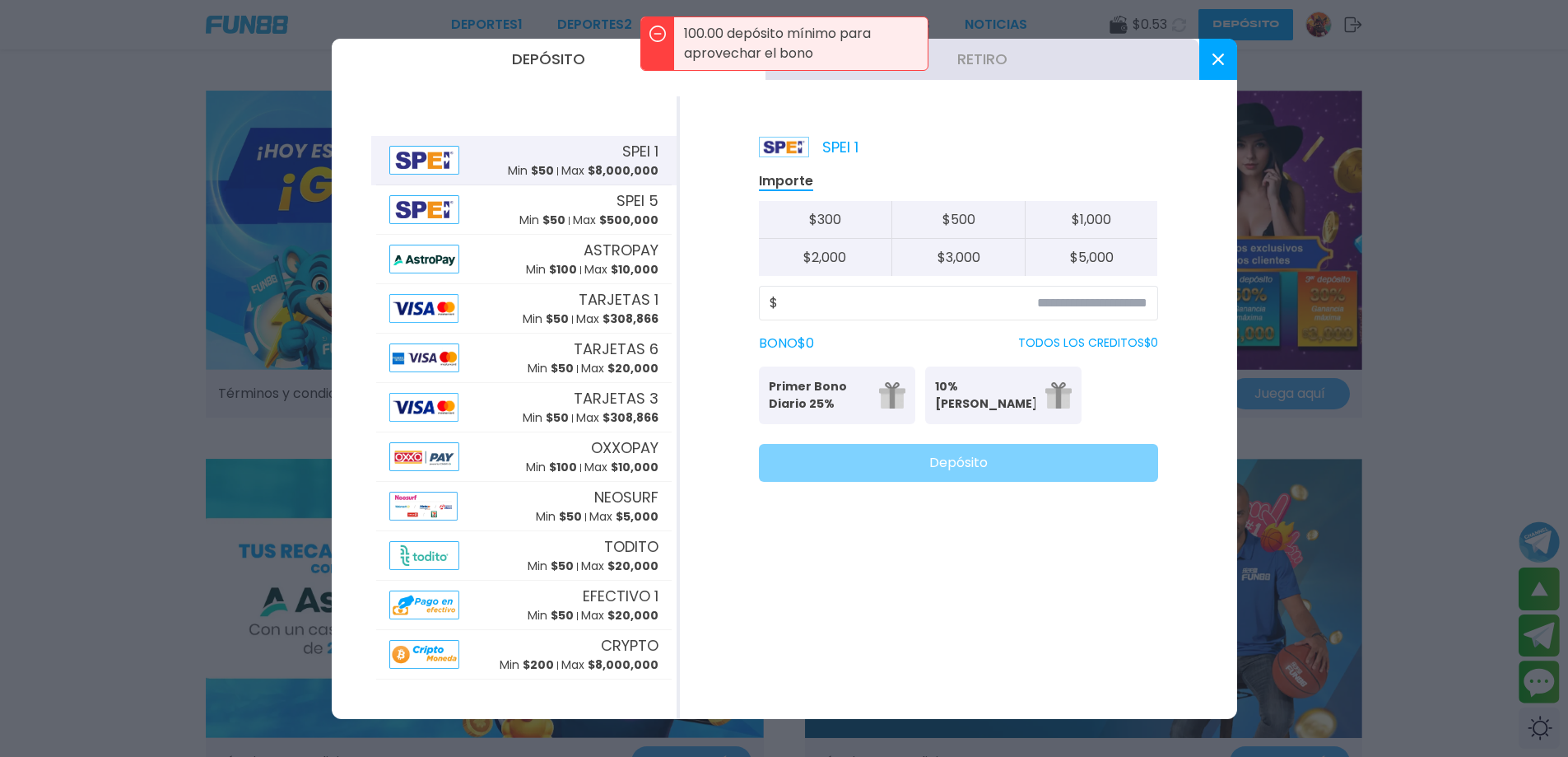
click at [858, 223] on button "$ 300" at bounding box center [825, 220] width 133 height 38
type input "***"
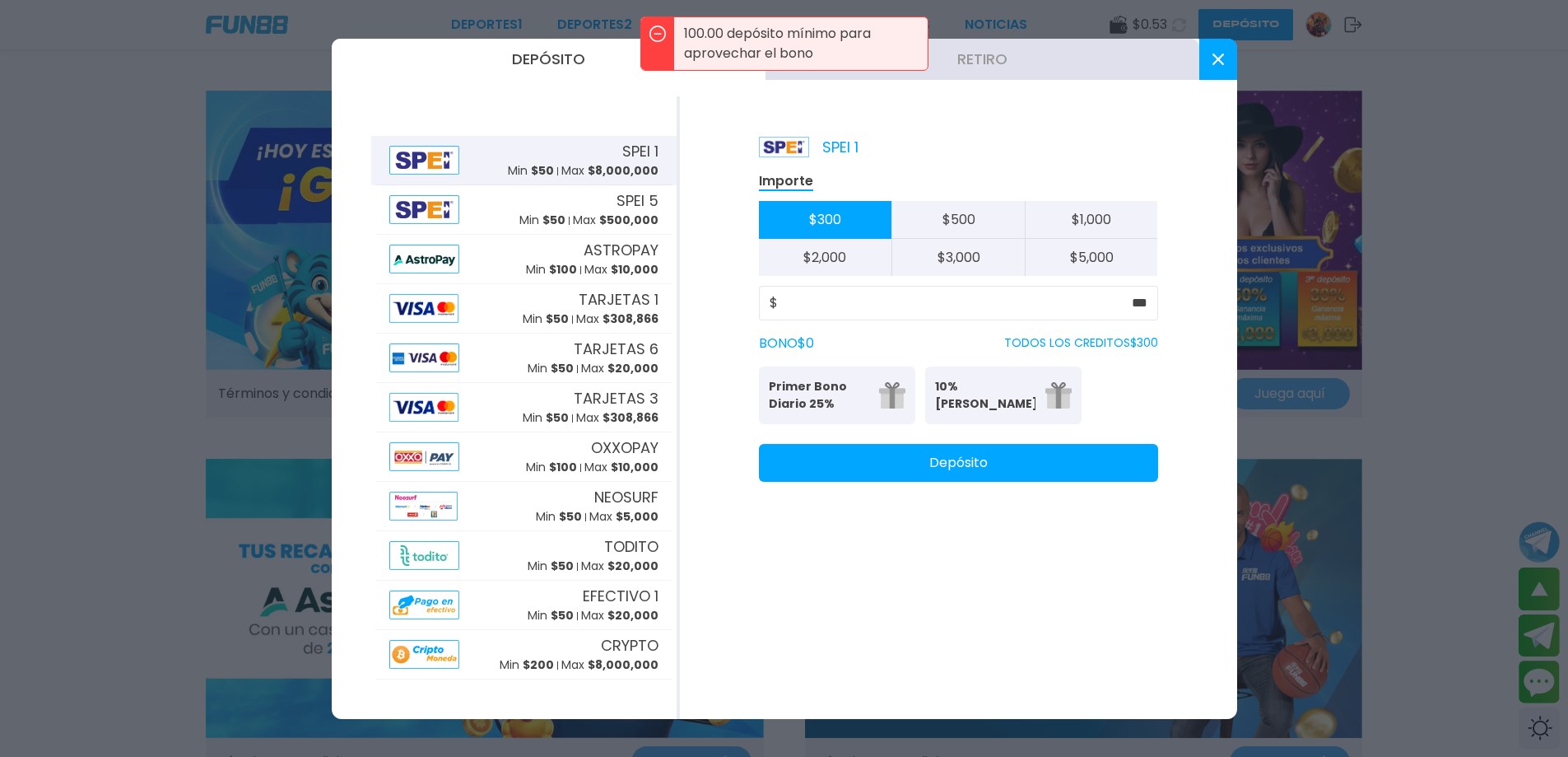
click at [872, 396] on button "Primer Bono Diario 25% Se puede solicitar una vez al día" at bounding box center [837, 395] width 156 height 57
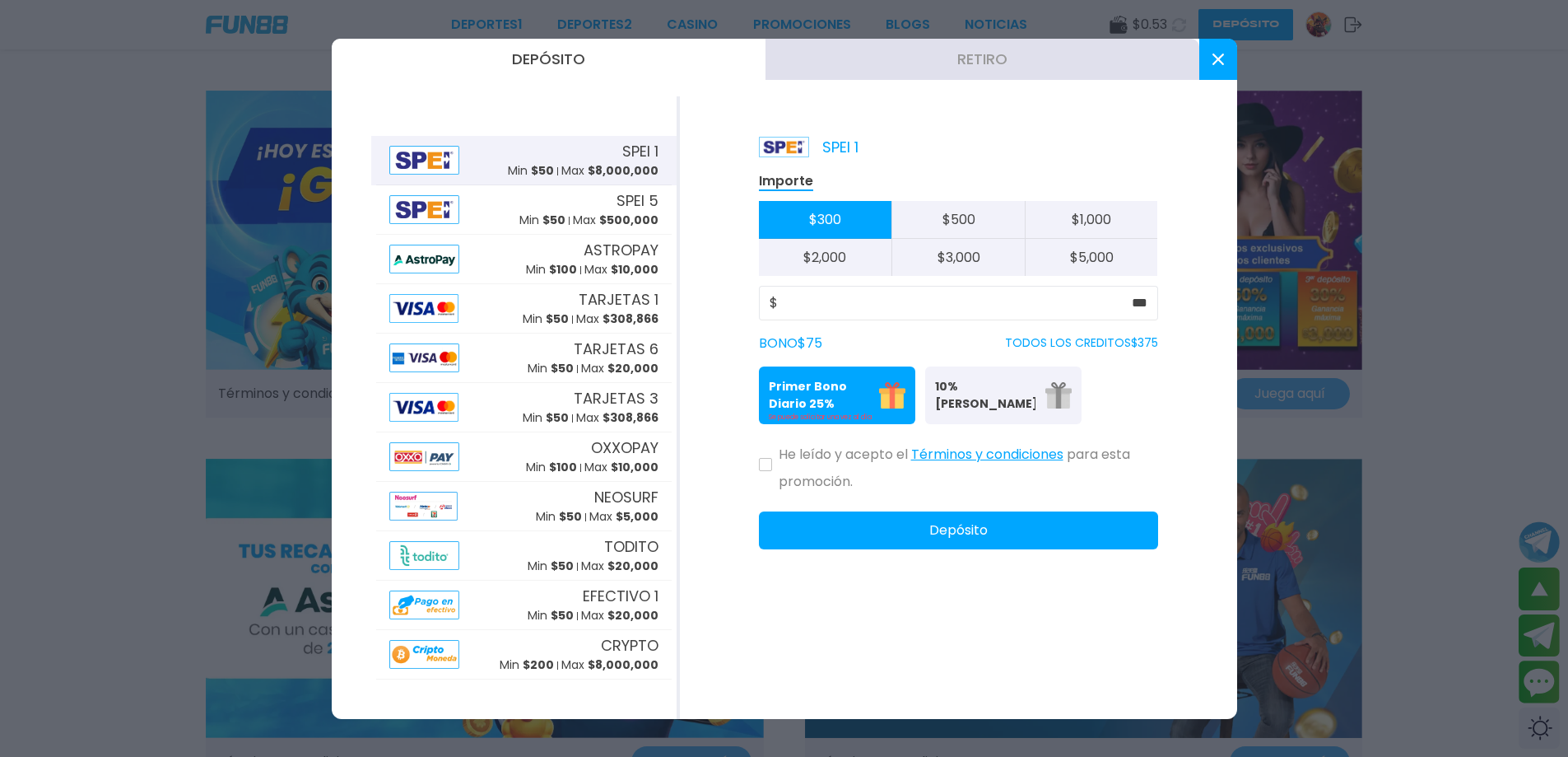
click at [765, 469] on button at bounding box center [765, 464] width 13 height 13
click at [856, 538] on button "Depósito" at bounding box center [958, 530] width 400 height 38
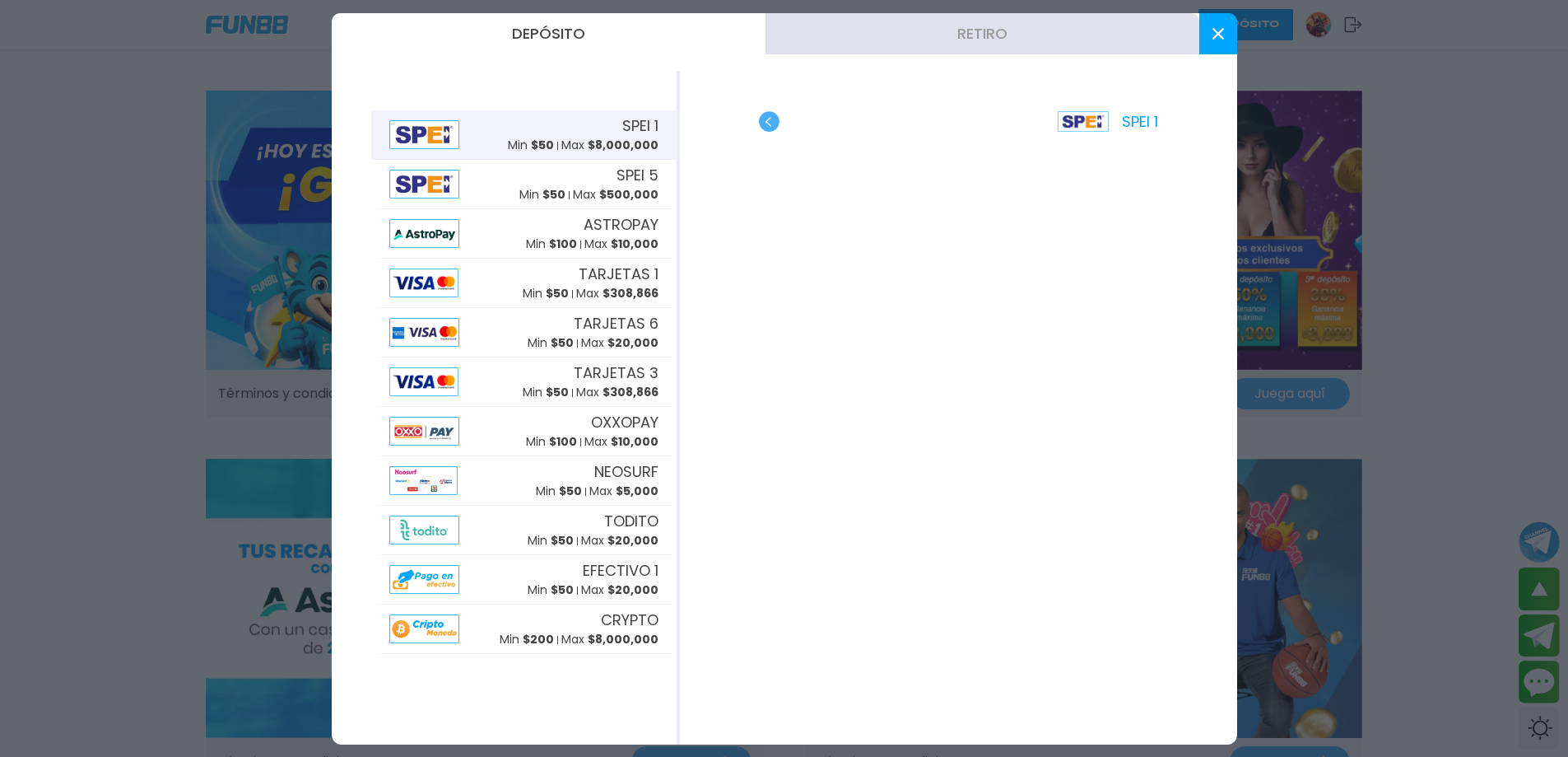
click at [265, 97] on div at bounding box center [784, 378] width 1568 height 757
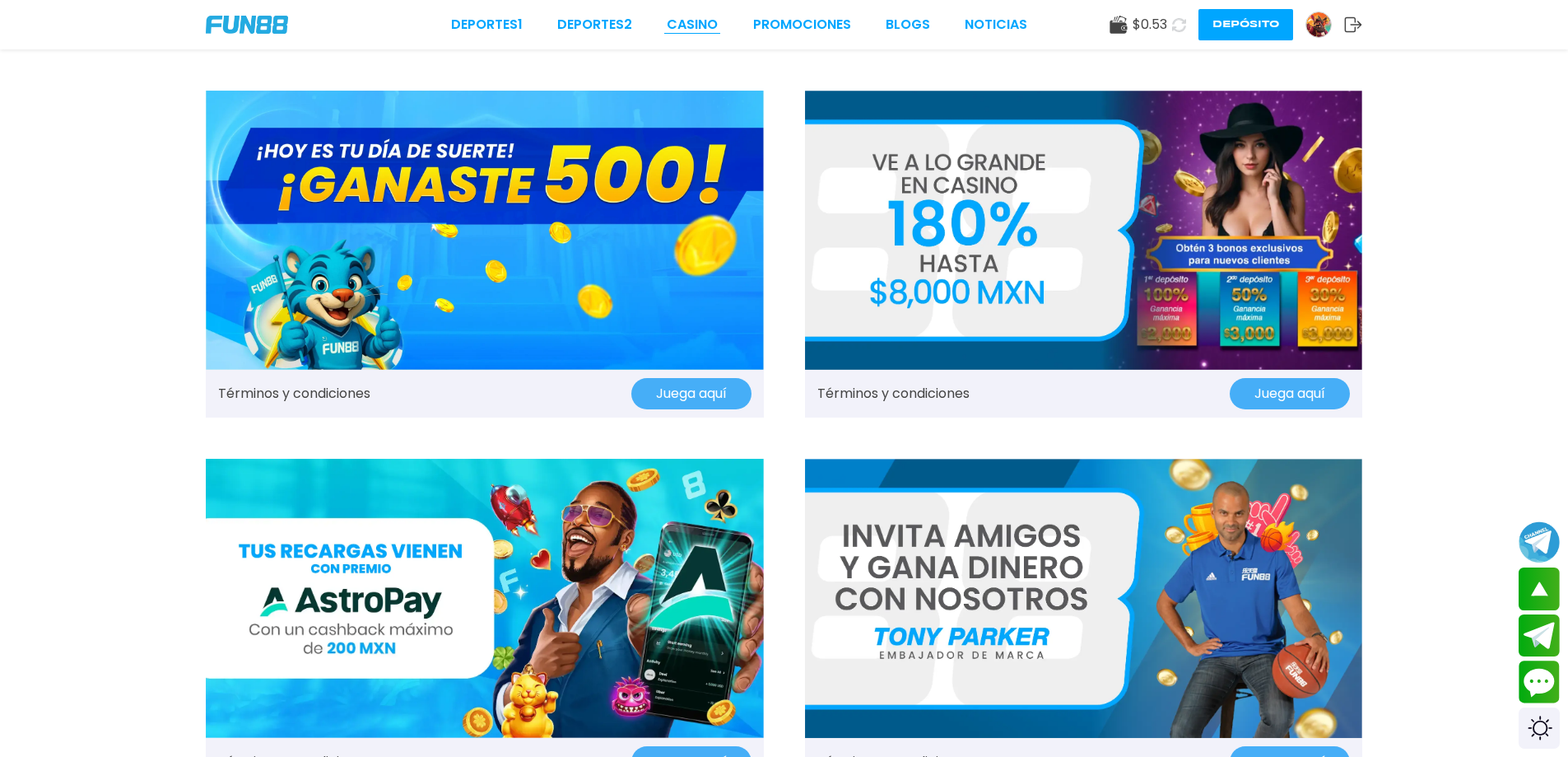
click at [704, 19] on link "CASINO" at bounding box center [693, 25] width 51 height 20
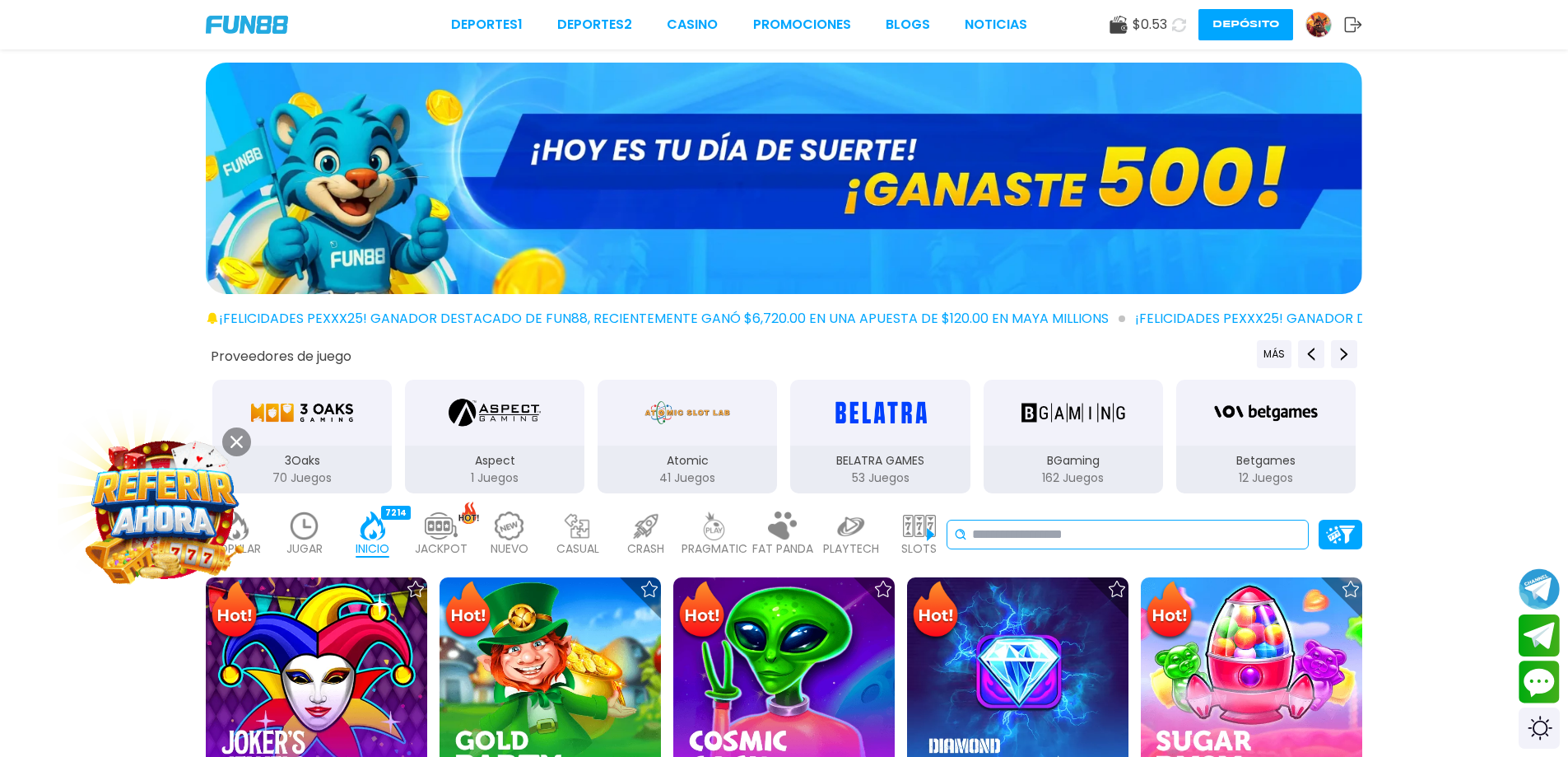
click at [1045, 544] on div "No se ha encontrado ningún juego." at bounding box center [1127, 534] width 362 height 30
click at [1045, 537] on input at bounding box center [1137, 534] width 330 height 20
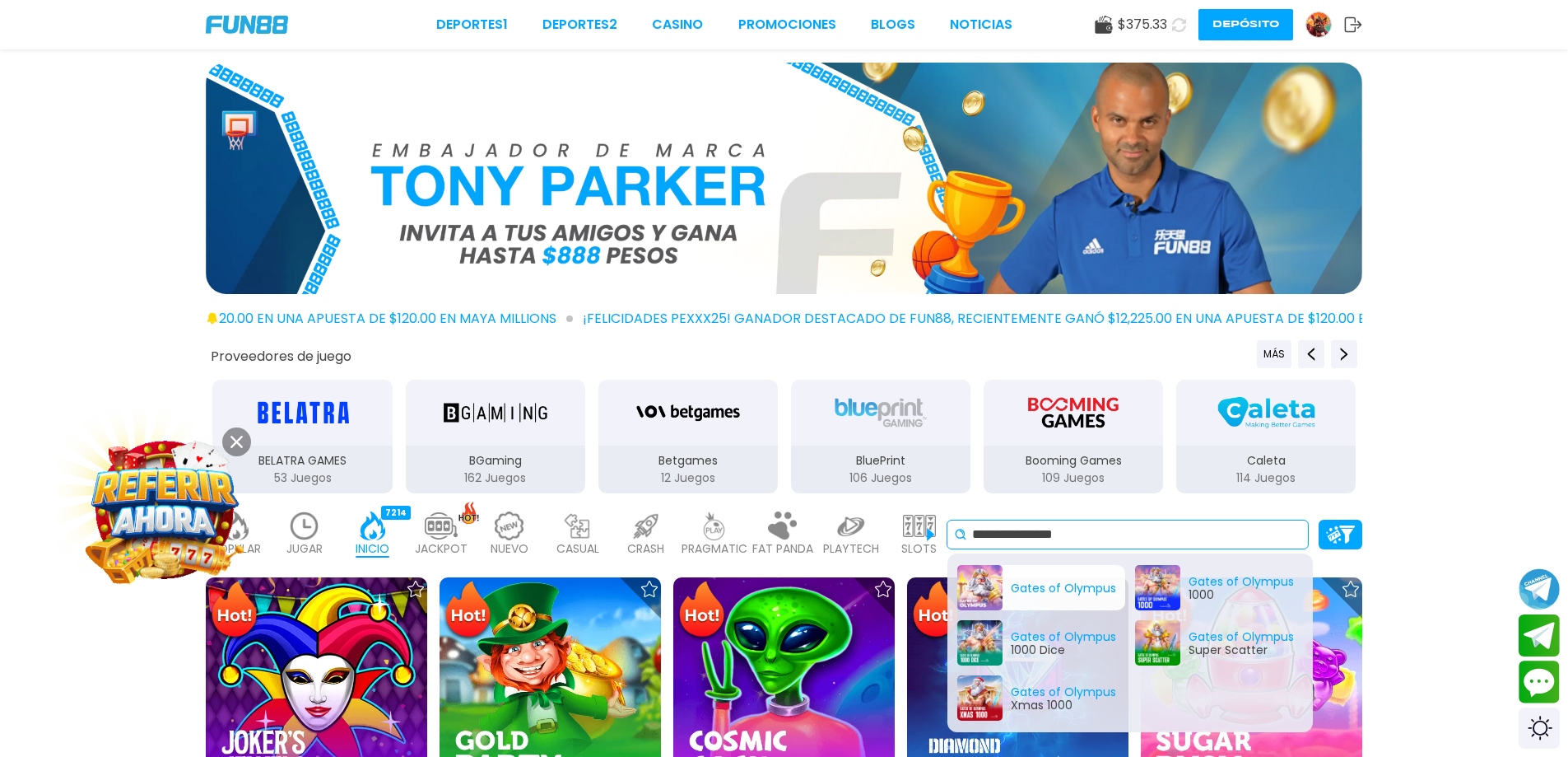
type input "**********"
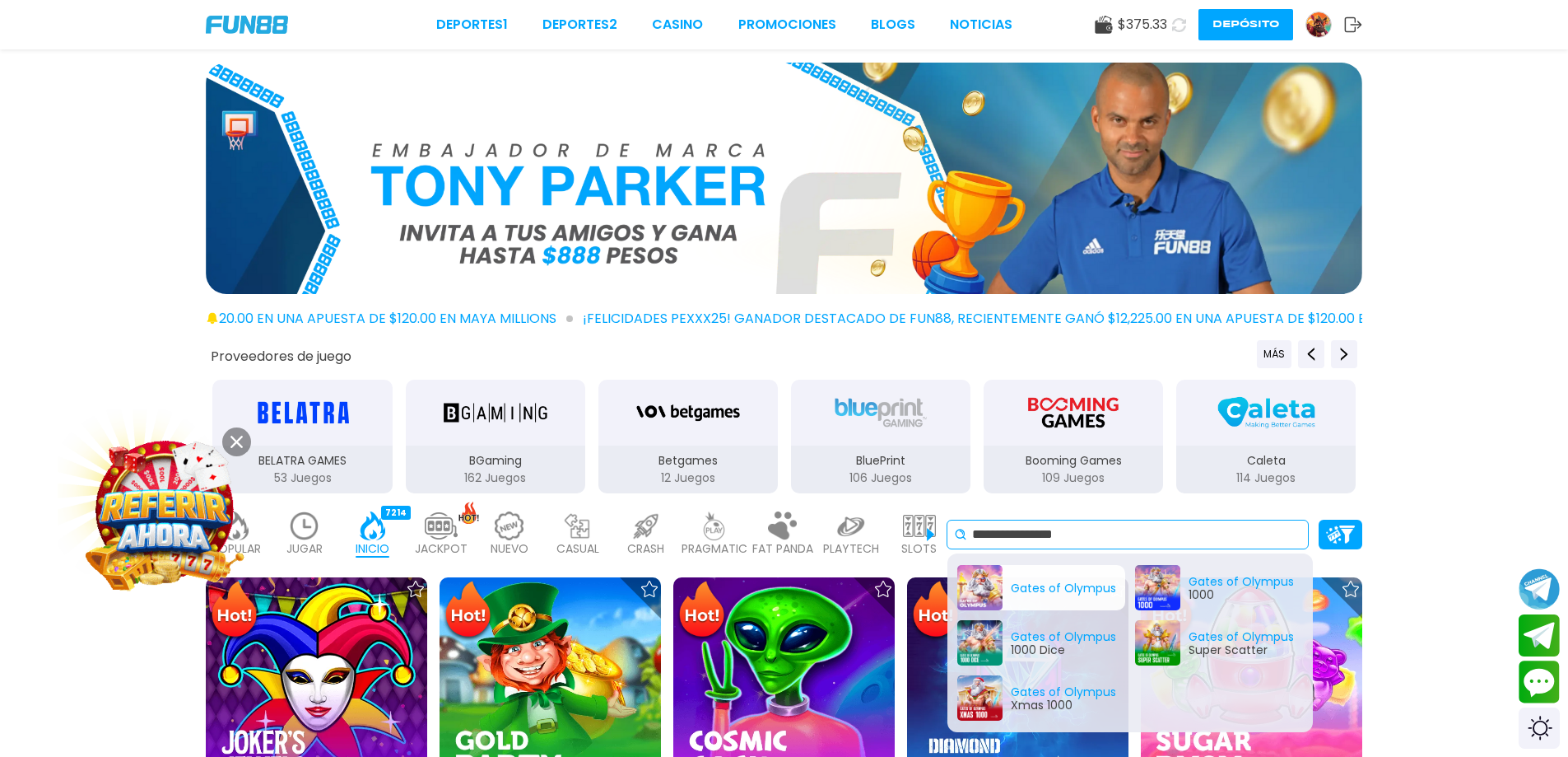
click at [1002, 578] on div "Gates of Olympus" at bounding box center [1041, 587] width 168 height 45
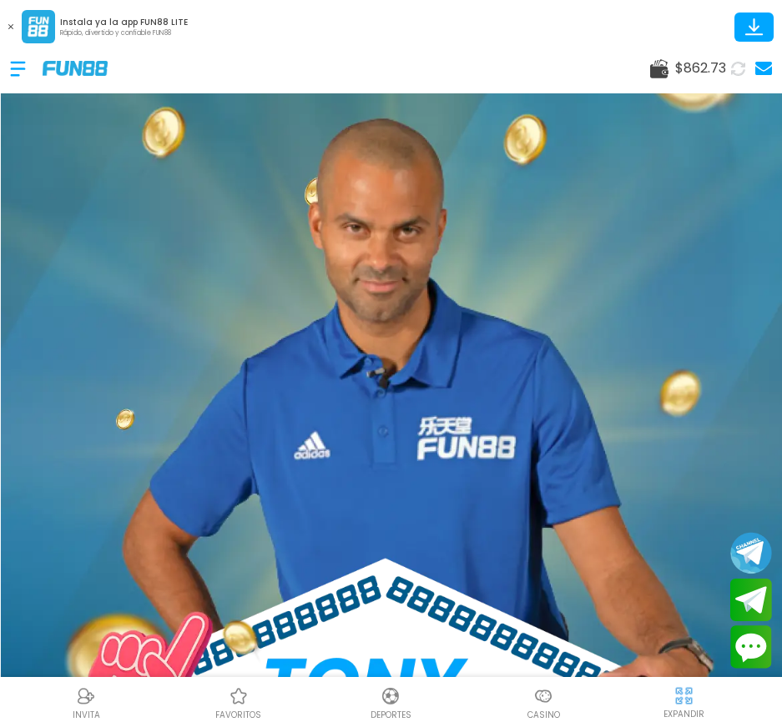
click at [731, 68] on icon at bounding box center [737, 68] width 17 height 17
click at [694, 74] on span "$ 862.73" at bounding box center [700, 68] width 51 height 20
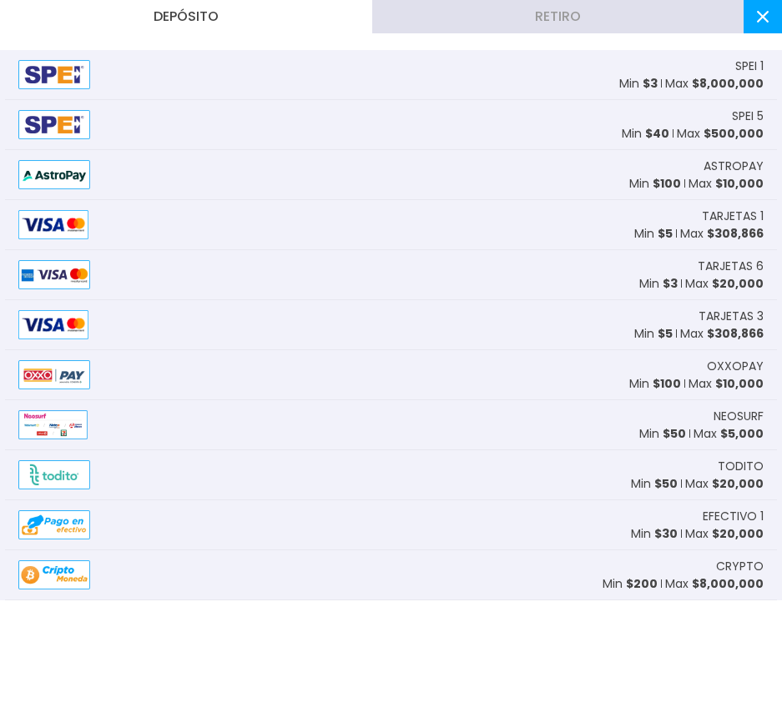
click at [587, 24] on button "Retiro" at bounding box center [558, 16] width 372 height 33
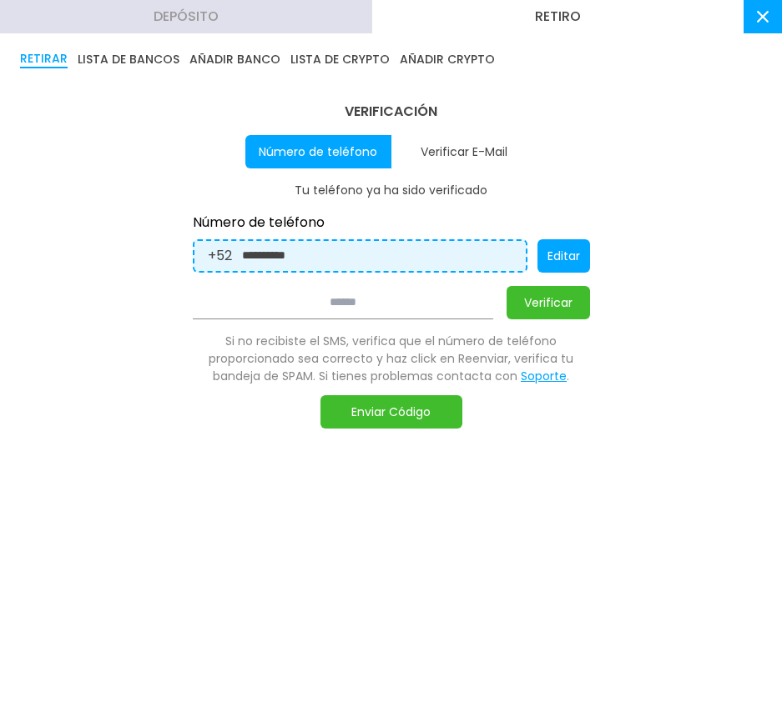
click at [289, 17] on button "Depósito" at bounding box center [186, 16] width 372 height 33
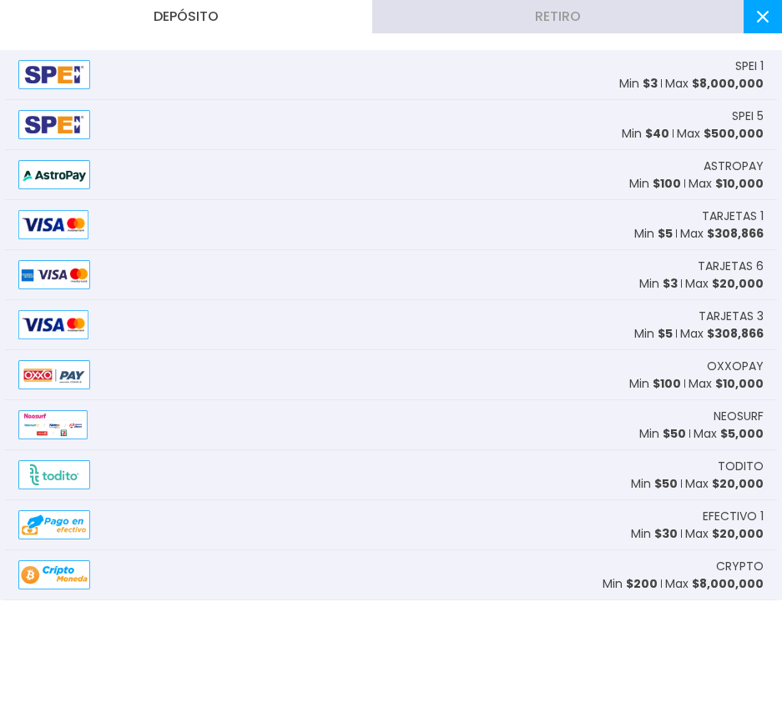
click at [768, 13] on button at bounding box center [762, 16] width 38 height 33
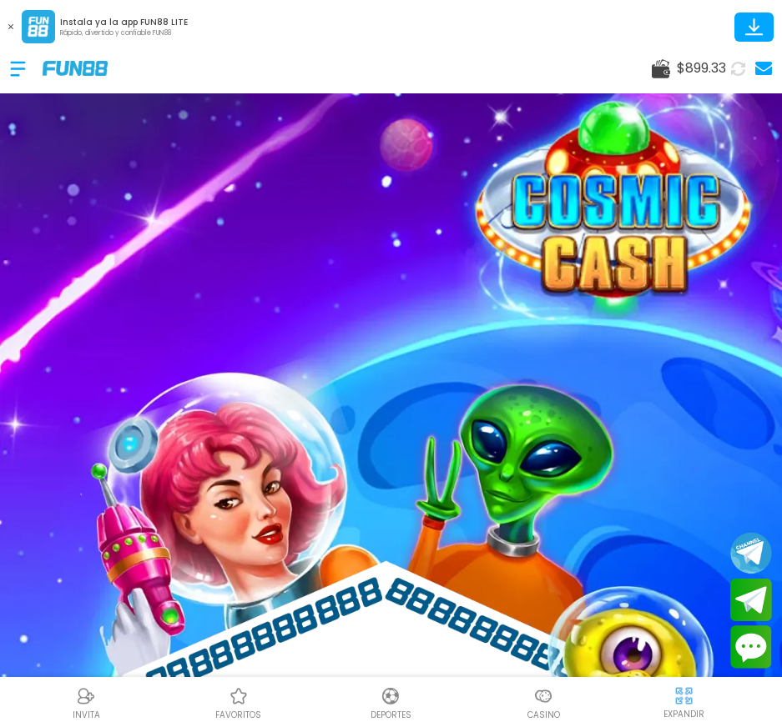
click at [735, 68] on button at bounding box center [738, 68] width 34 height 34
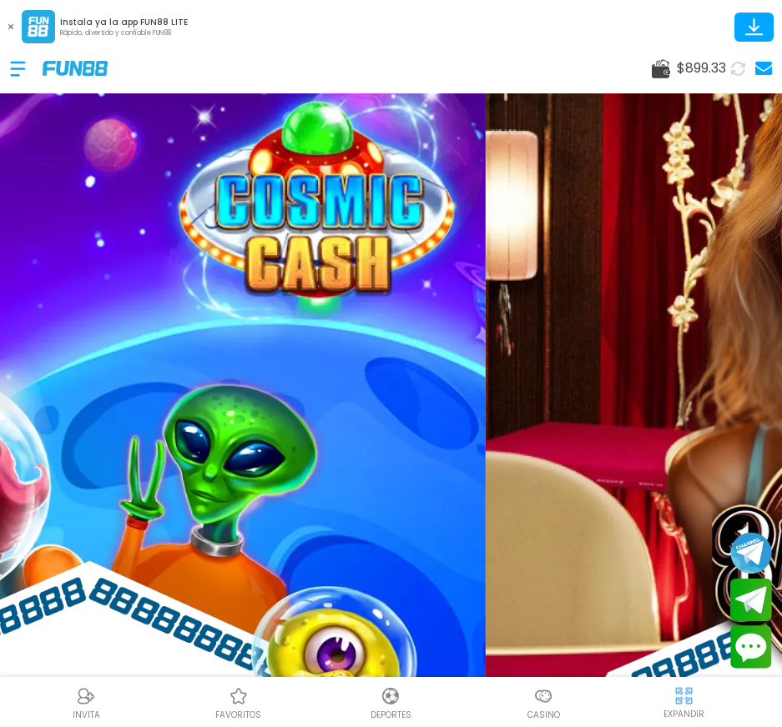
click at [706, 73] on span "$ 899.33" at bounding box center [701, 68] width 49 height 20
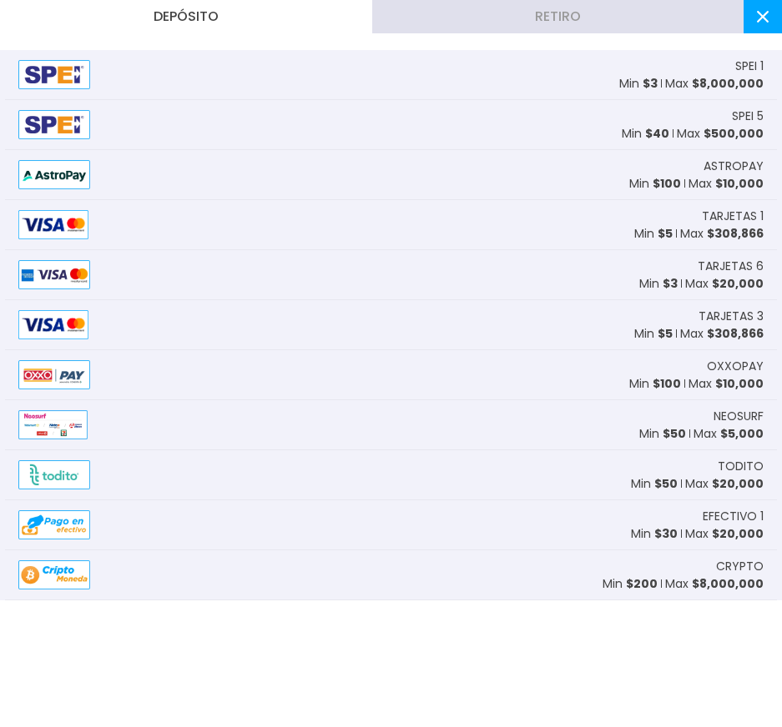
click at [750, 26] on button at bounding box center [762, 16] width 38 height 33
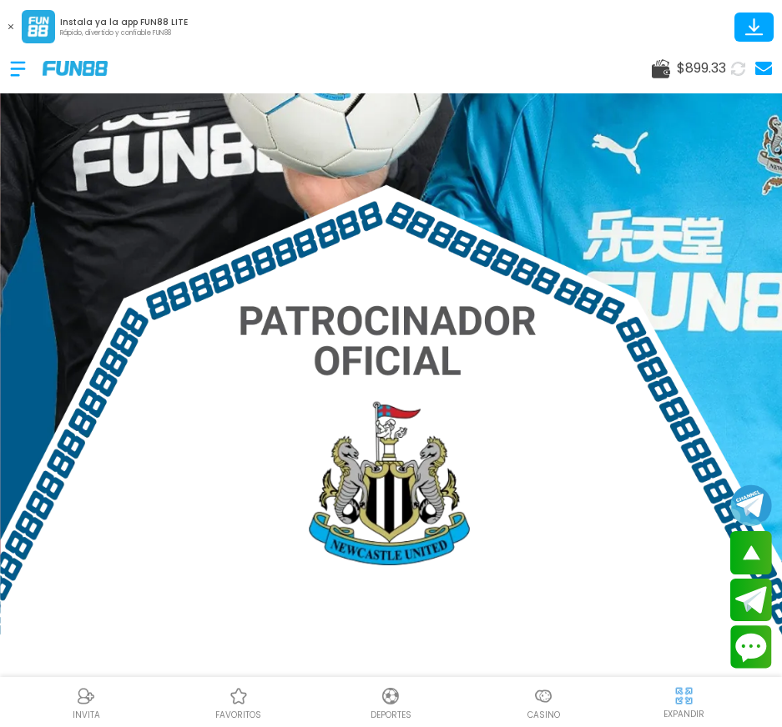
scroll to position [250, 0]
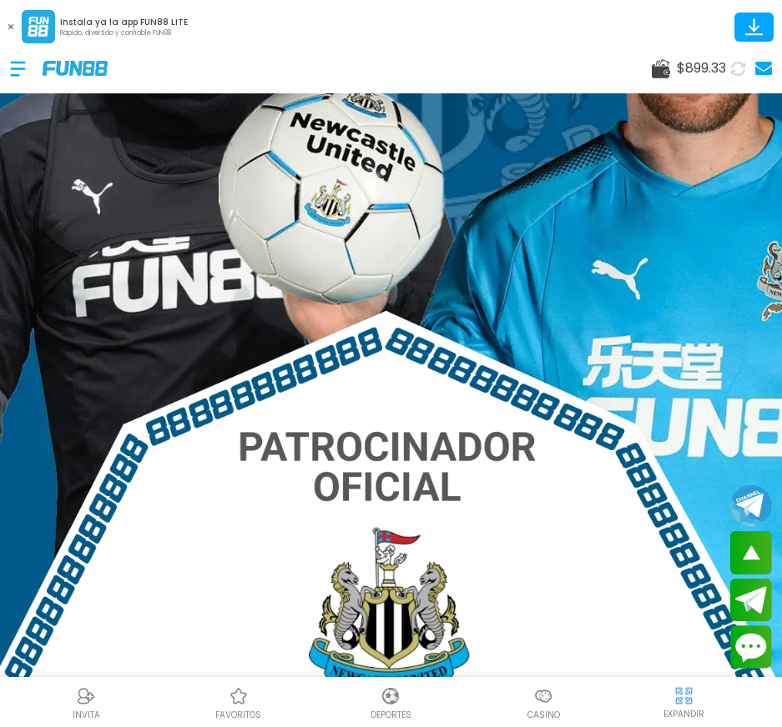
click at [33, 67] on div at bounding box center [26, 68] width 33 height 49
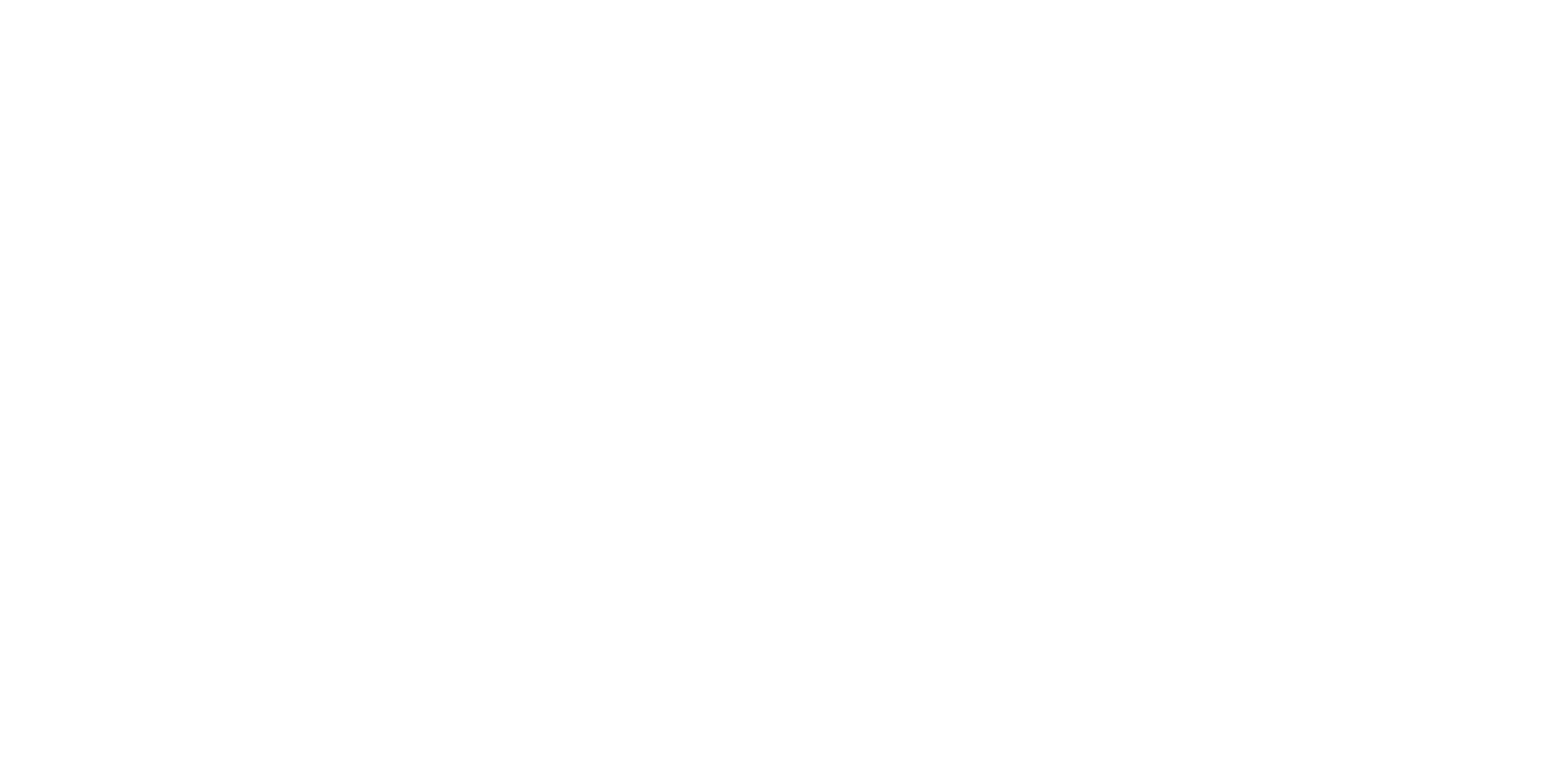
scroll to position [0, 0]
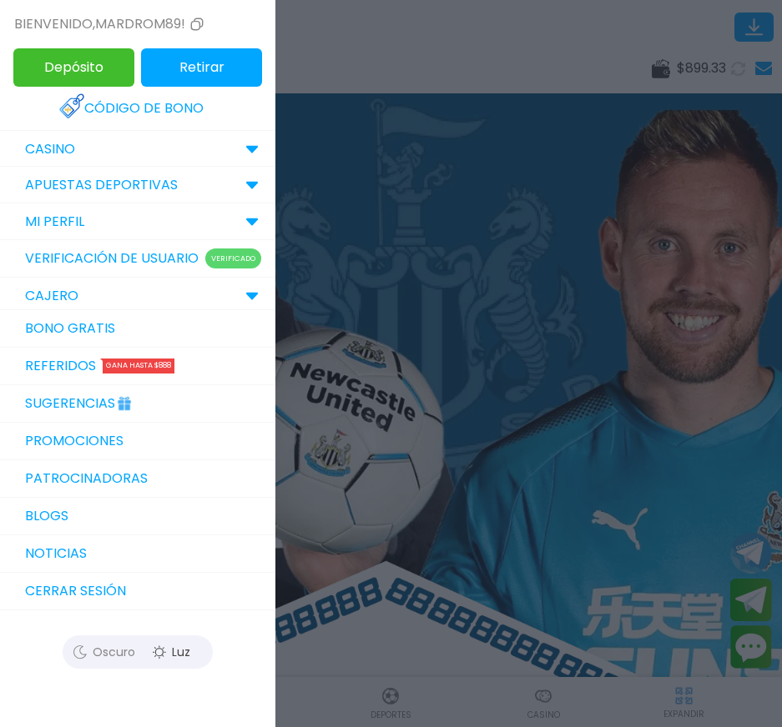
drag, startPoint x: 17, startPoint y: 65, endPoint x: 191, endPoint y: 214, distance: 229.0
click at [191, 214] on div "Bienvenido , mardrom89! Depósito Retirar Código de bono CASINO popular jugar in…" at bounding box center [137, 363] width 275 height 727
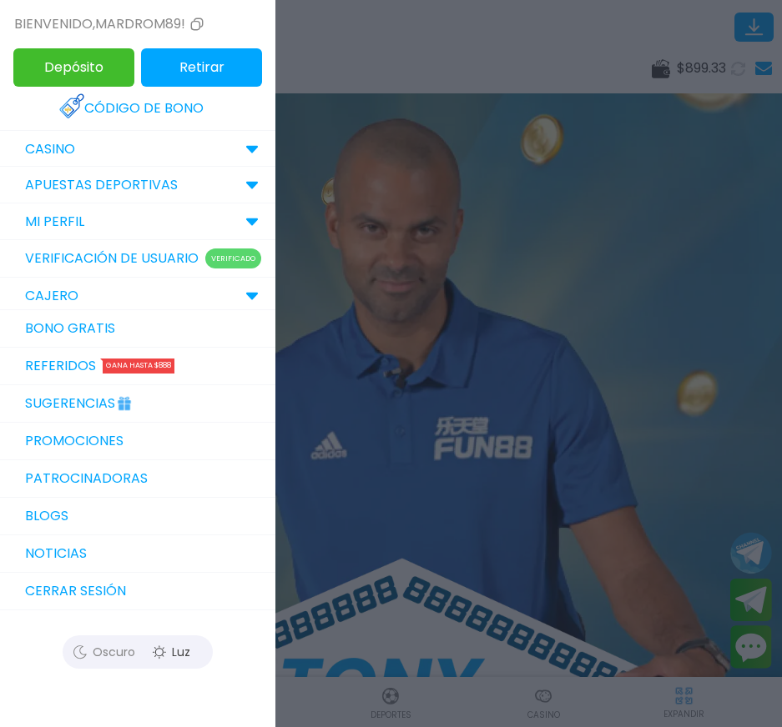
click at [162, 308] on div "CAJERO" at bounding box center [137, 296] width 275 height 37
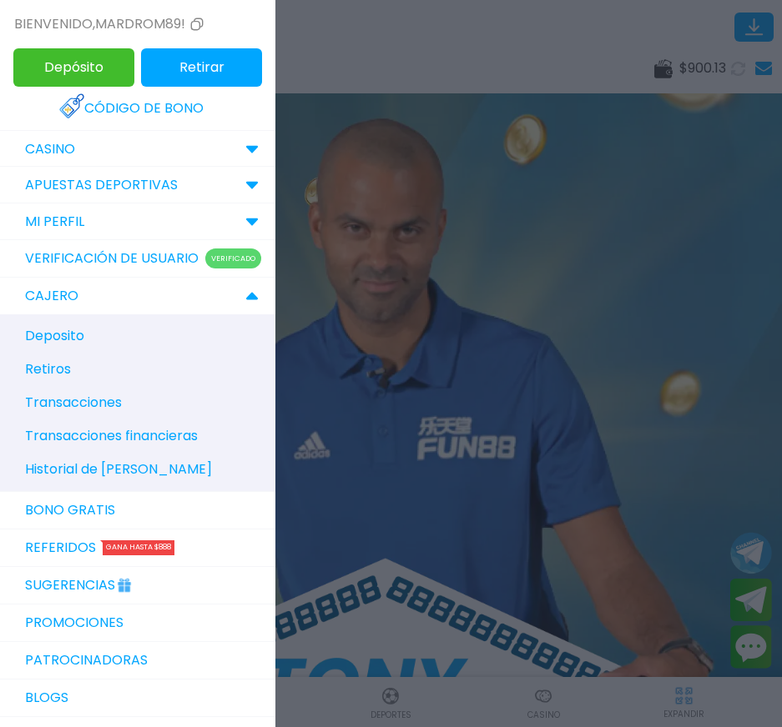
click at [48, 380] on p "Retiros" at bounding box center [48, 370] width 46 height 20
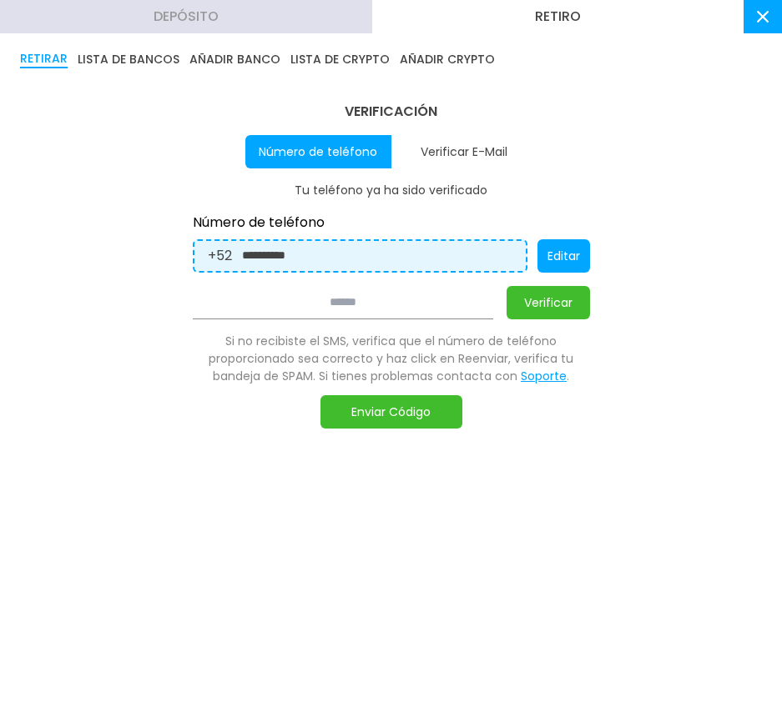
drag, startPoint x: 132, startPoint y: 60, endPoint x: 223, endPoint y: 31, distance: 95.5
click at [223, 31] on div "**********" at bounding box center [391, 363] width 782 height 727
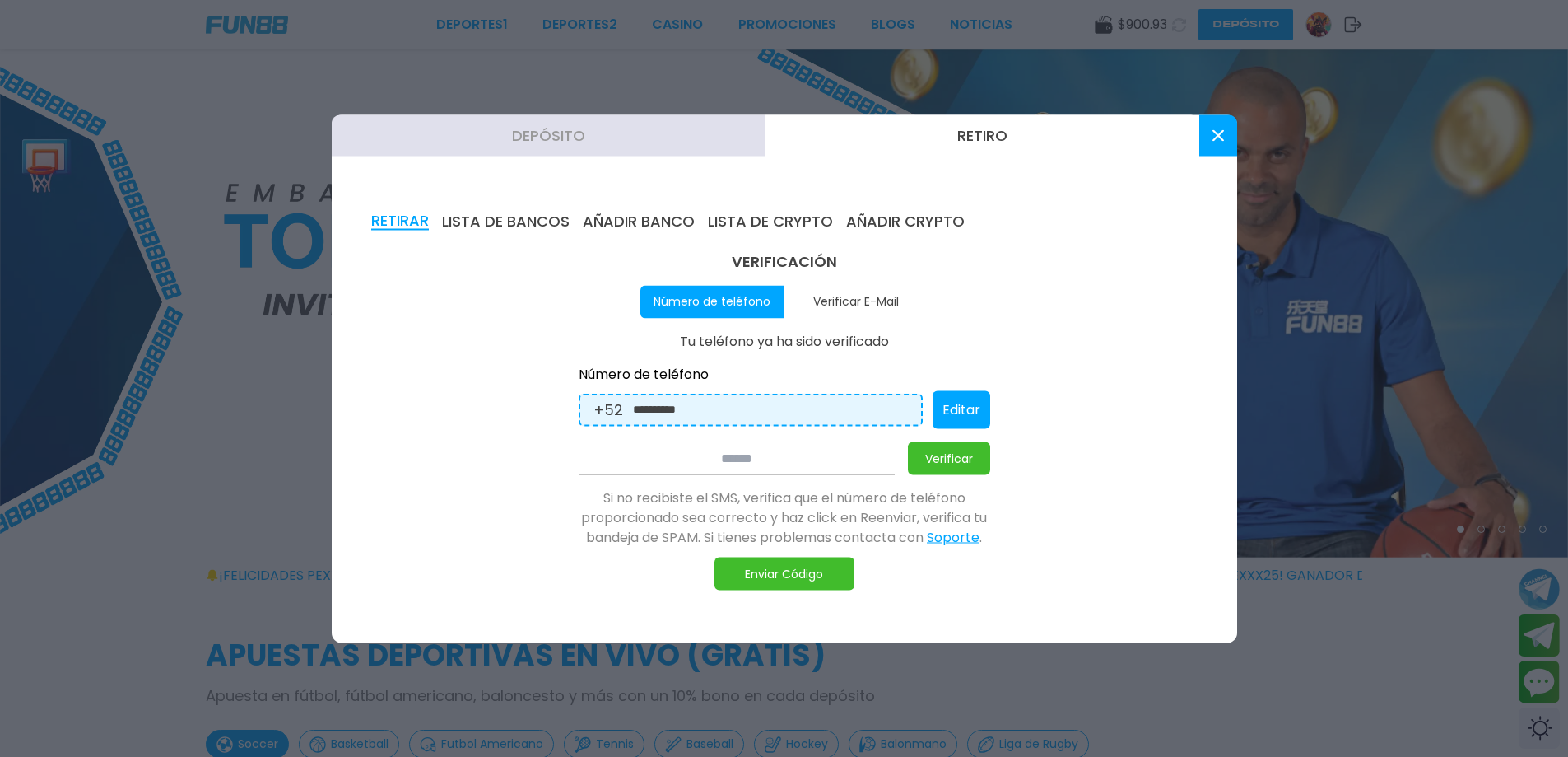
click at [1210, 132] on button at bounding box center [1218, 135] width 37 height 41
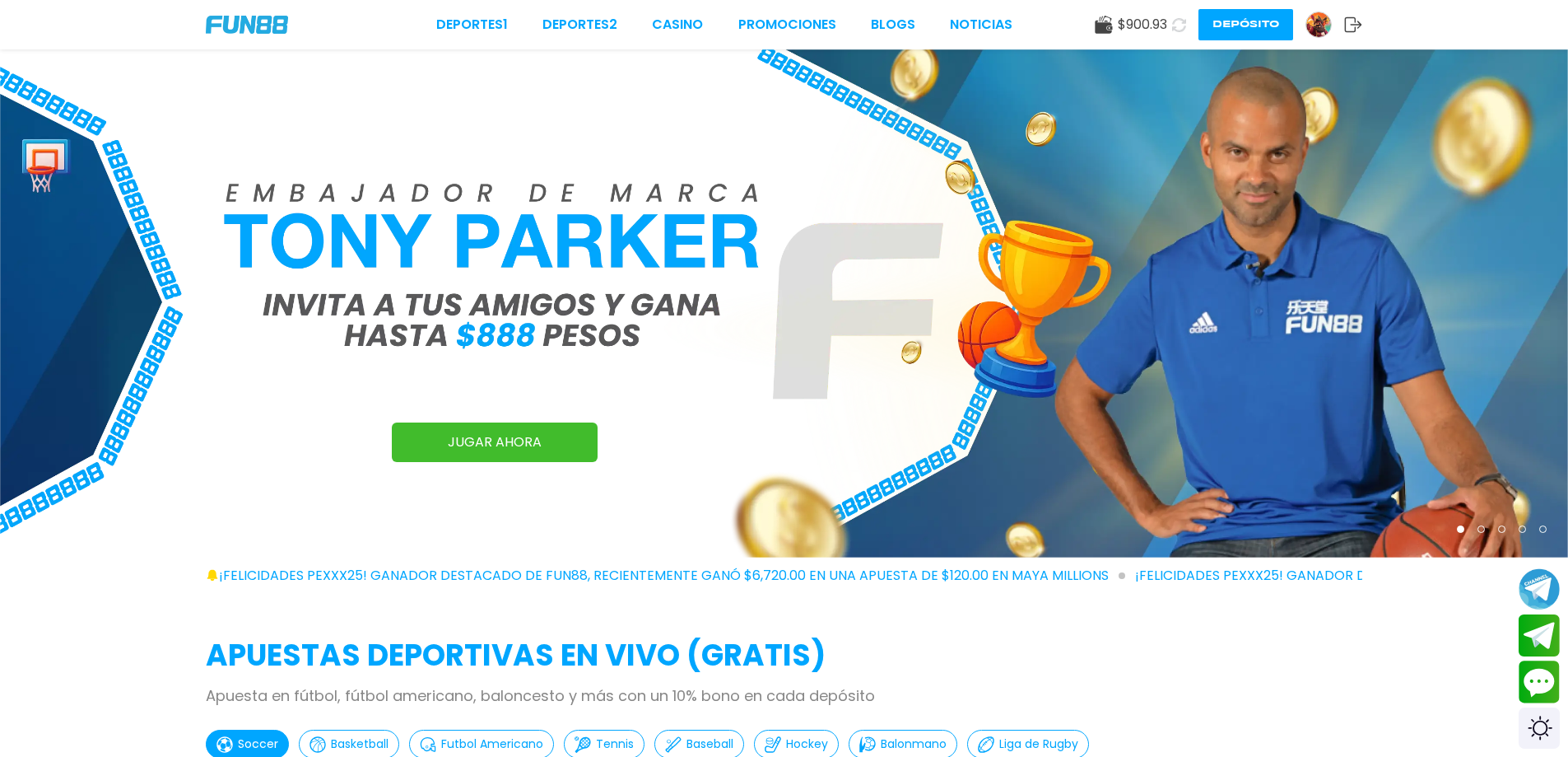
click at [1309, 17] on img at bounding box center [1318, 25] width 25 height 25
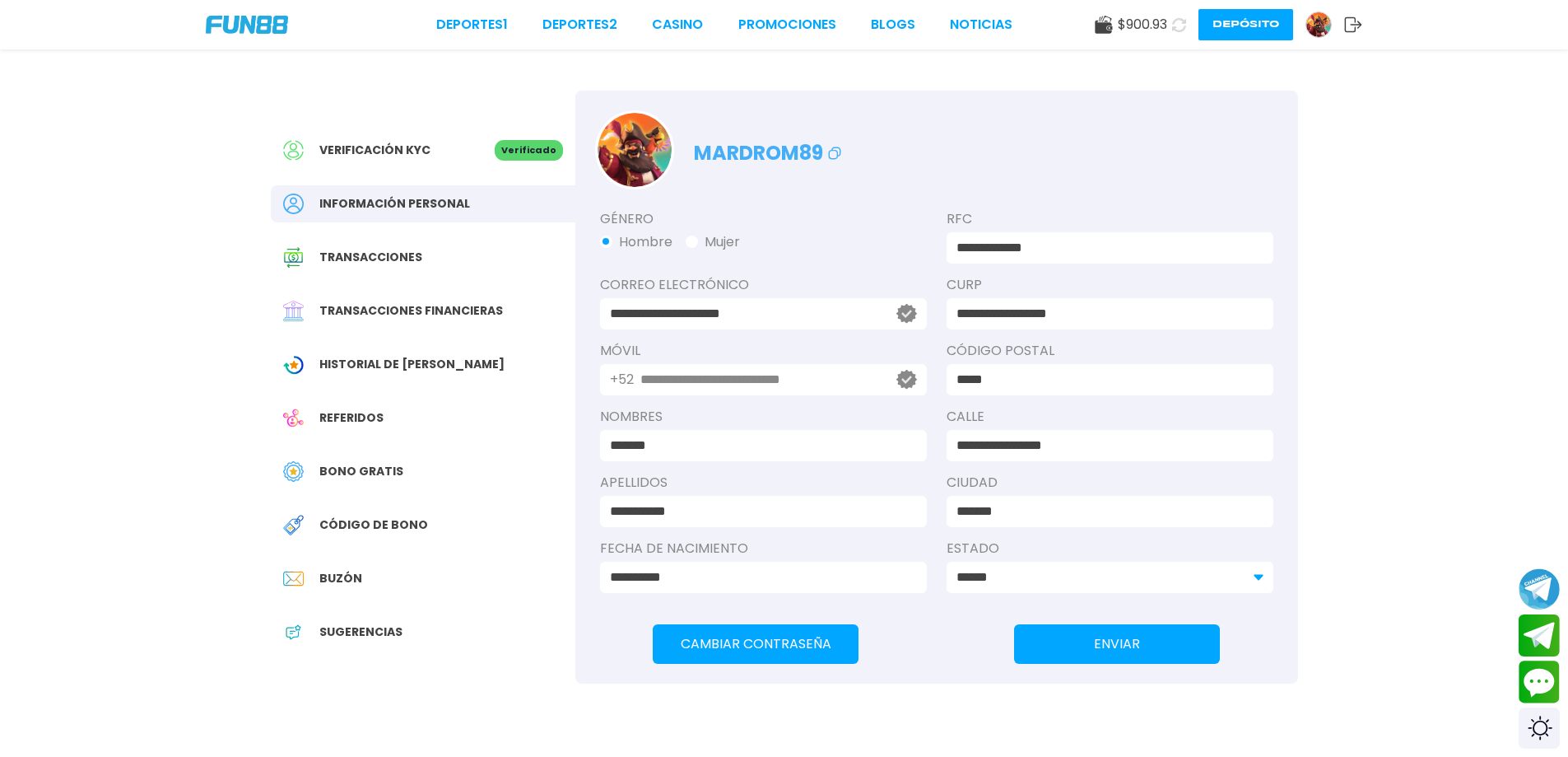
click at [400, 369] on span "Historial de Bonos" at bounding box center [412, 364] width 186 height 18
click at [1131, 9] on div "$ 900.93 Depósito" at bounding box center [1228, 25] width 267 height 32
click at [1123, 28] on span "$ 900.93" at bounding box center [1143, 25] width 49 height 20
click at [1324, 14] on img at bounding box center [1318, 25] width 25 height 25
click at [411, 261] on span "Transacciones" at bounding box center [371, 258] width 103 height 18
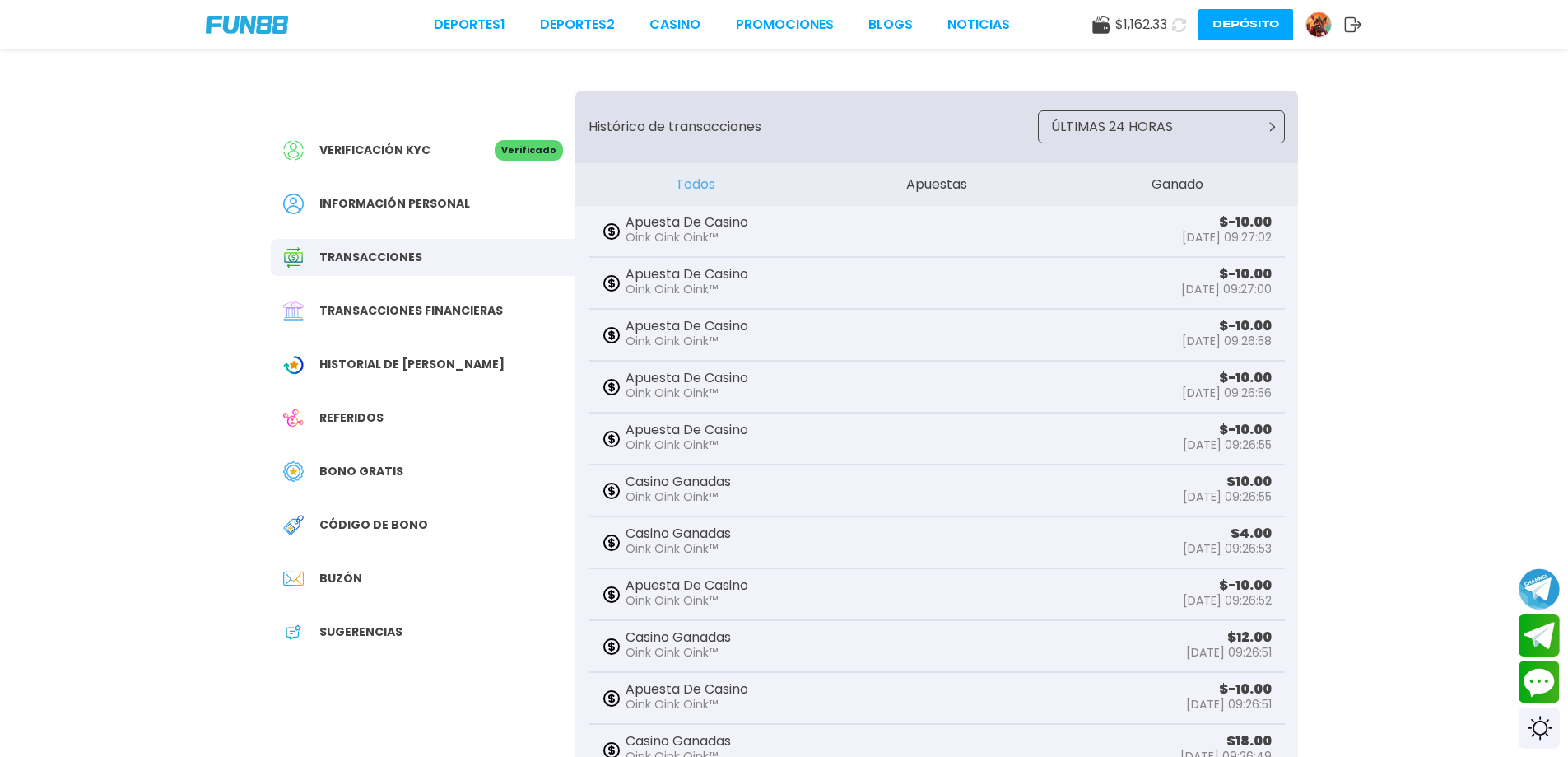
click at [429, 345] on div "Historial de [PERSON_NAME]" at bounding box center [422, 364] width 305 height 38
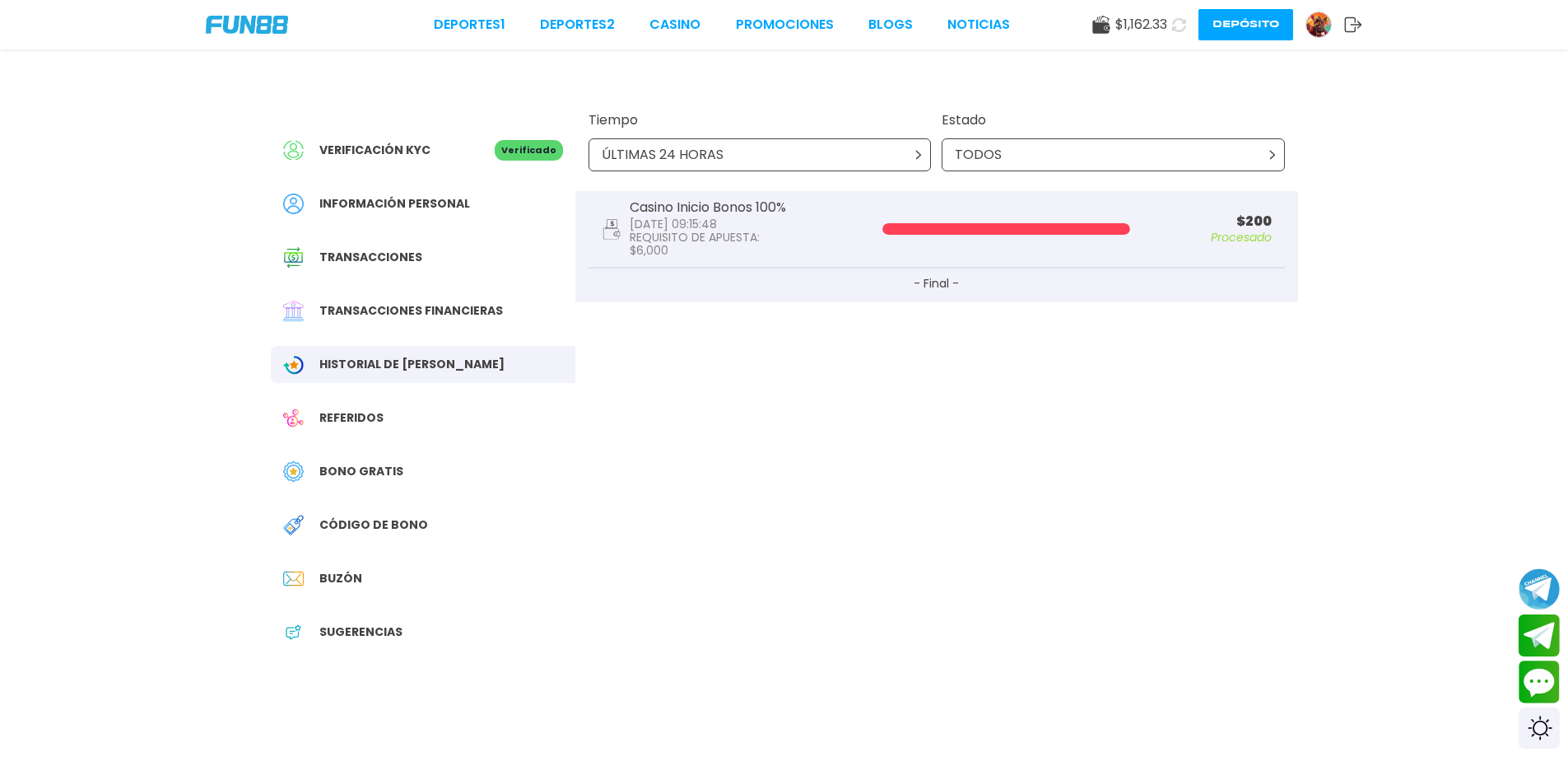
drag, startPoint x: 1020, startPoint y: 246, endPoint x: 1009, endPoint y: 232, distance: 17.8
click at [1012, 233] on div "Casino Inicio Bonos 100% 2025-08-22 09:15:48 REQUISITO DE APUESTA : $ 6,000 $ 2…" at bounding box center [936, 230] width 697 height 77
click at [995, 221] on div "Casino Inicio Bonos 100% 2025-08-22 09:15:48 REQUISITO DE APUESTA : $ 6,000 $ 2…" at bounding box center [936, 230] width 697 height 77
click at [861, 216] on div "Casino Inicio Bonos 100% 2025-08-22 09:15:48 REQUISITO DE APUESTA : $ 6,000 $ 2…" at bounding box center [936, 230] width 697 height 77
click at [1111, 23] on div "$ 1,162.33" at bounding box center [1130, 25] width 75 height 20
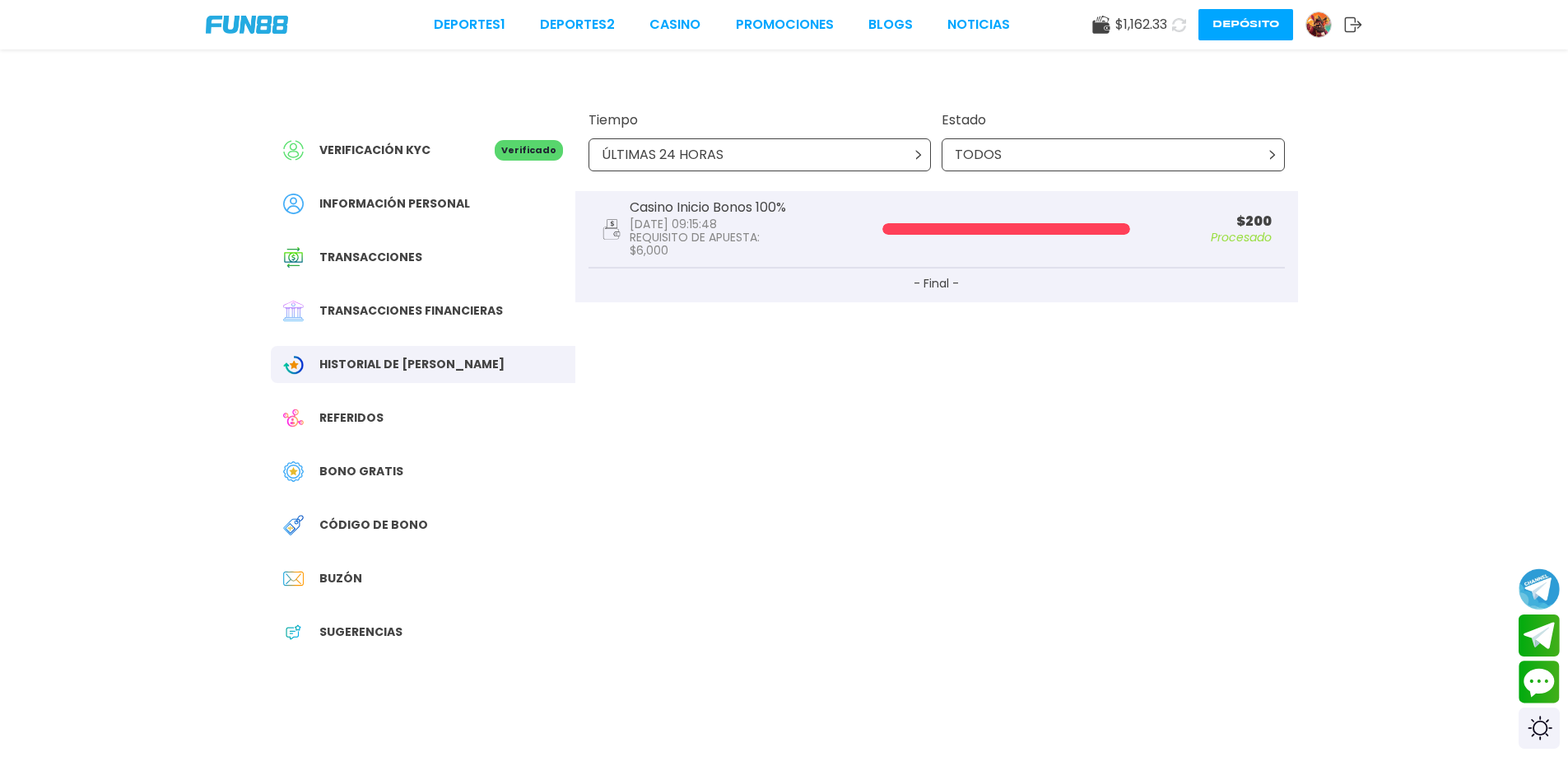
click at [1096, 23] on icon at bounding box center [1101, 25] width 18 height 18
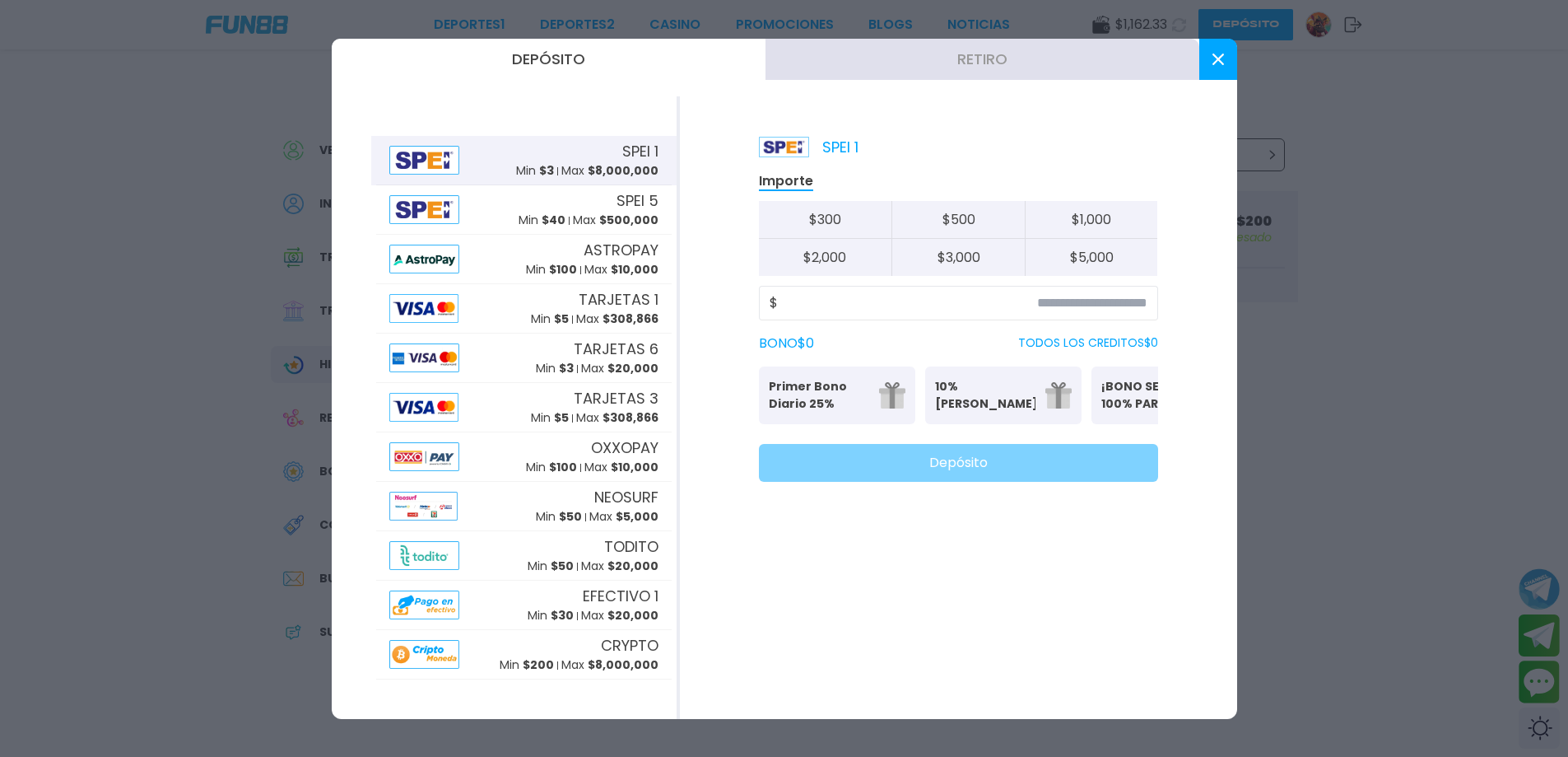
click at [954, 62] on button "Retiro" at bounding box center [983, 59] width 434 height 41
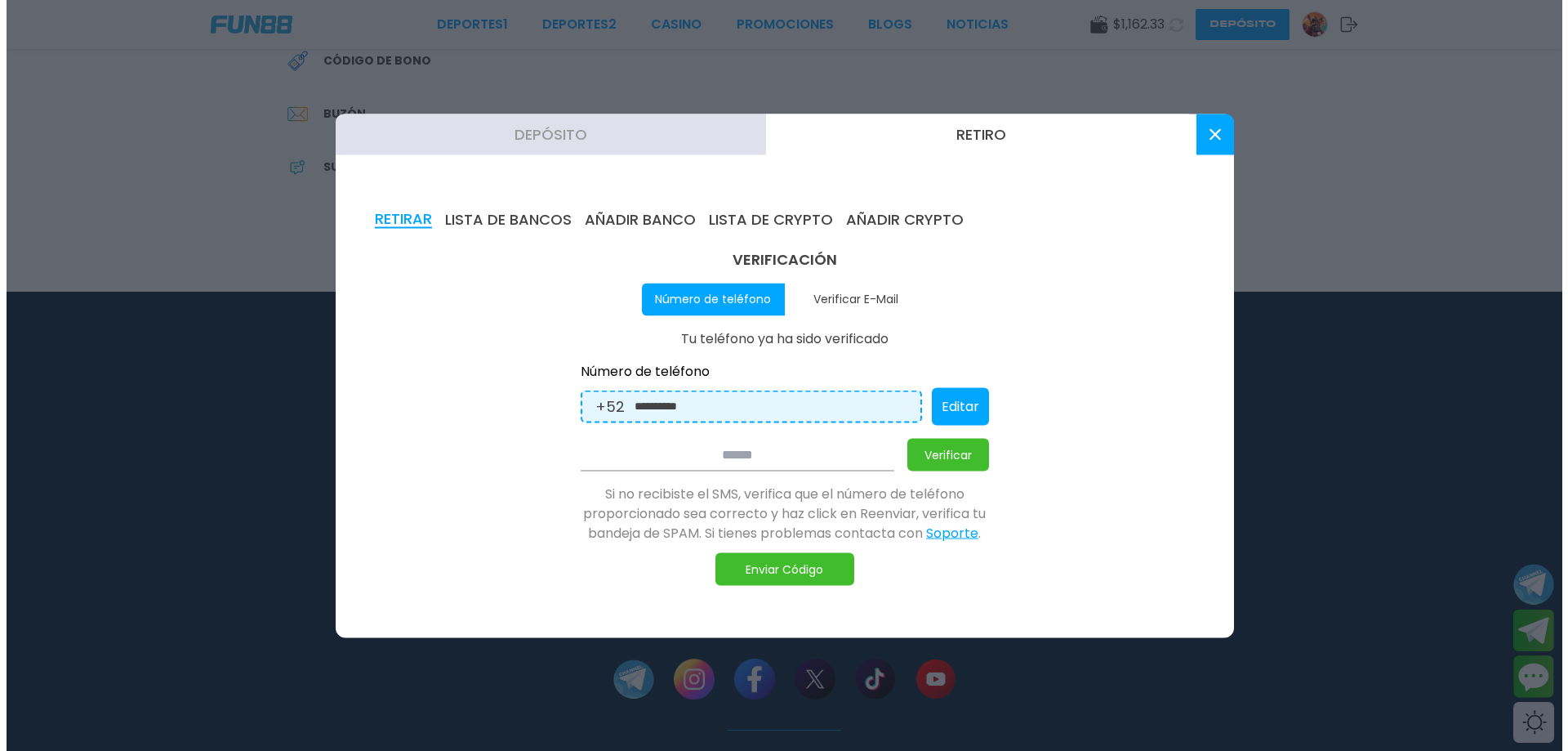
scroll to position [735, 0]
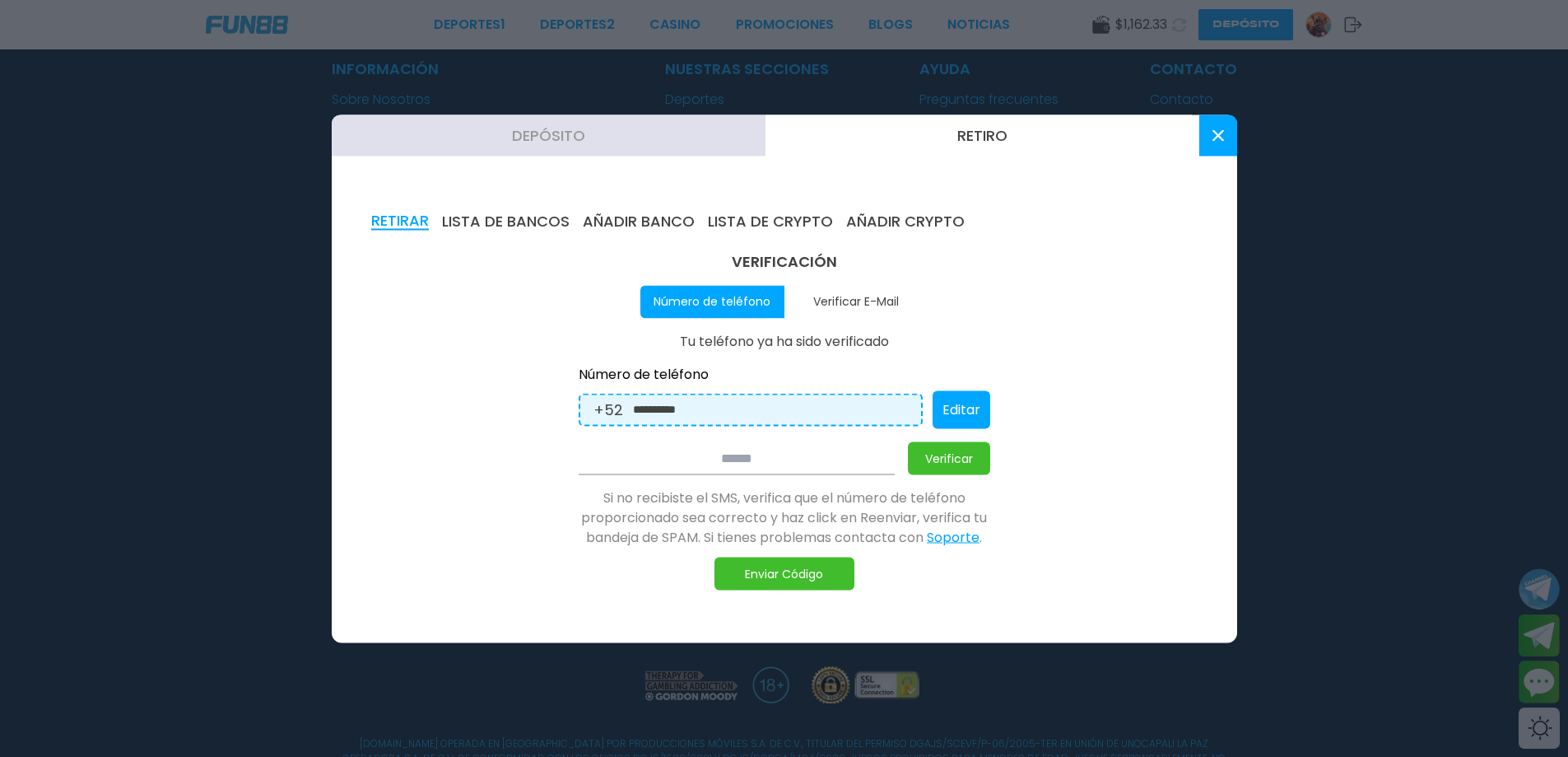
click at [766, 436] on div "**********" at bounding box center [784, 419] width 411 height 341
click at [762, 454] on input at bounding box center [736, 457] width 316 height 33
click at [772, 459] on input at bounding box center [736, 457] width 316 height 33
click at [857, 306] on button "Verificar E-Mail" at bounding box center [857, 301] width 144 height 33
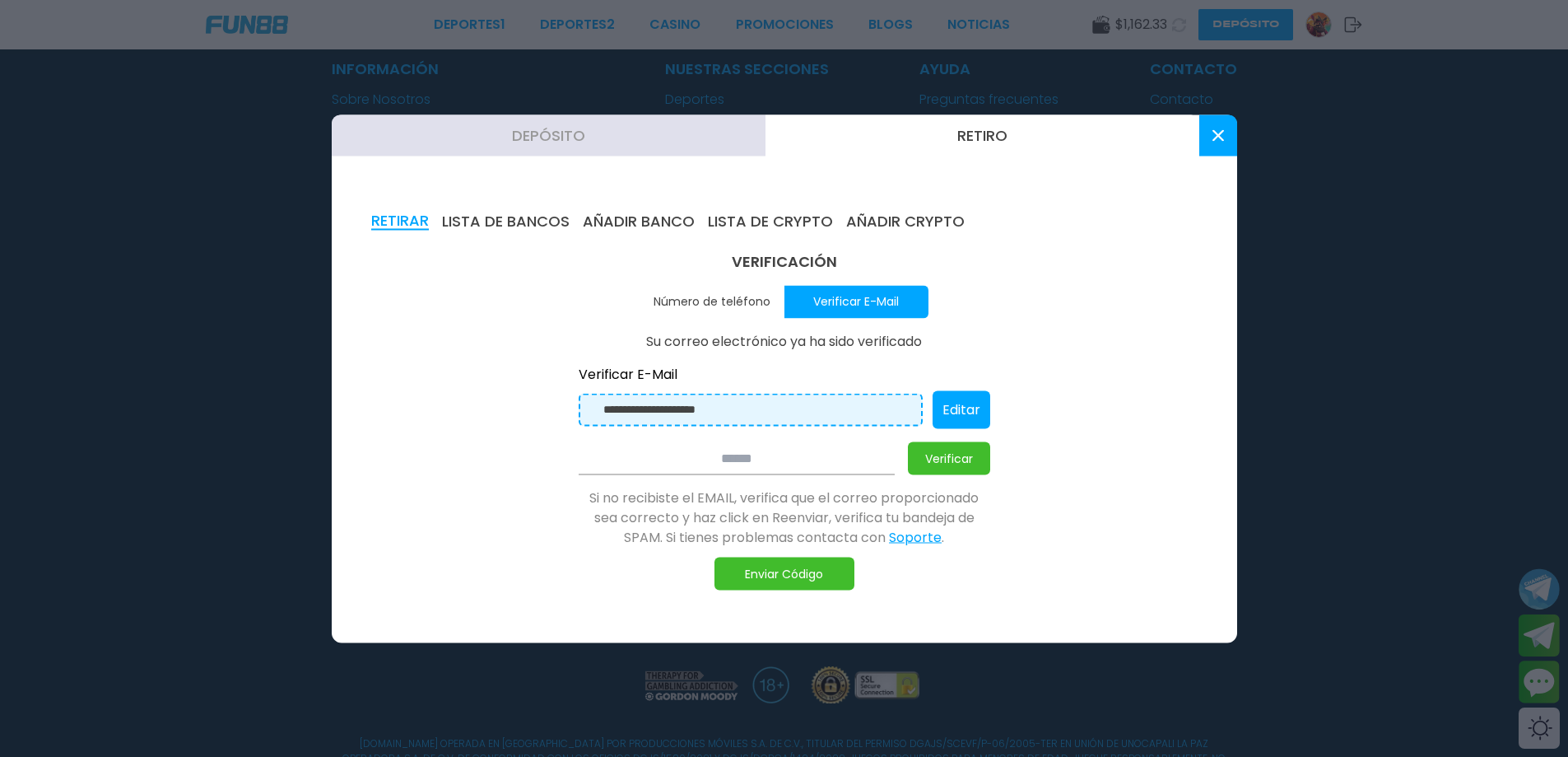
drag, startPoint x: 946, startPoint y: 453, endPoint x: 794, endPoint y: 562, distance: 187.0
click at [811, 518] on div "**********" at bounding box center [784, 419] width 411 height 341
click at [792, 577] on button "Enviar Código" at bounding box center [784, 572] width 140 height 33
drag, startPoint x: 717, startPoint y: 292, endPoint x: 718, endPoint y: 302, distance: 10.0
click at [718, 300] on button "Número de teléfono" at bounding box center [712, 301] width 144 height 33
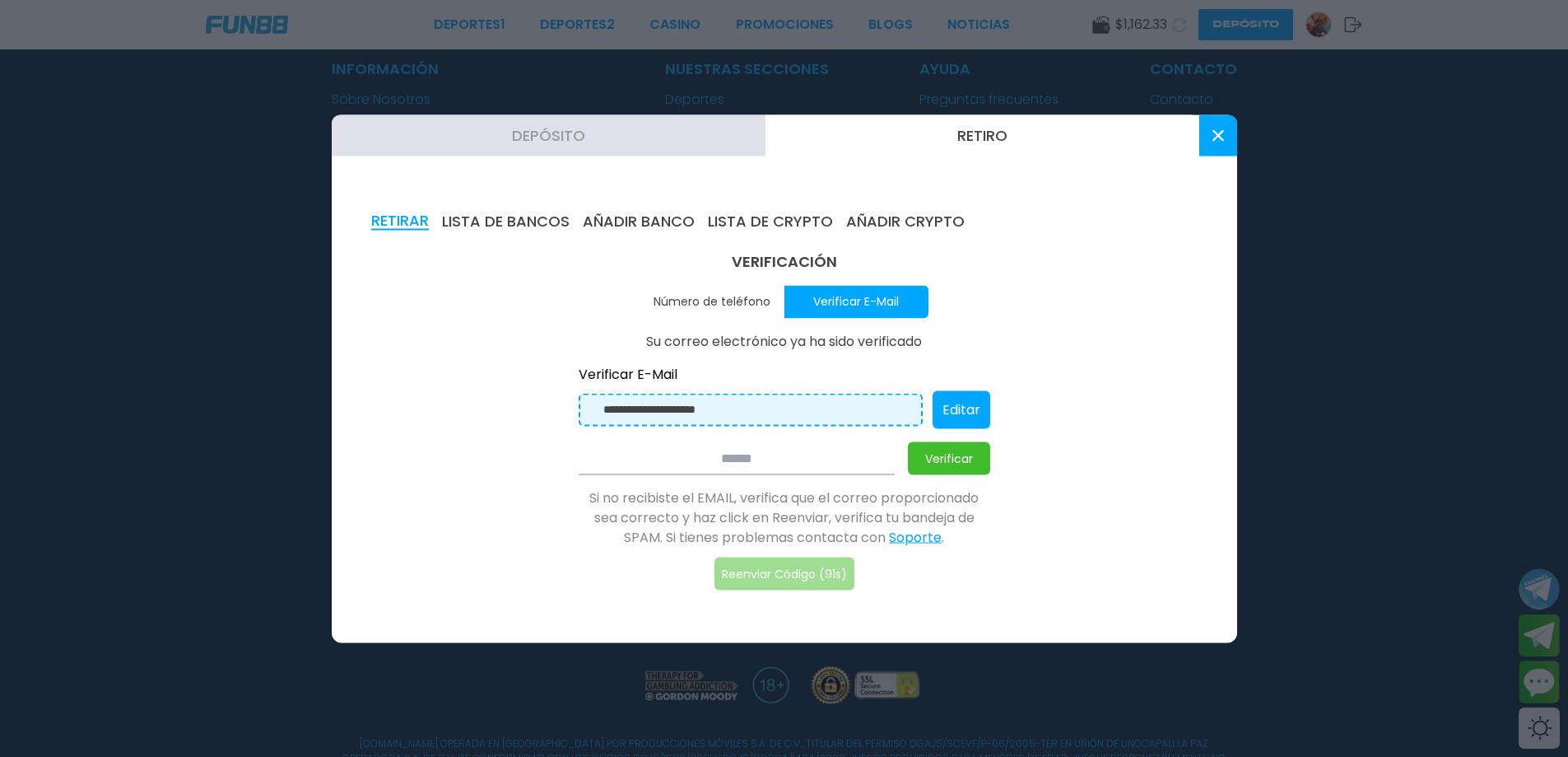
type input "**********"
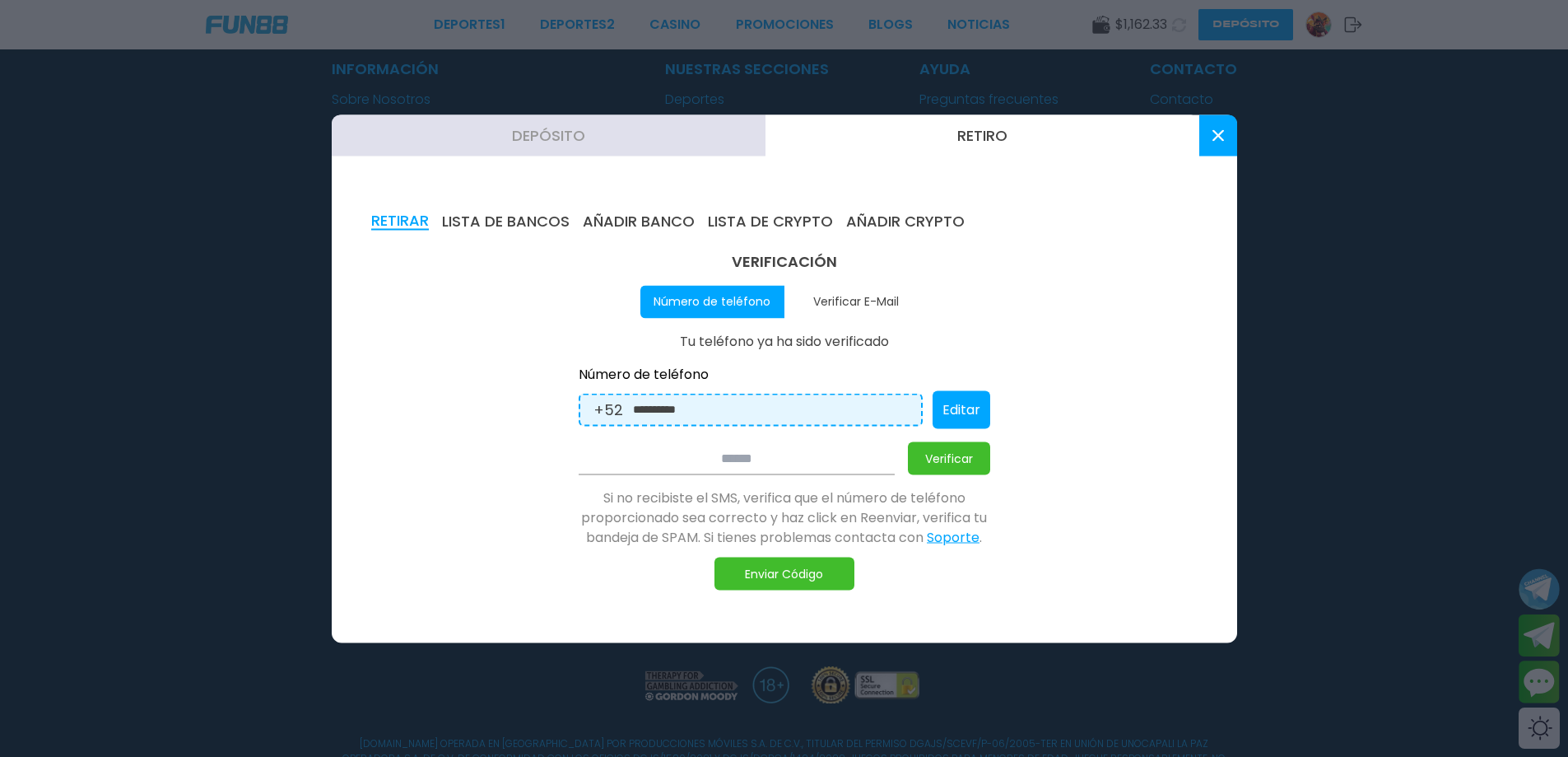
drag, startPoint x: 939, startPoint y: 454, endPoint x: 792, endPoint y: 454, distance: 147.0
click at [801, 455] on div "Verificar" at bounding box center [784, 457] width 411 height 33
click at [792, 454] on input at bounding box center [736, 457] width 316 height 33
click at [791, 573] on button "Enviar Código" at bounding box center [784, 572] width 140 height 33
click at [806, 456] on input at bounding box center [736, 457] width 316 height 33
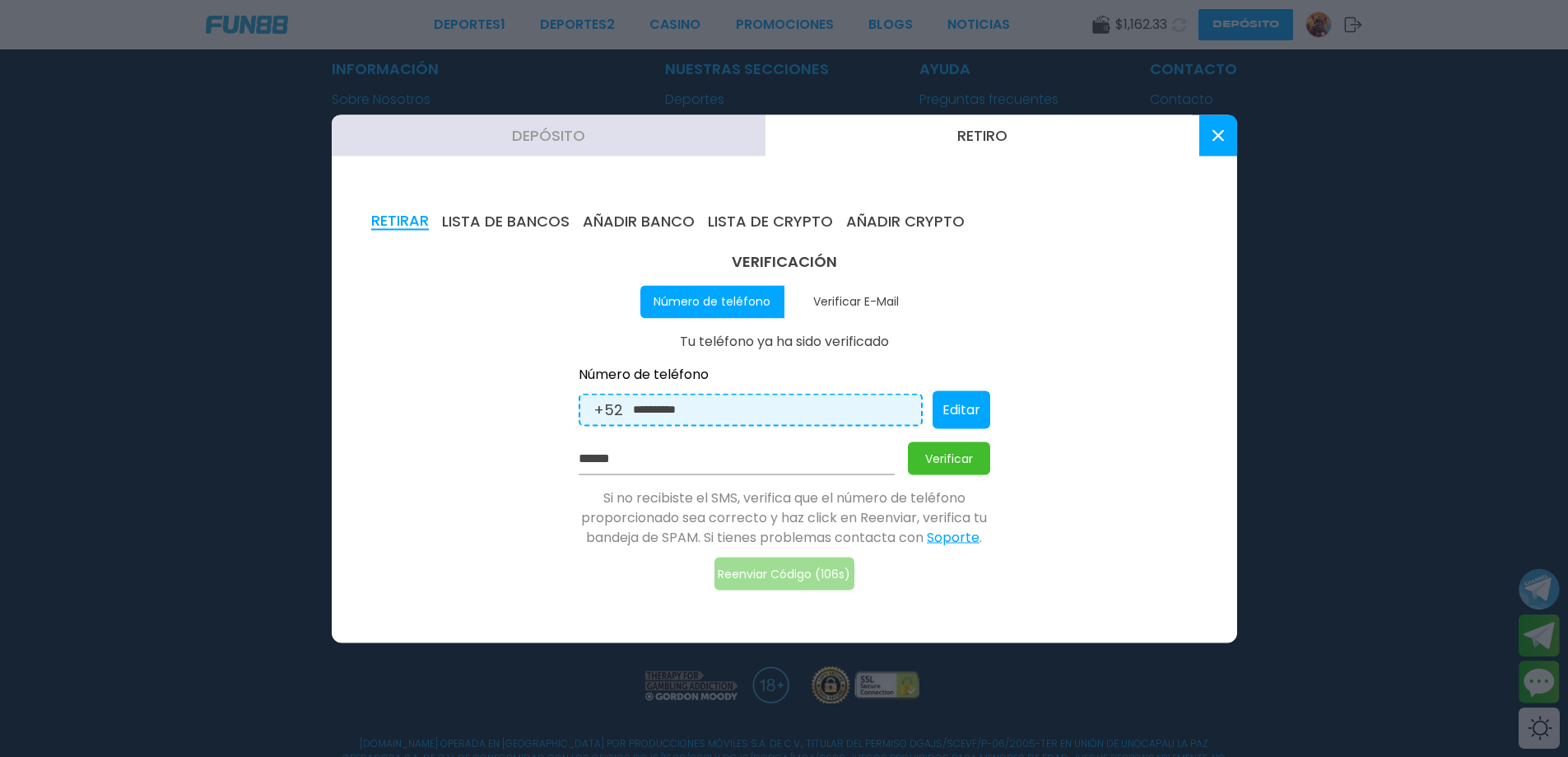
type input "******"
click at [933, 463] on button "Verificar" at bounding box center [948, 457] width 82 height 33
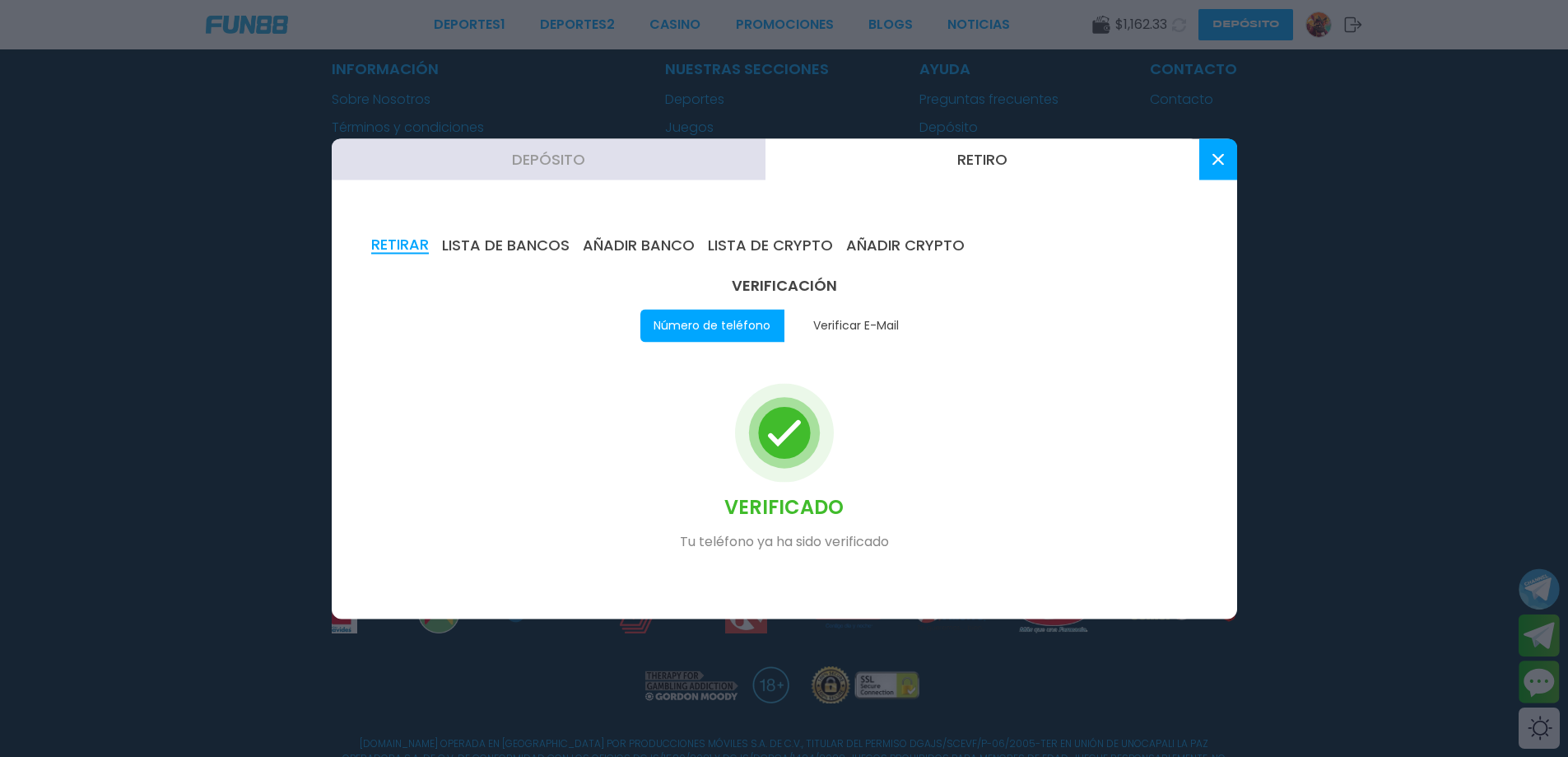
click at [716, 358] on div "VERIFICADO Tu teléfono ya ha sido verificado" at bounding box center [784, 467] width 411 height 224
click at [494, 255] on div "RETIRAR LISTA DE BANCOS AÑADIR BANCO LISTA DE CRYPTO AÑADIR CRYPTO VERIFICACIÓN…" at bounding box center [784, 408] width 906 height 422
click at [484, 243] on button "LISTA DE BANCOS" at bounding box center [505, 245] width 127 height 18
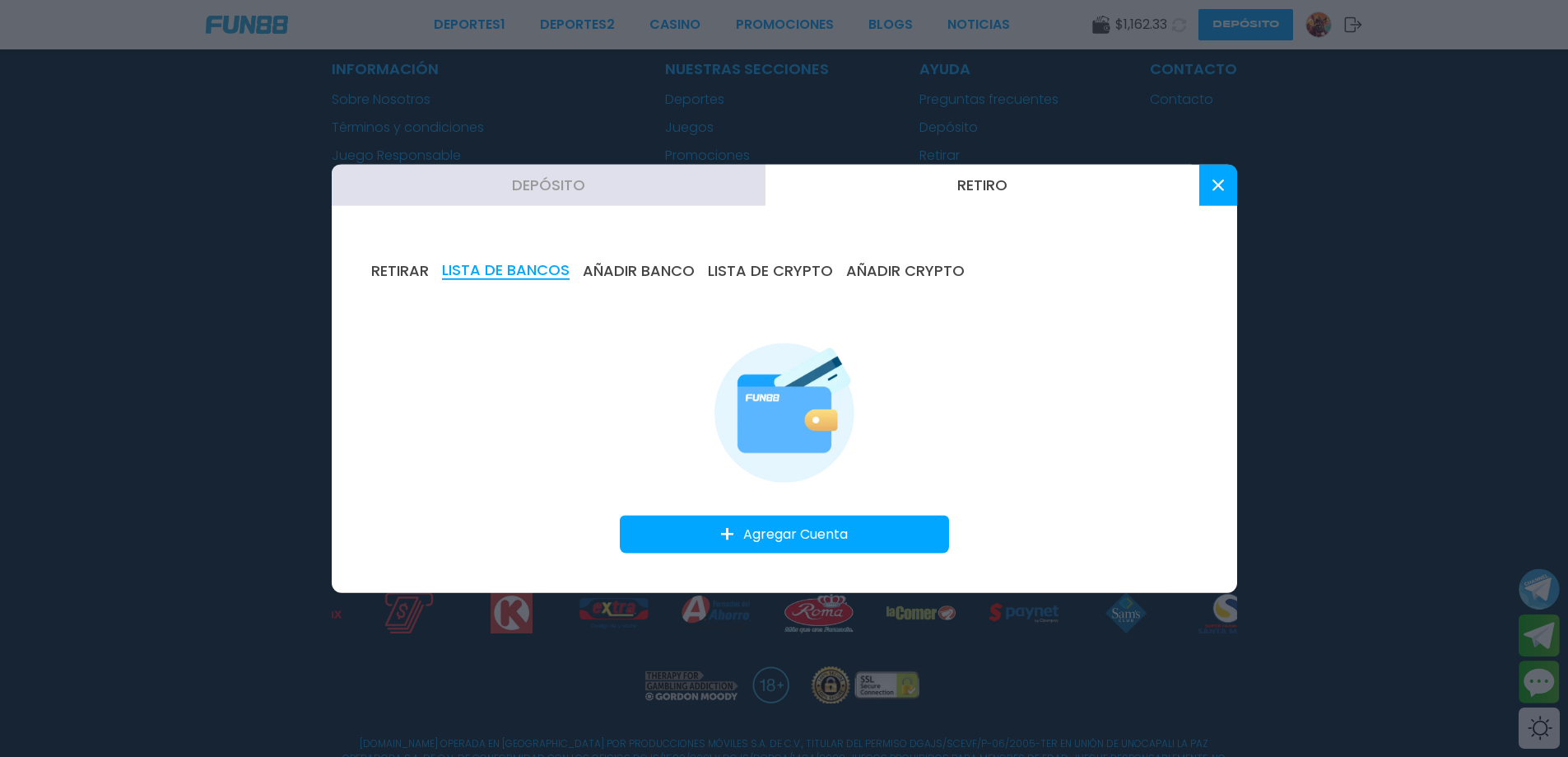
click at [780, 537] on button "Agregar Cuenta" at bounding box center [784, 534] width 330 height 38
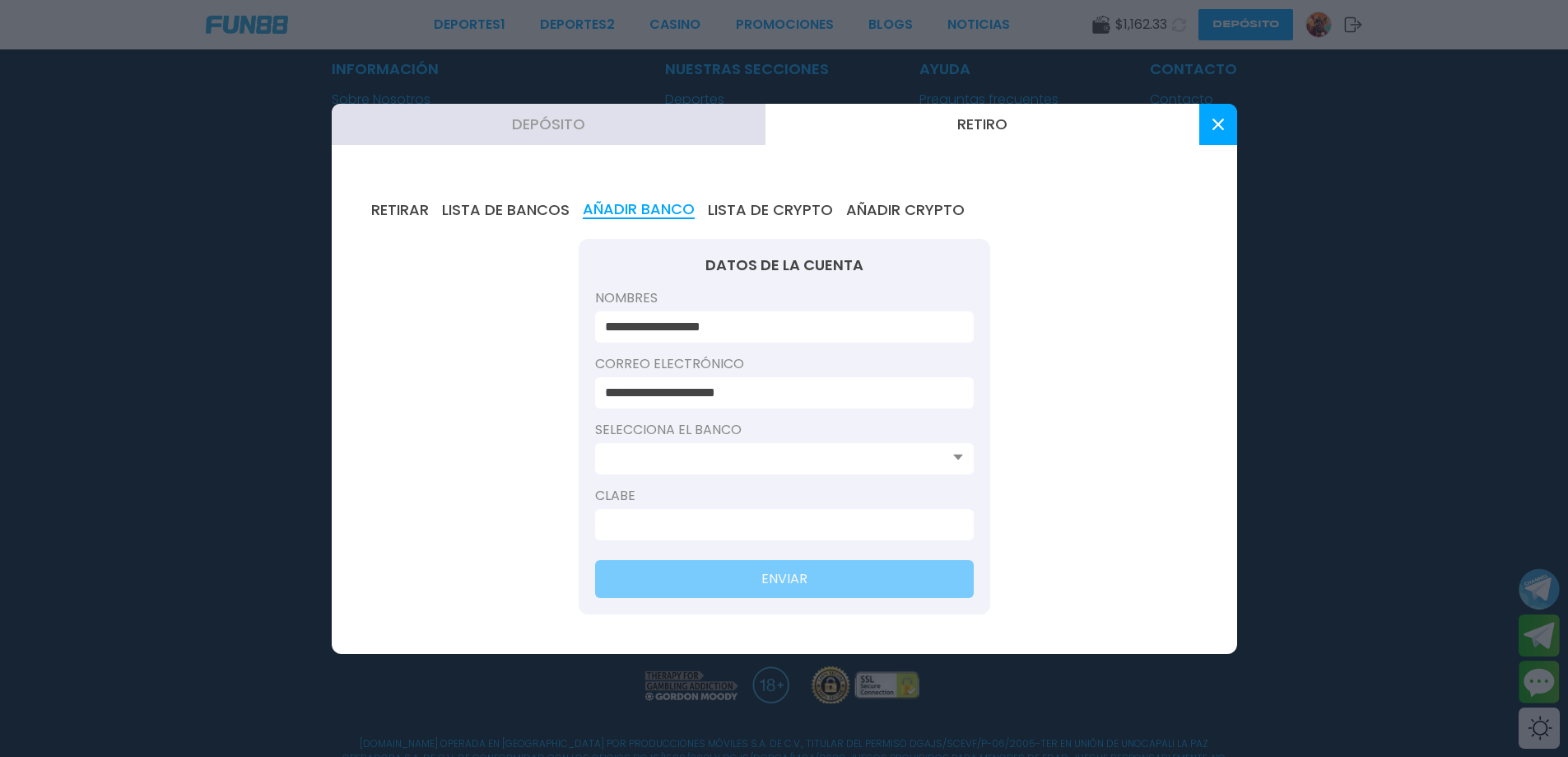
drag, startPoint x: 740, startPoint y: 441, endPoint x: 738, endPoint y: 455, distance: 14.1
click at [740, 442] on div "Selecciona el banco" at bounding box center [784, 452] width 379 height 66
click at [737, 468] on input at bounding box center [780, 459] width 349 height 20
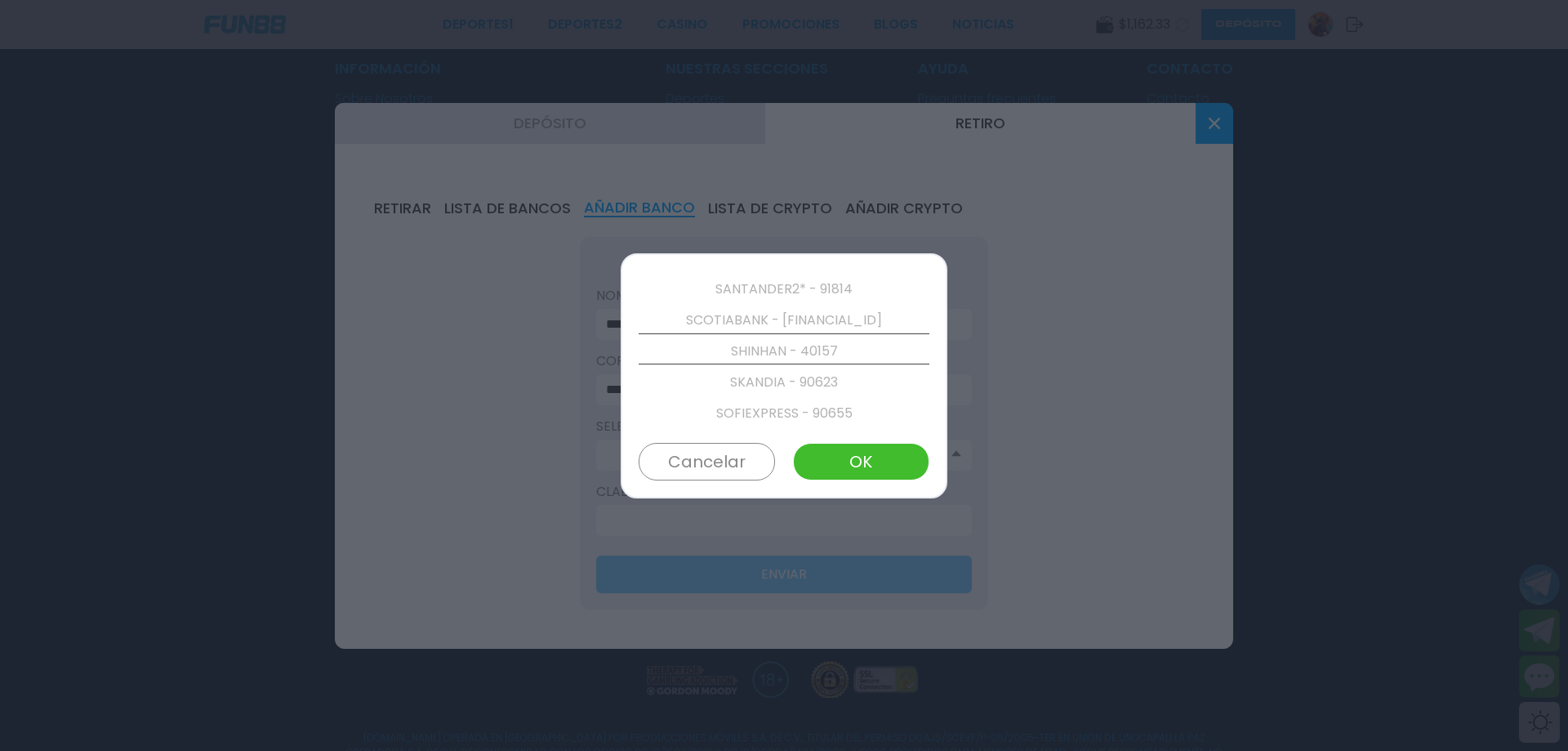
scroll to position [3228, 0]
click at [824, 288] on p "SANTANDER2* - 91814" at bounding box center [783, 287] width 291 height 31
click at [792, 321] on p "SANTANDER - 40014" at bounding box center [783, 318] width 291 height 31
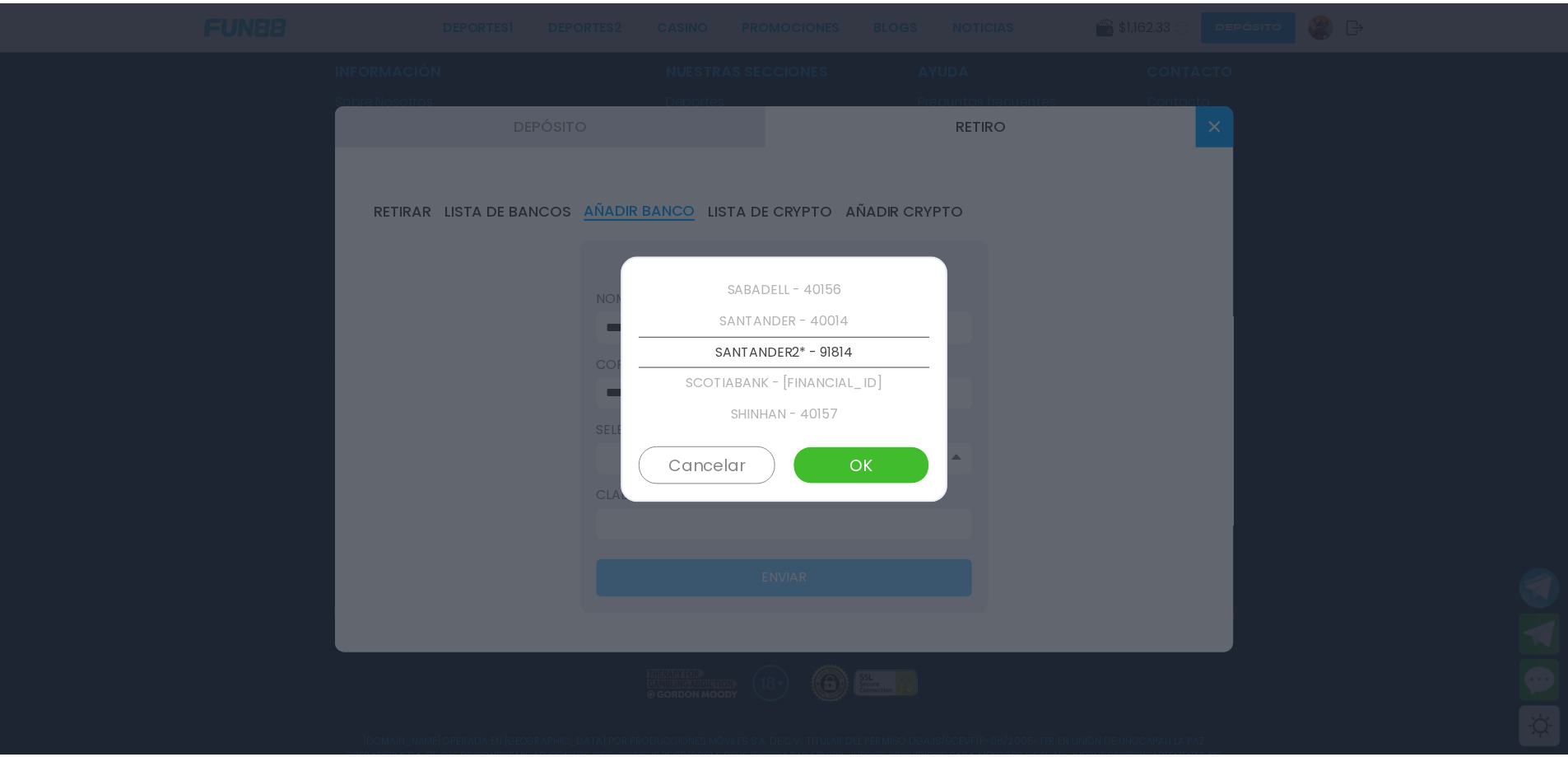
scroll to position [3160, 0]
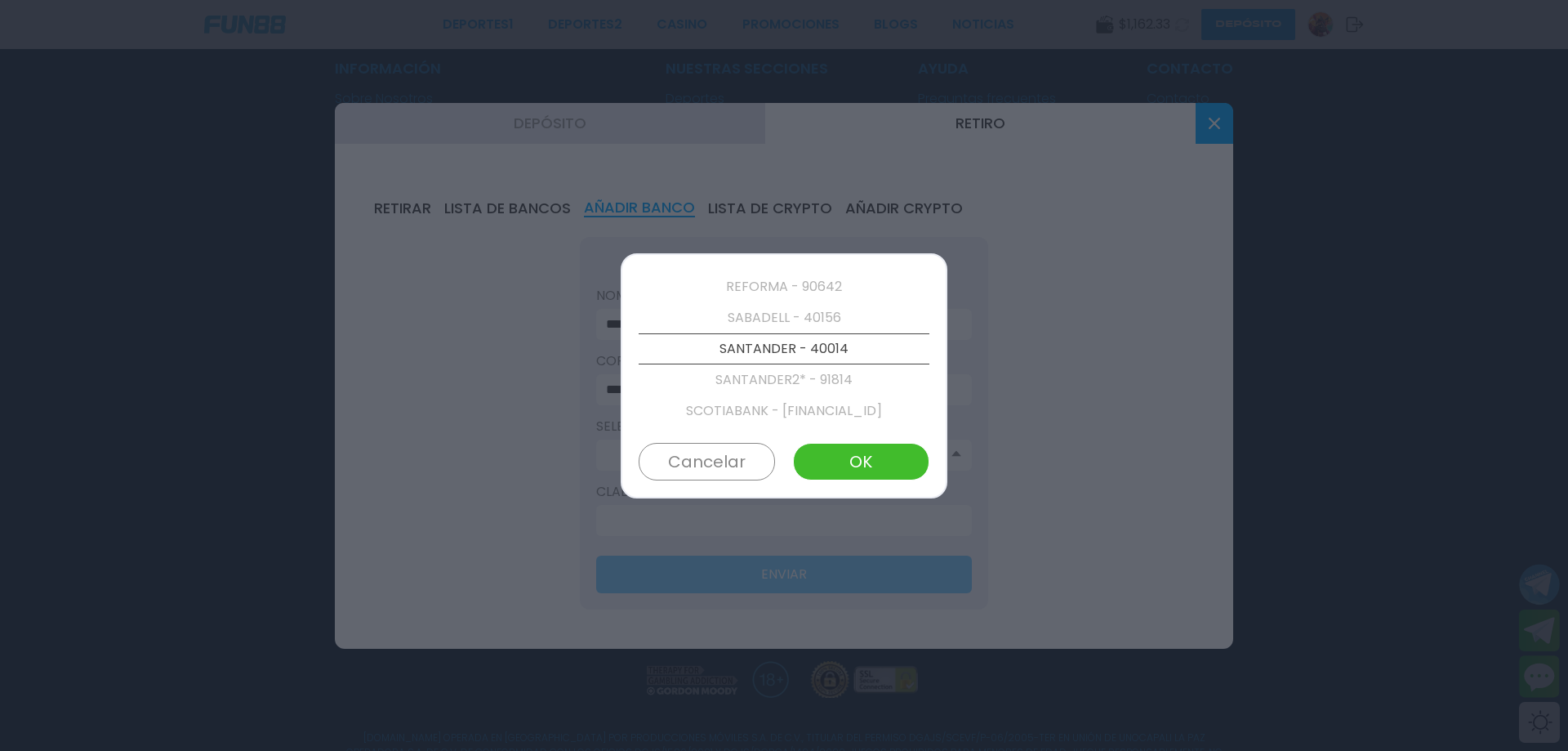
click at [857, 466] on button "OK" at bounding box center [860, 461] width 136 height 37
type input "**********"
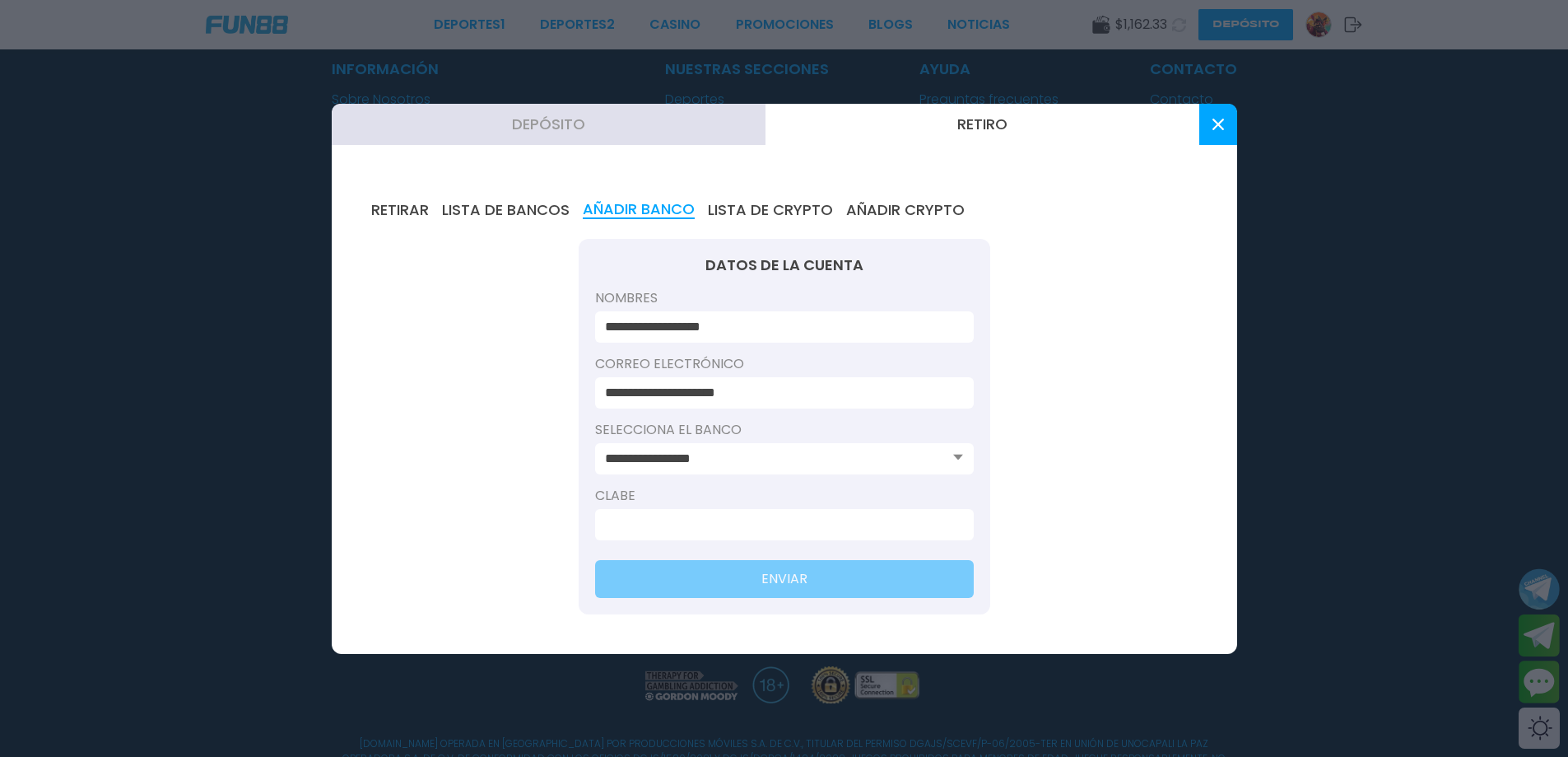
click at [690, 521] on input at bounding box center [780, 524] width 349 height 20
click at [1220, 121] on use at bounding box center [1218, 124] width 12 height 12
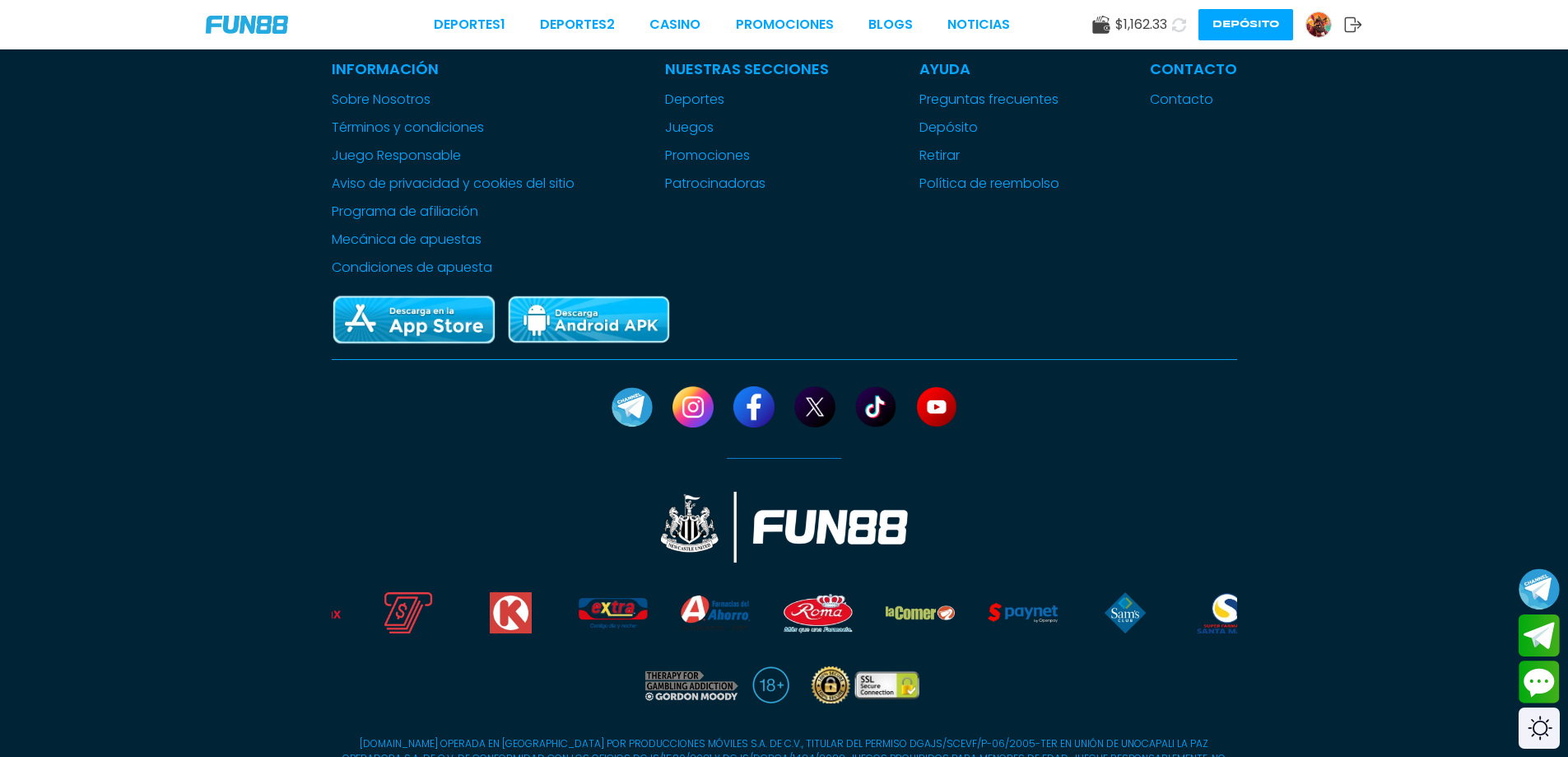
click at [1181, 30] on use at bounding box center [1179, 25] width 14 height 14
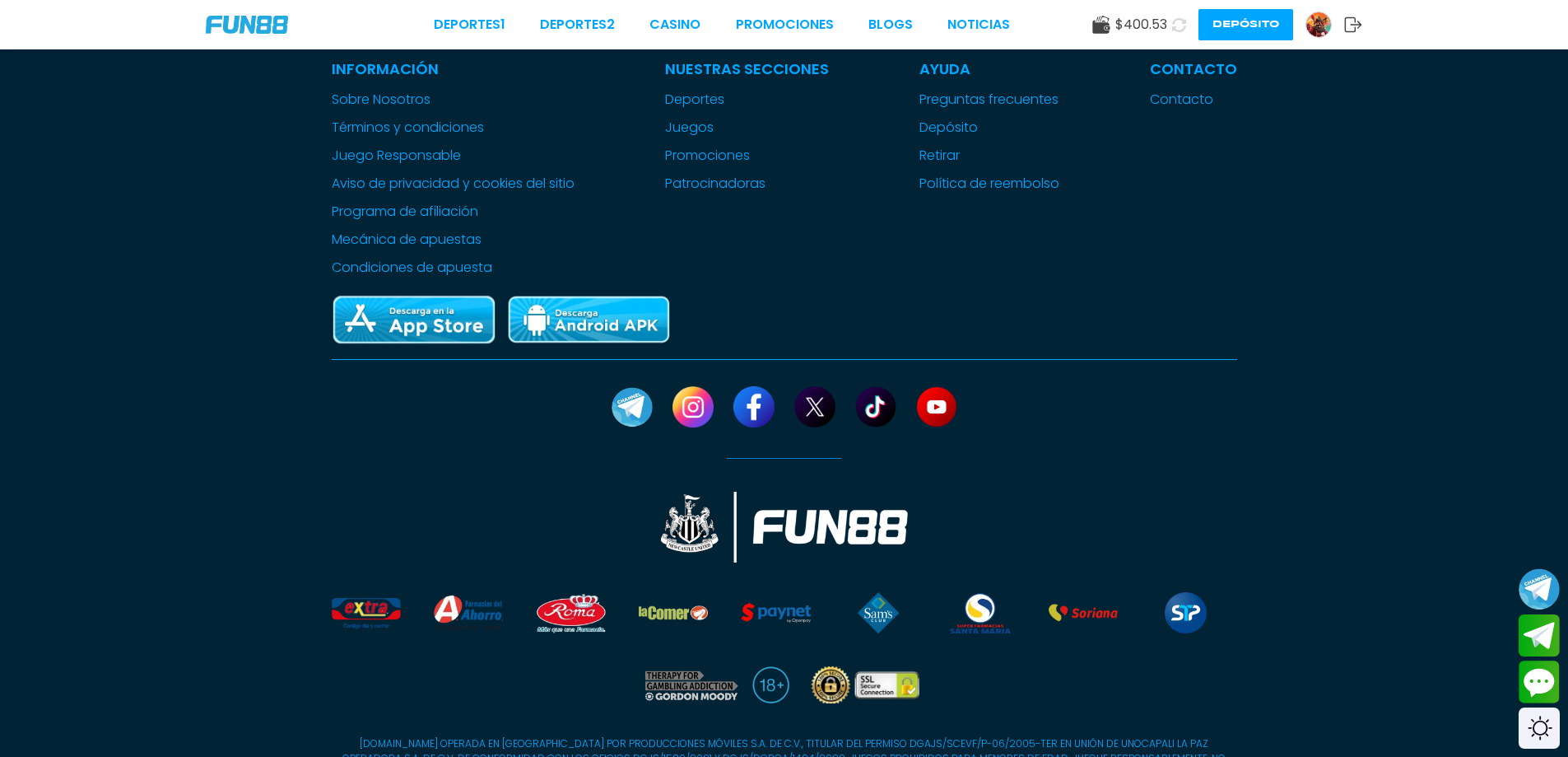
drag, startPoint x: 1174, startPoint y: 21, endPoint x: 881, endPoint y: 82, distance: 299.3
click at [881, 90] on div "Deportes 1 Deportes 2 CASINO Promociones BLOGS NOTICIAS $ 400.53 Depósito Verif…" at bounding box center [784, 46] width 1568 height 1575
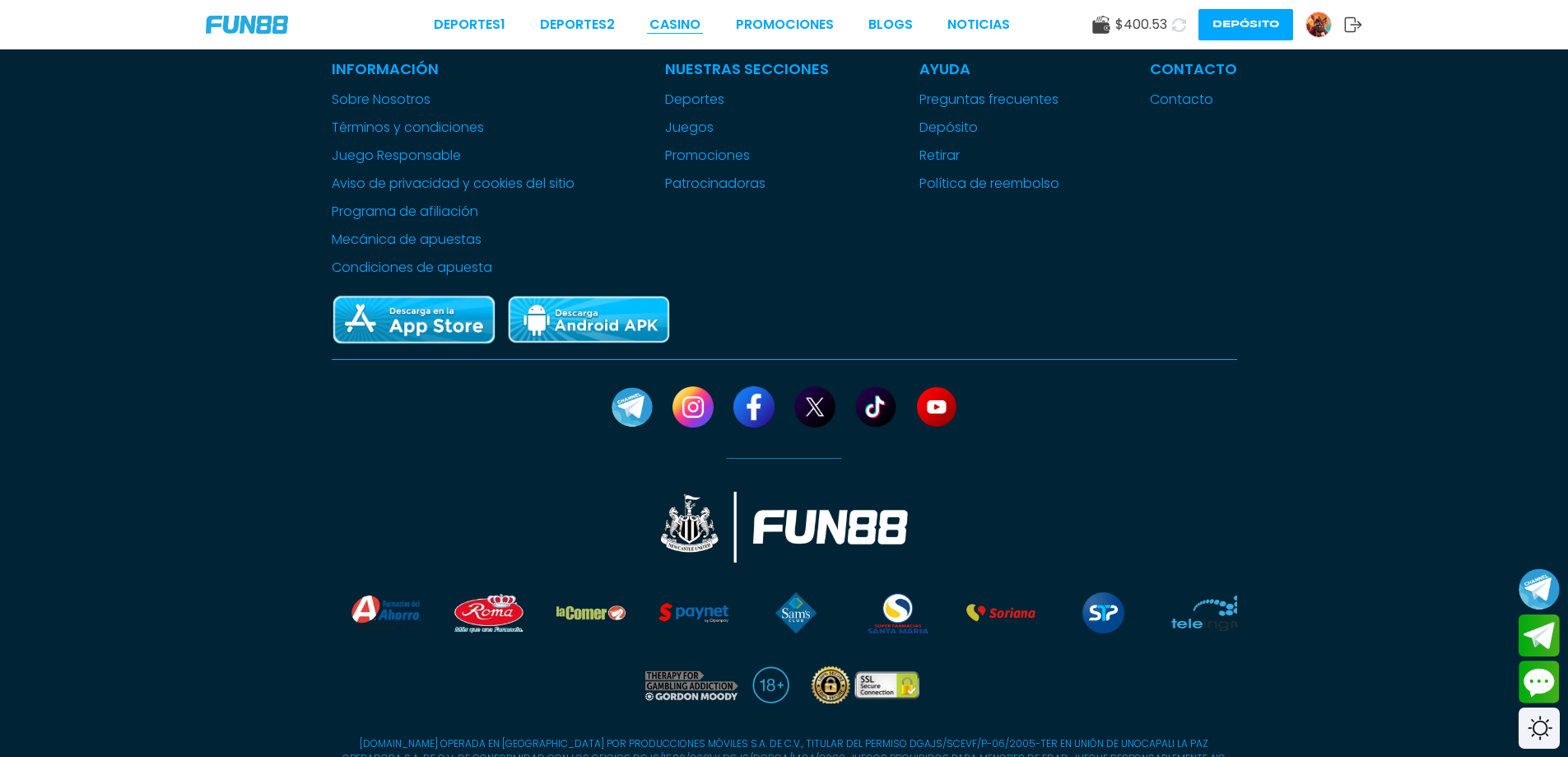
click at [672, 22] on link "CASINO" at bounding box center [675, 25] width 51 height 20
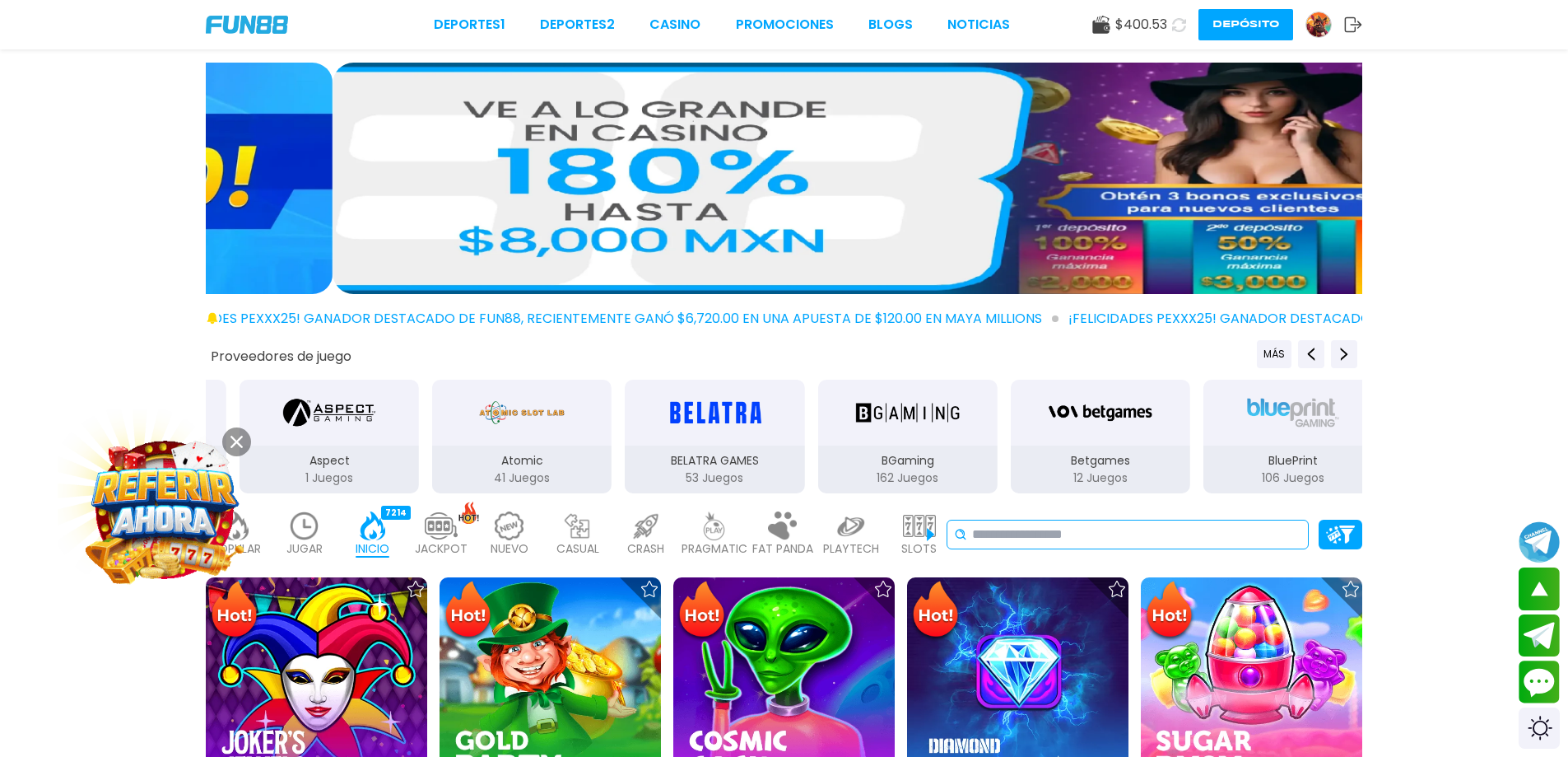
click at [1098, 525] on input at bounding box center [1137, 534] width 330 height 20
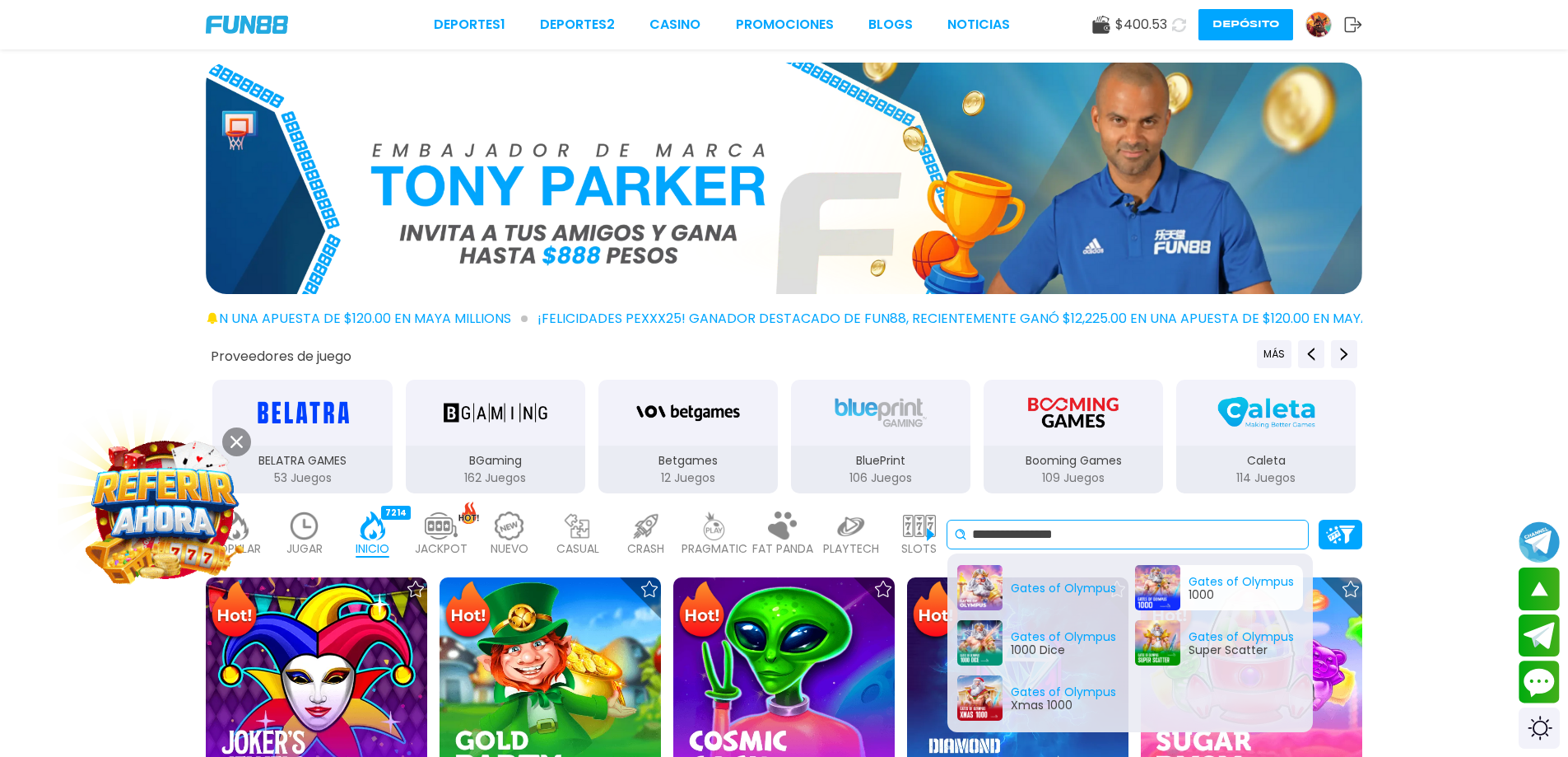
type input "**********"
click at [1169, 579] on div "Gates of Olympus 1000" at bounding box center [1219, 587] width 168 height 45
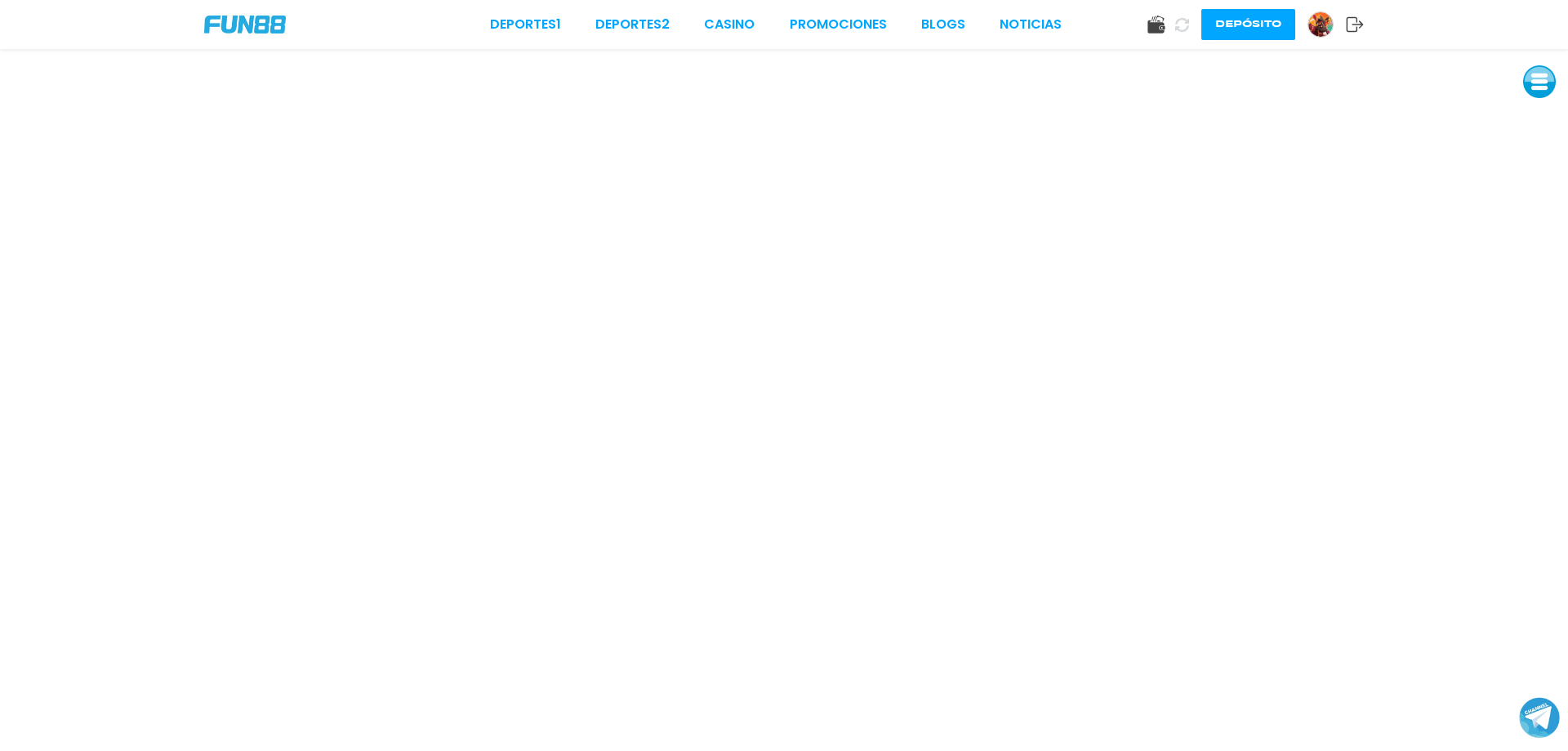
click at [1234, 25] on button "Depósito" at bounding box center [1248, 24] width 94 height 31
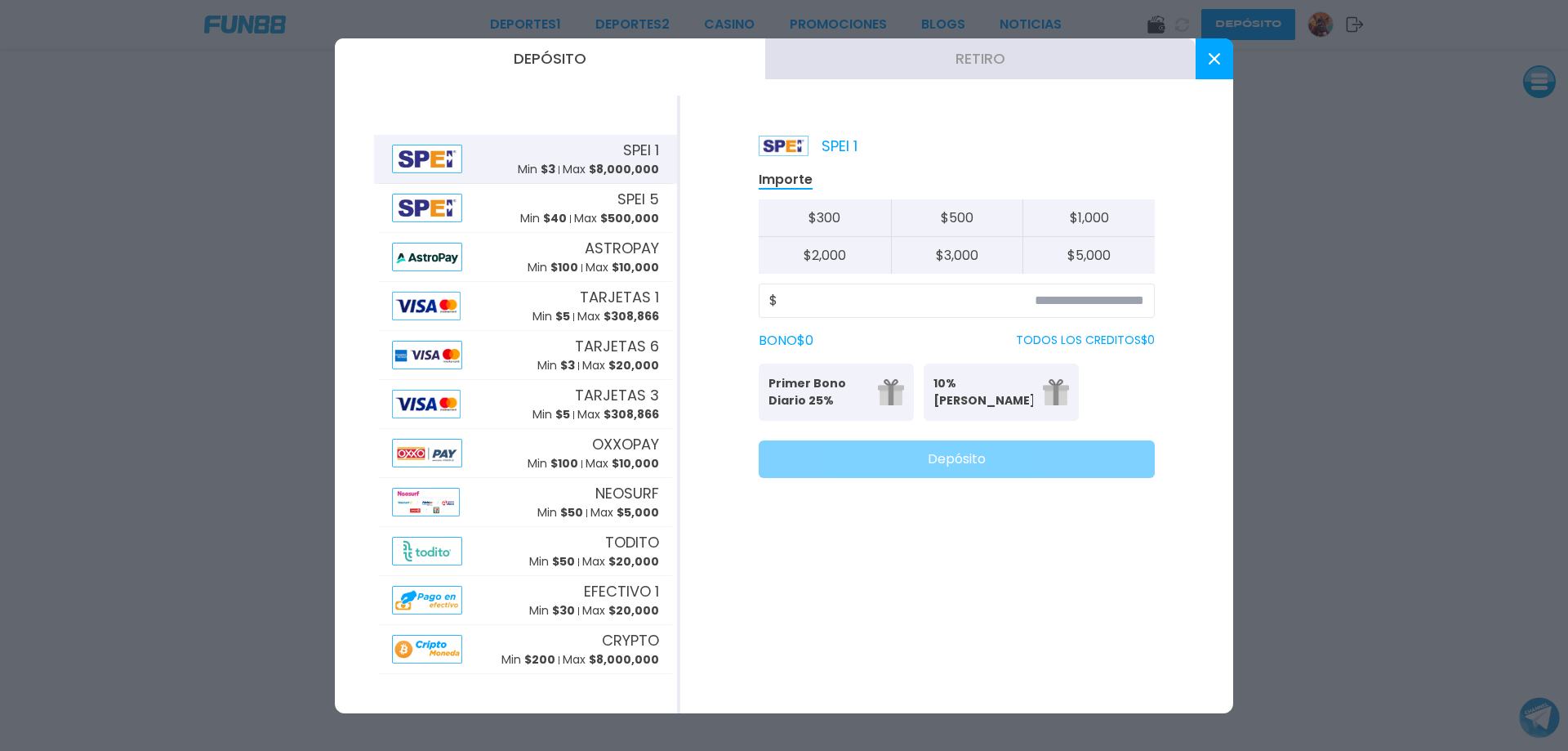
click at [907, 23] on div at bounding box center [784, 375] width 1568 height 751
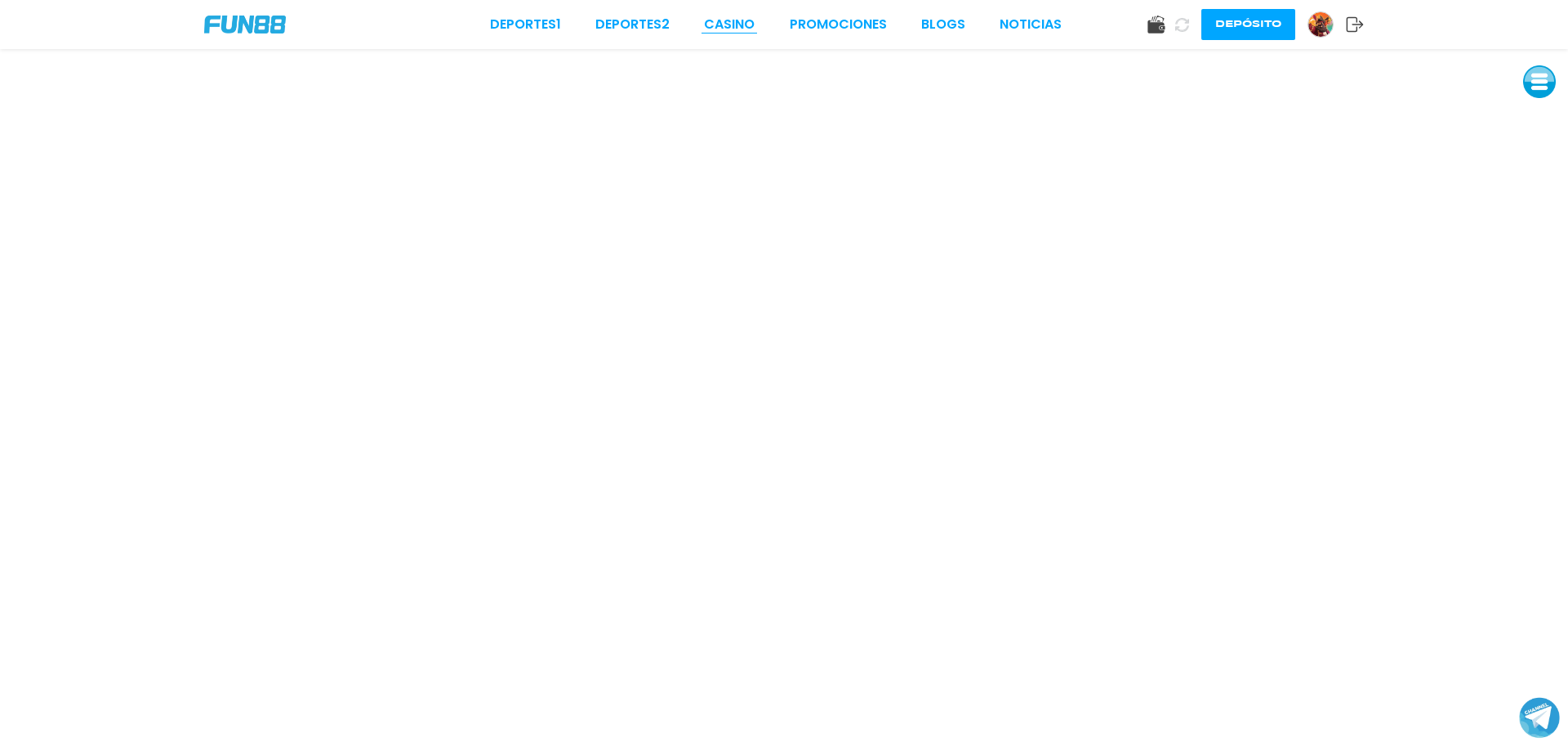
click at [721, 23] on link "CASINO" at bounding box center [729, 24] width 51 height 20
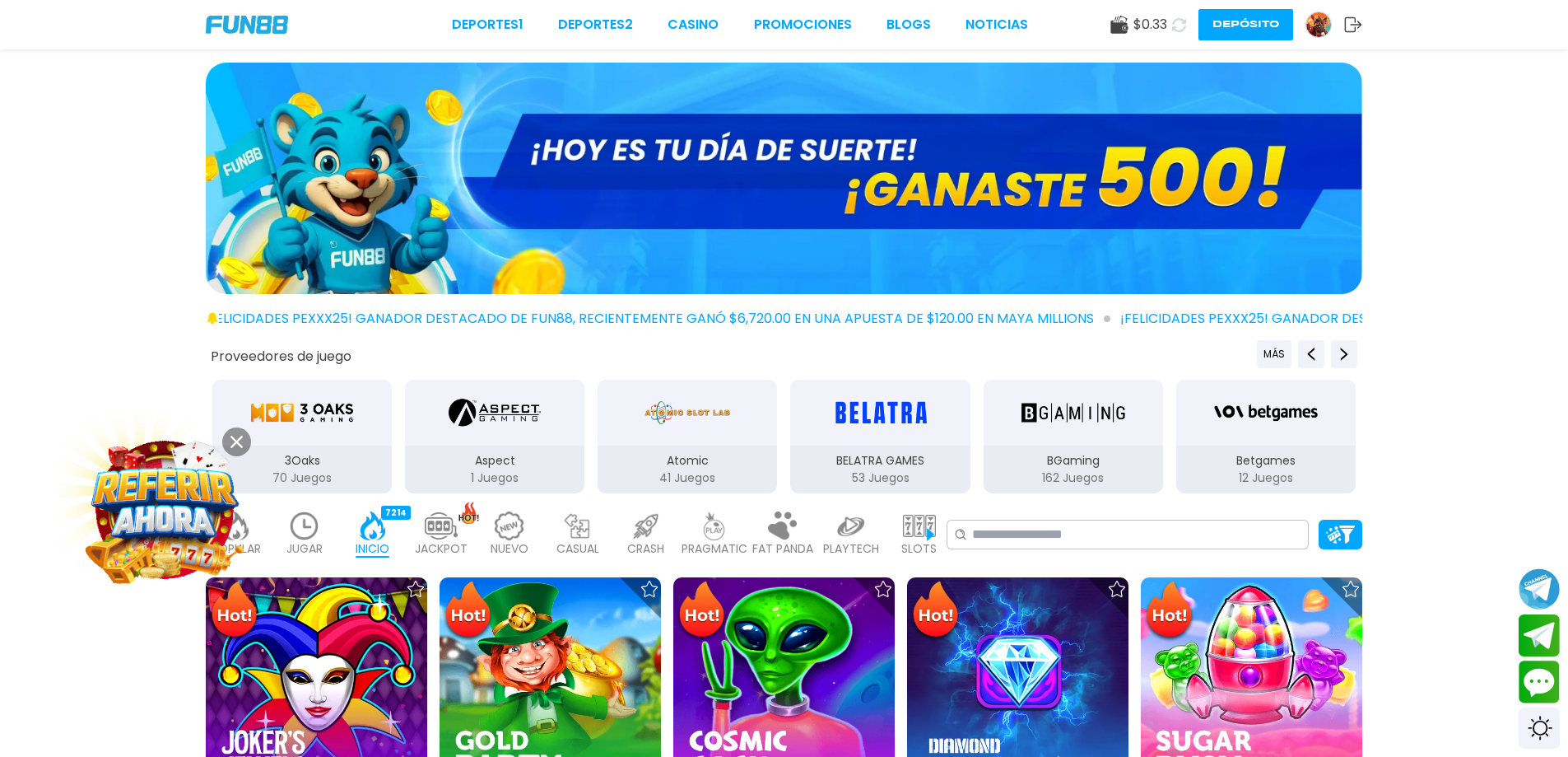
drag, startPoint x: 1182, startPoint y: 29, endPoint x: 1173, endPoint y: 29, distance: 9.0
click at [1173, 29] on use at bounding box center [1179, 25] width 14 height 14
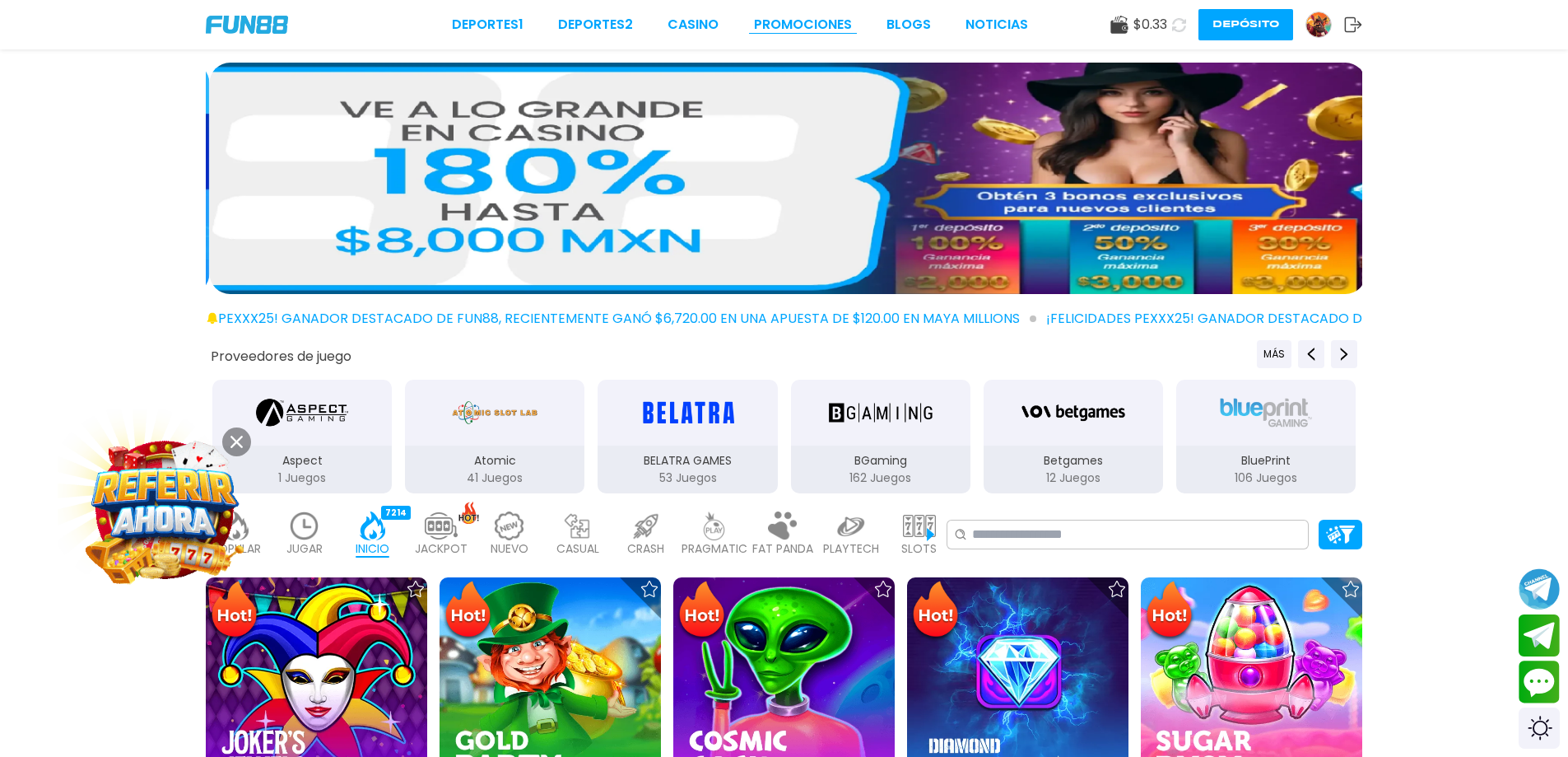
click at [803, 30] on link "Promociones" at bounding box center [802, 25] width 98 height 20
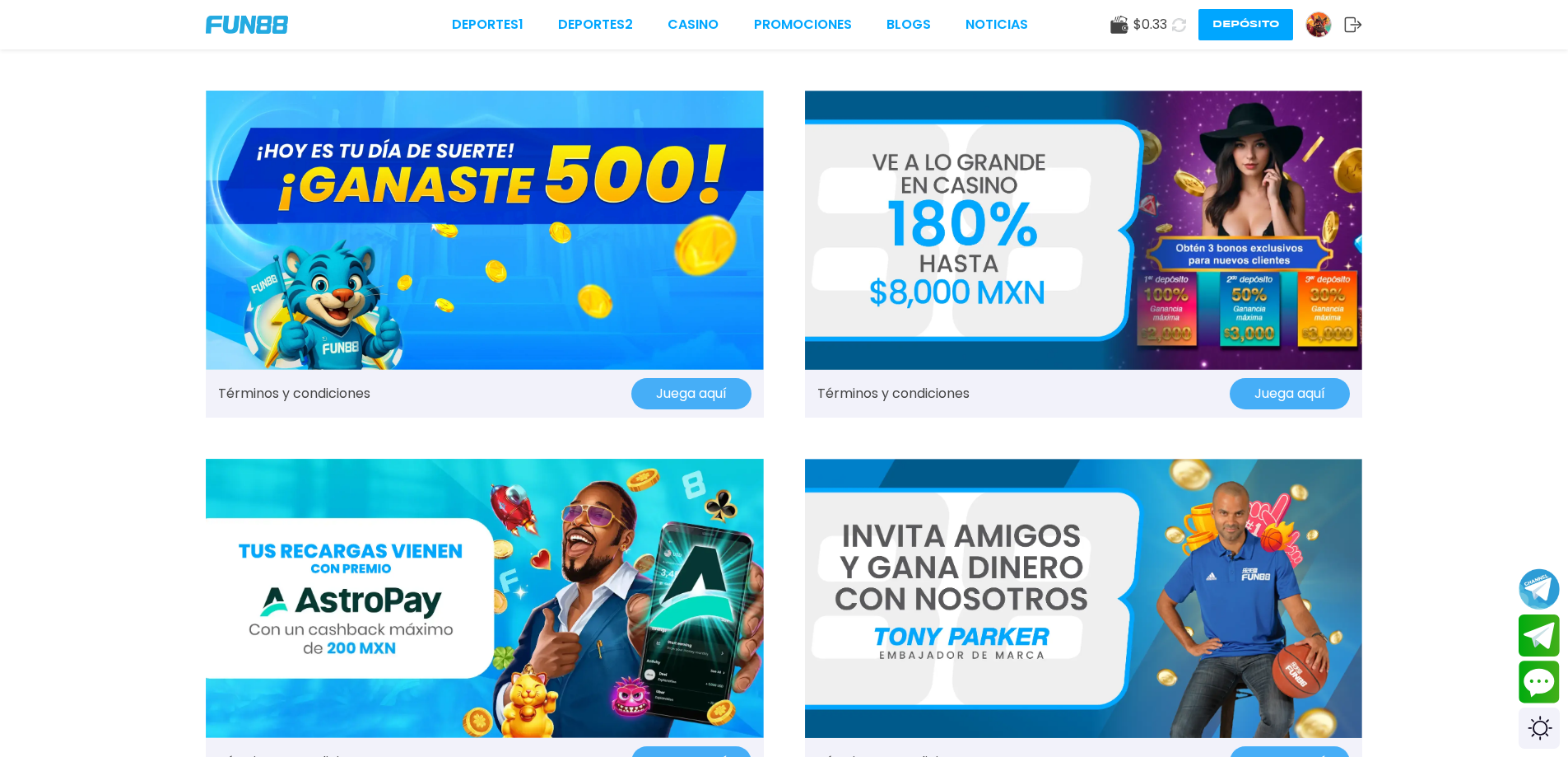
click at [1303, 388] on button "Juega aquí" at bounding box center [1290, 394] width 120 height 32
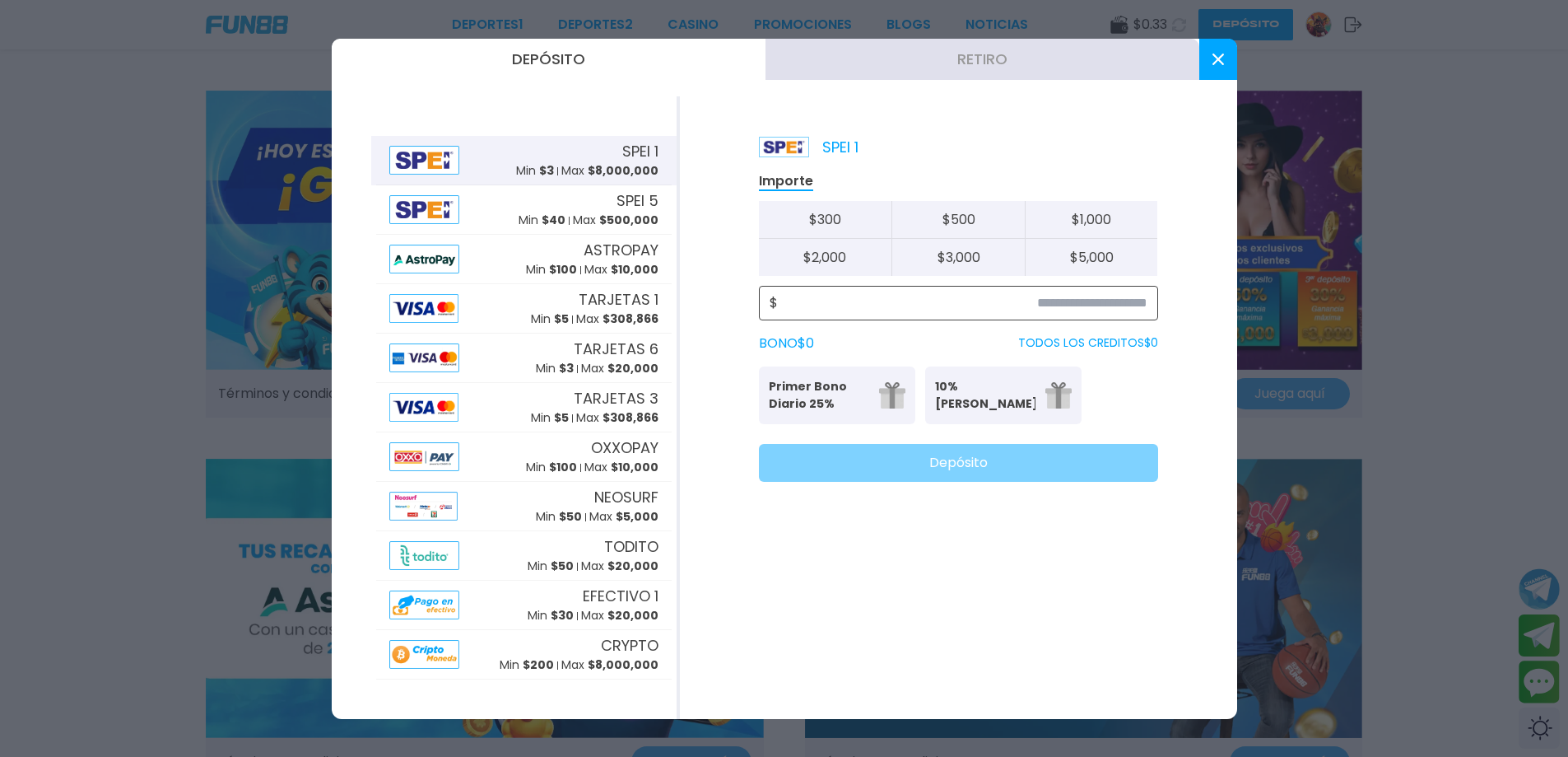
click at [1013, 296] on input at bounding box center [962, 303] width 370 height 20
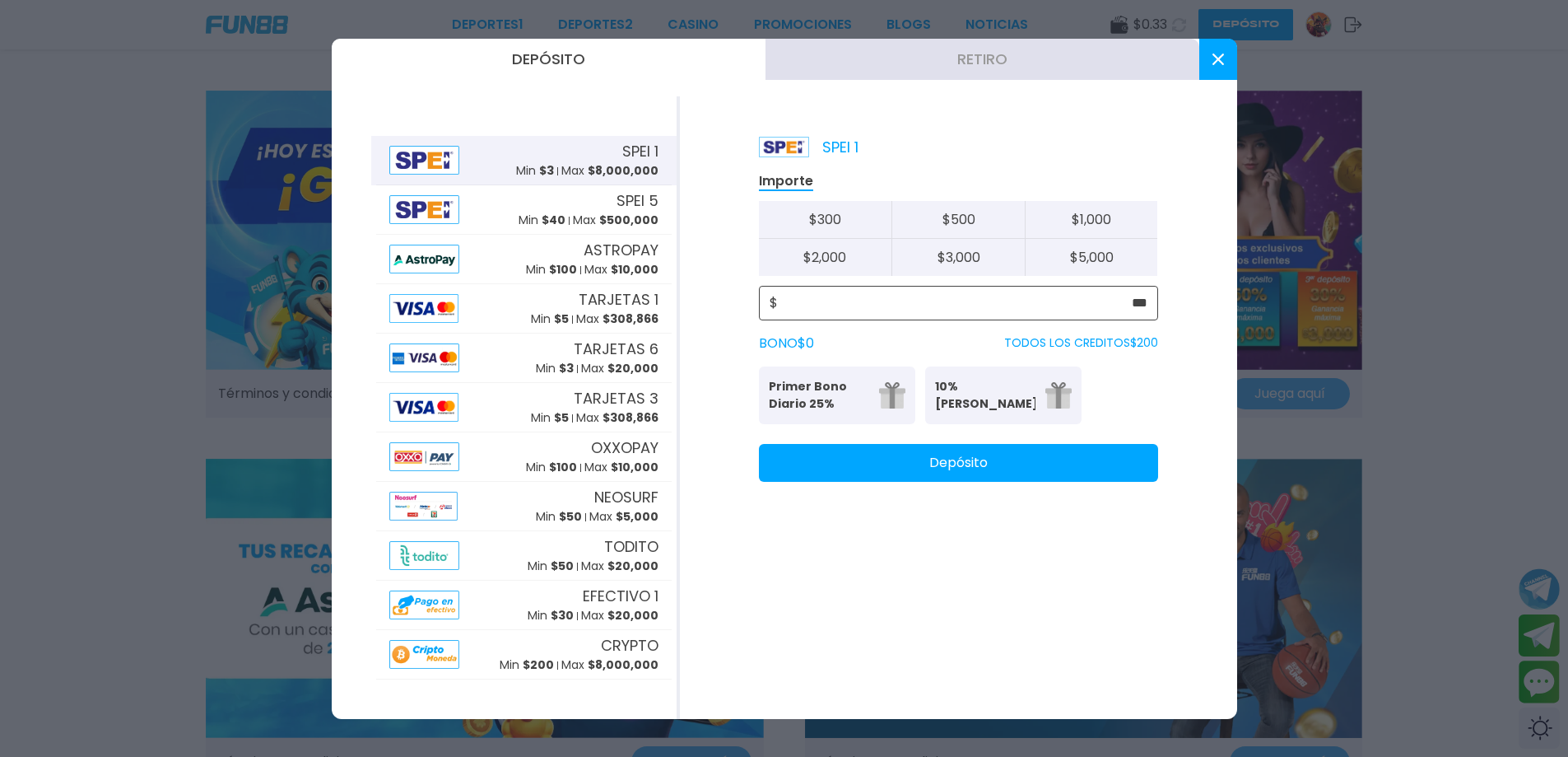
drag, startPoint x: 1114, startPoint y: 300, endPoint x: 1174, endPoint y: 315, distance: 61.8
click at [1174, 315] on div "SPEI 1 Importe $ 300 $ 500 $ 1,000 $ 2,000 $ 3,000 $ 5,000 $ *** BONO $ 0 TODOS…" at bounding box center [958, 408] width 558 height 623
type input "***"
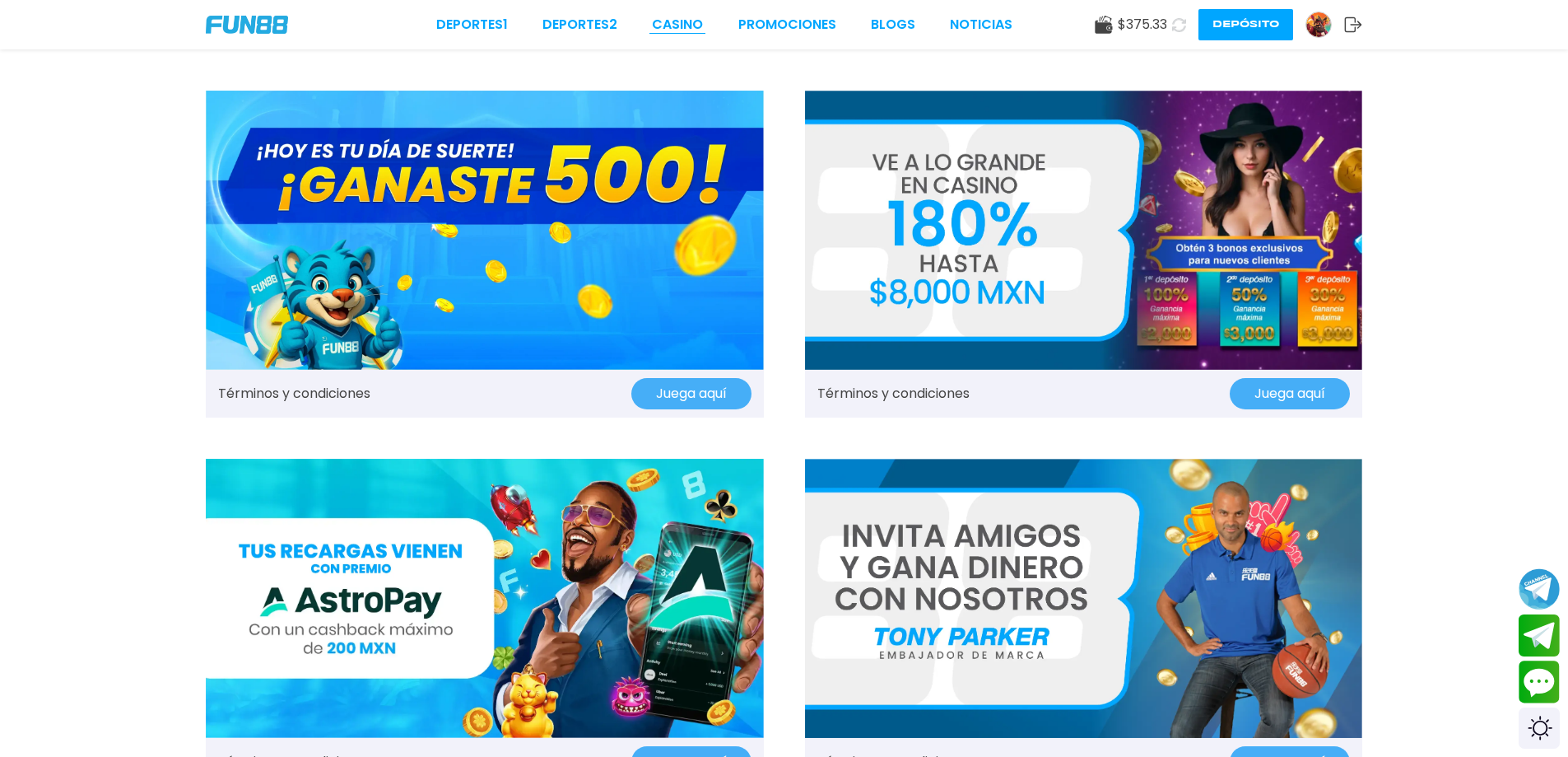
click at [674, 20] on link "CASINO" at bounding box center [678, 25] width 51 height 20
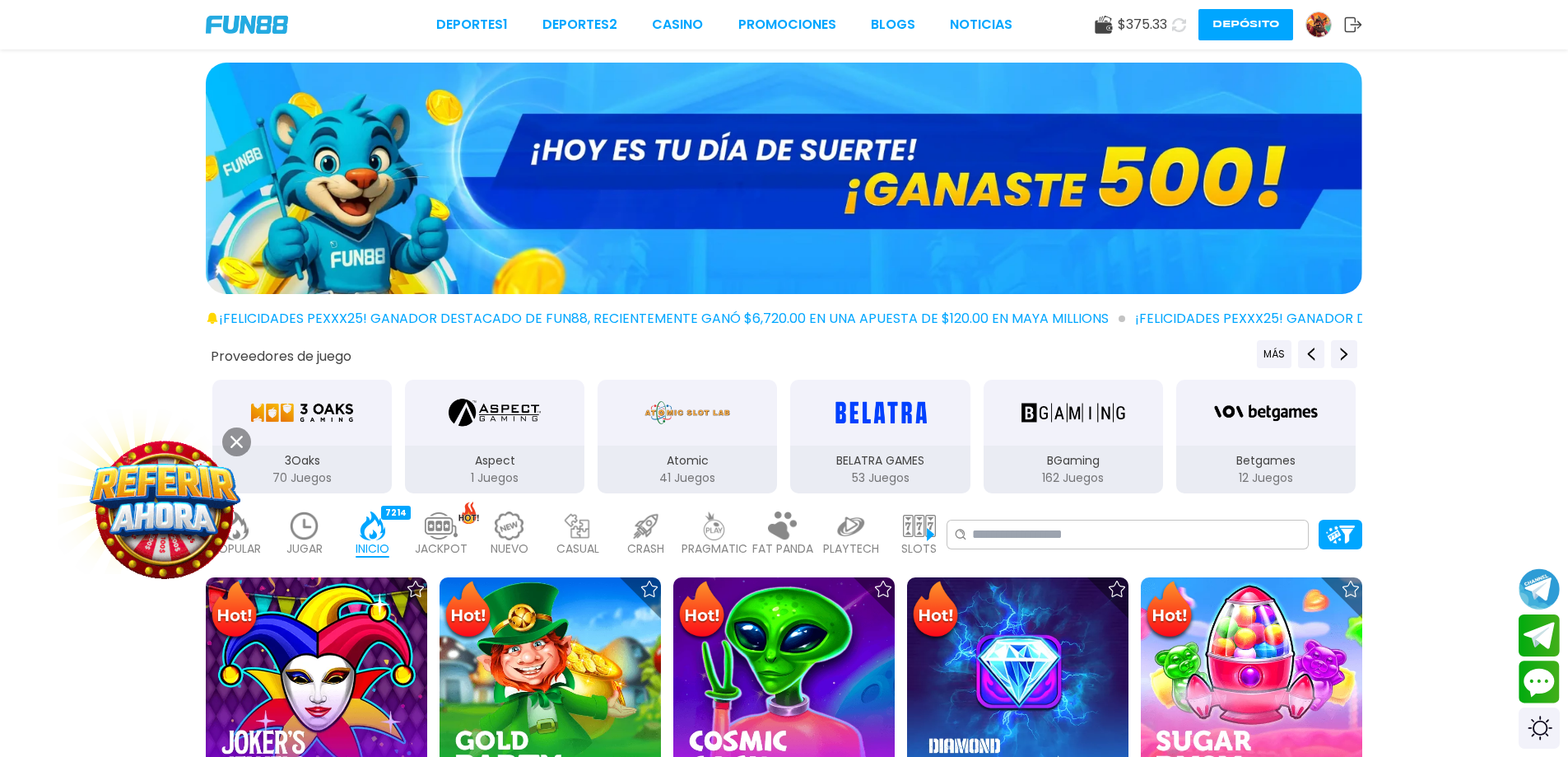
scroll to position [247, 0]
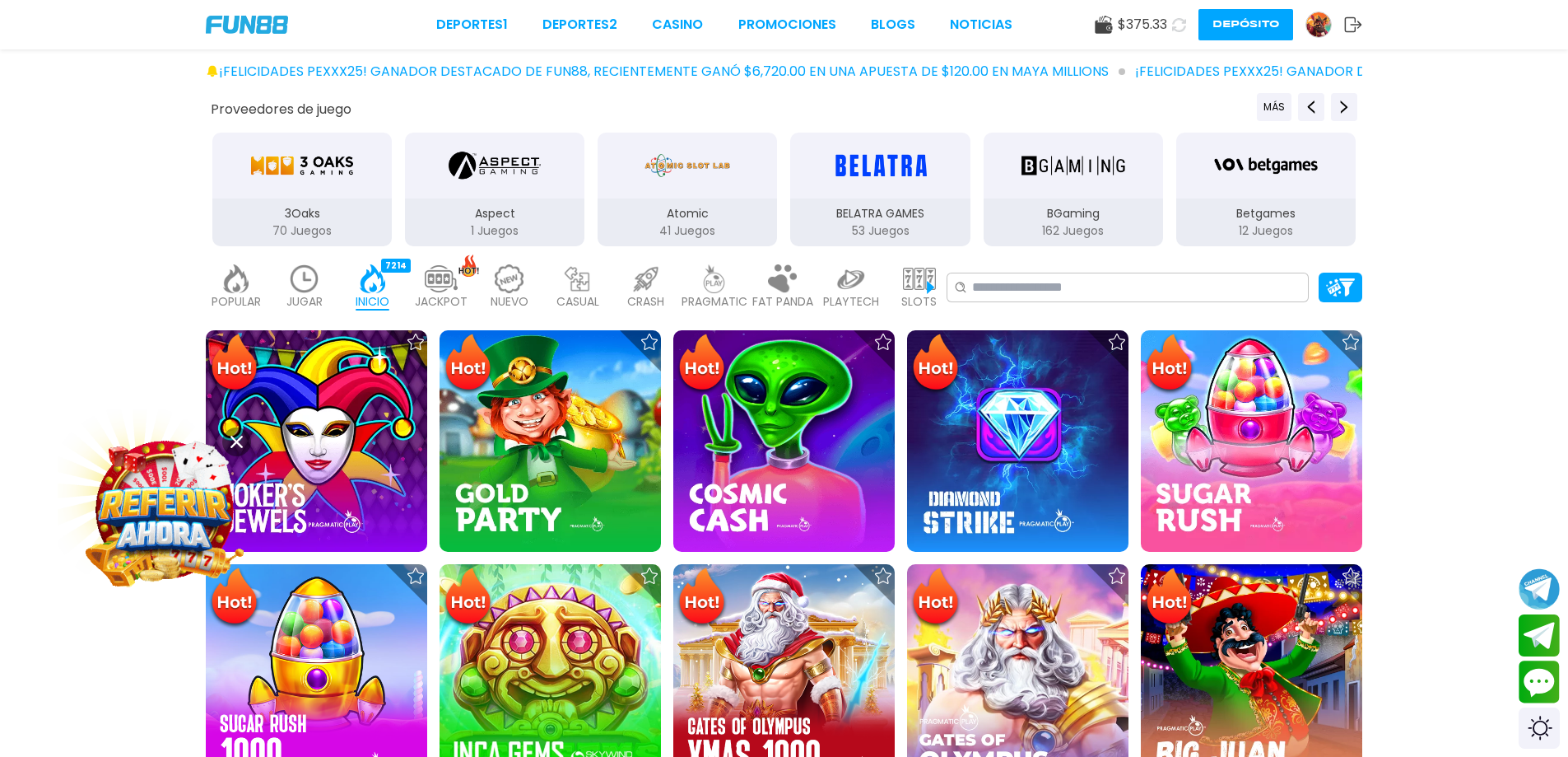
click at [1110, 270] on div "POPULAR 40 JUGAR 2 INICIO 7214 JACKPOT 133 NUEVO 977 CASUAL 17 CRASH 33 PRAGMAT…" at bounding box center [784, 287] width 1568 height 66
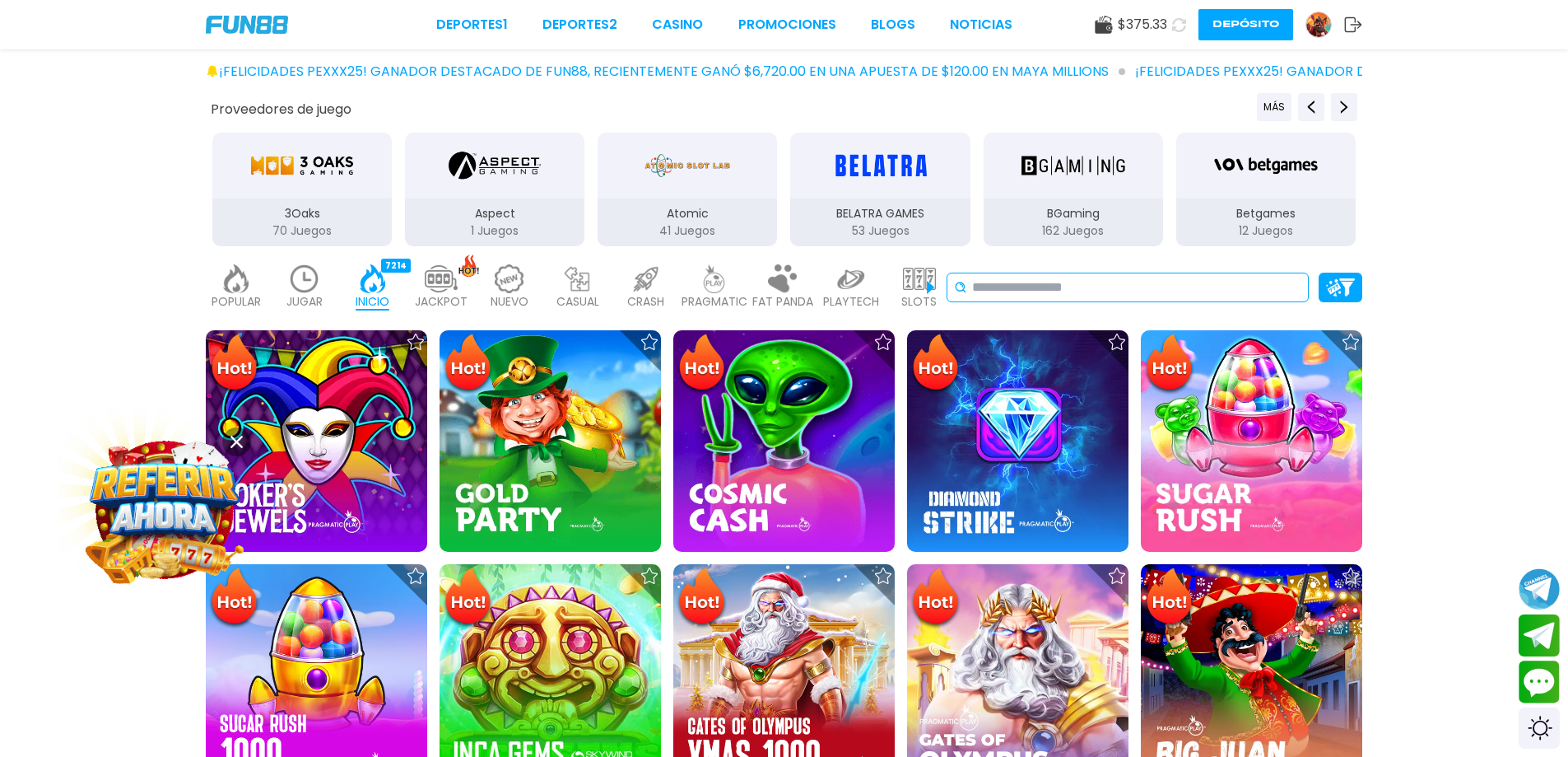
click at [1084, 273] on div "No se ha encontrado ningún juego." at bounding box center [1127, 287] width 362 height 30
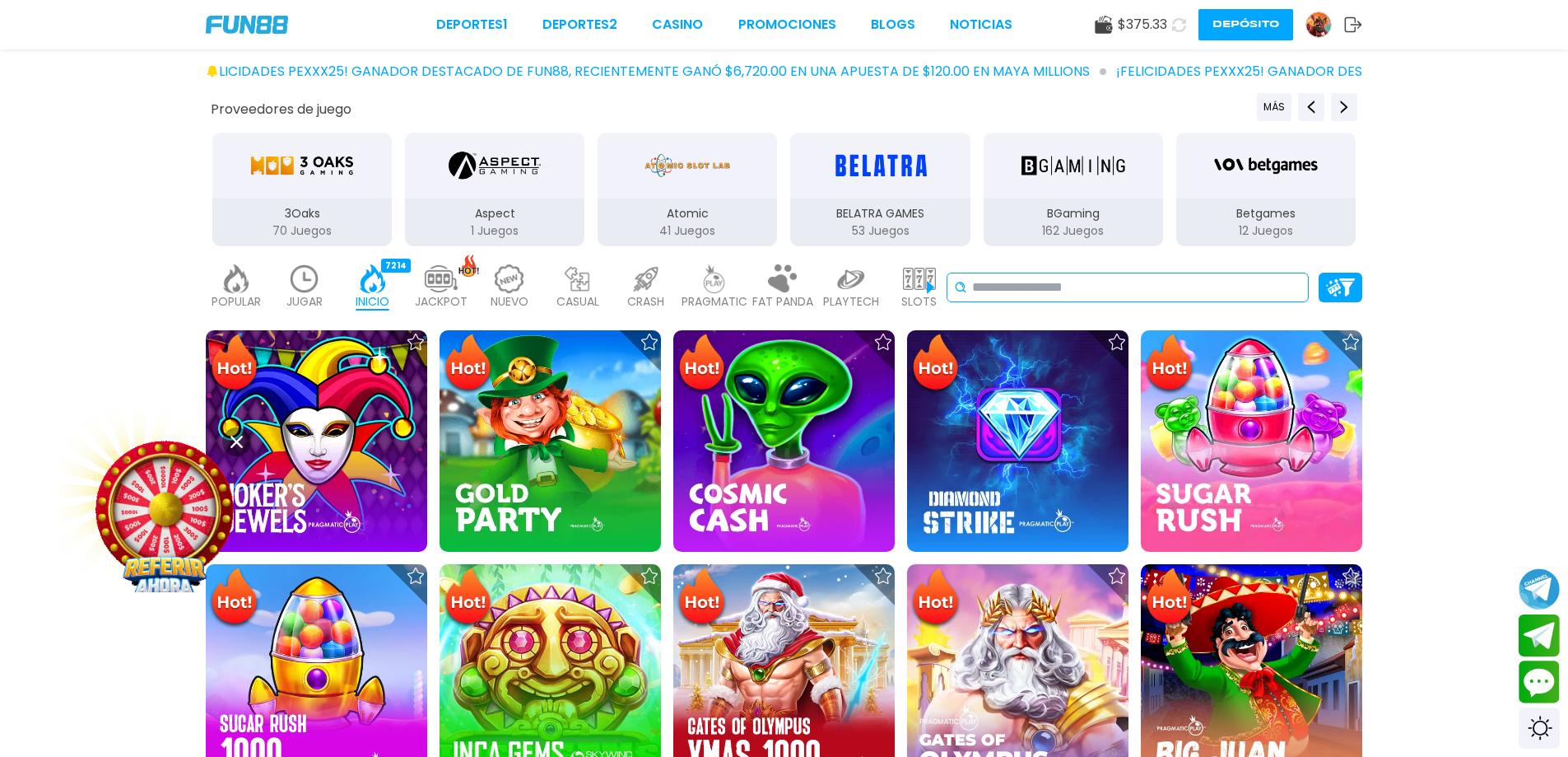
click at [1072, 286] on input at bounding box center [1137, 287] width 330 height 20
